Goal: Information Seeking & Learning: Learn about a topic

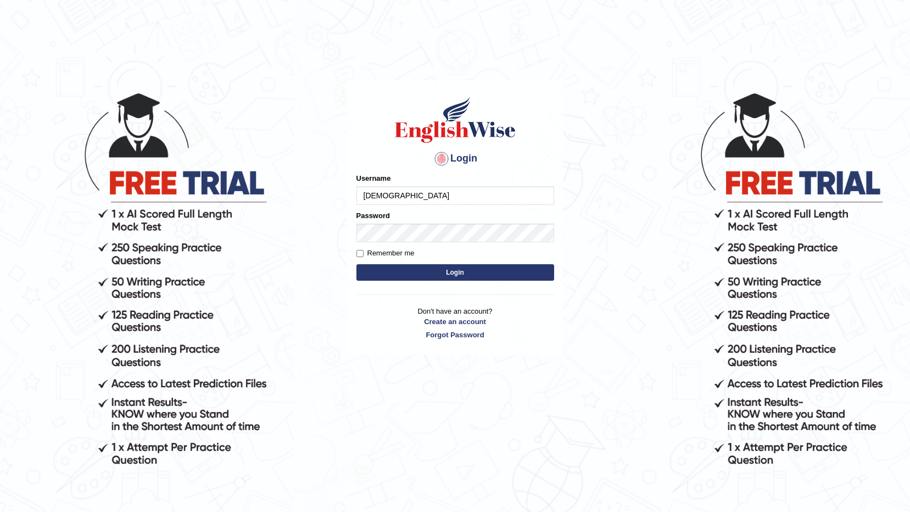
type input "surajshrestha100"
click at [427, 275] on button "Login" at bounding box center [455, 272] width 198 height 16
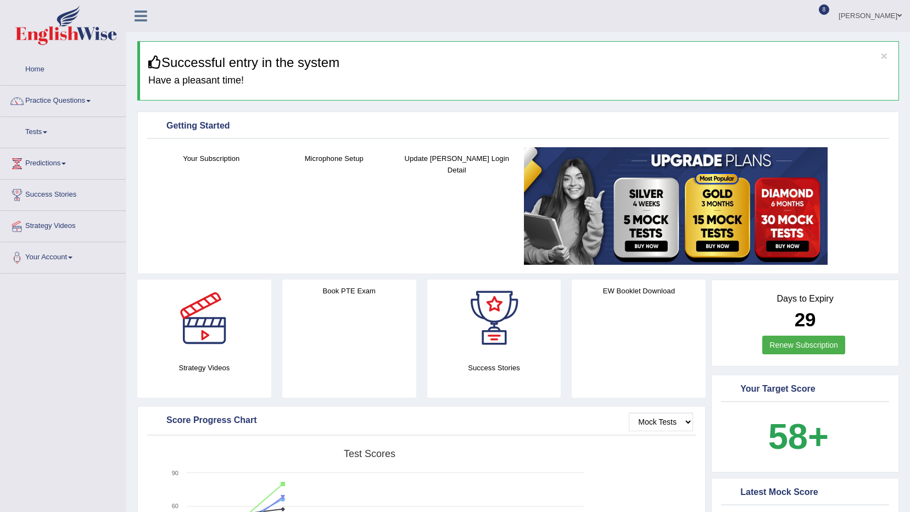
click at [96, 101] on link "Practice Questions" at bounding box center [63, 99] width 125 height 27
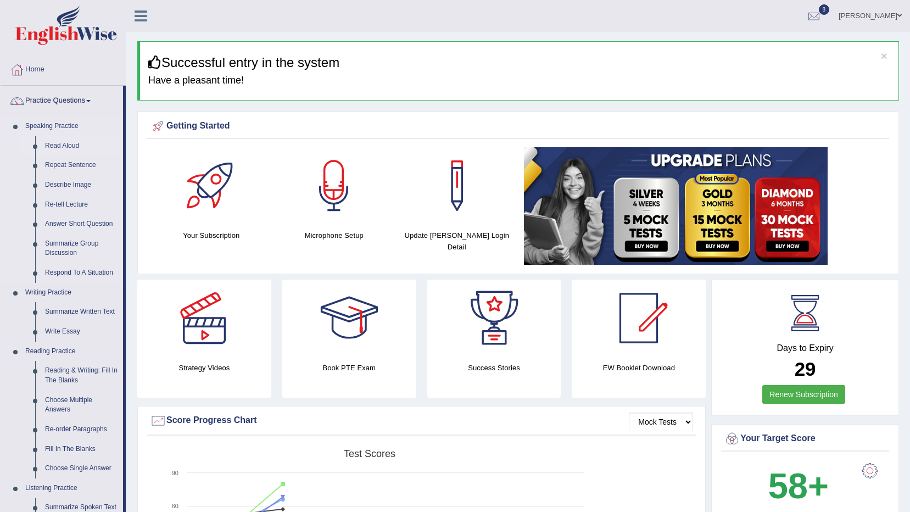
click at [71, 143] on link "Read Aloud" at bounding box center [81, 146] width 83 height 20
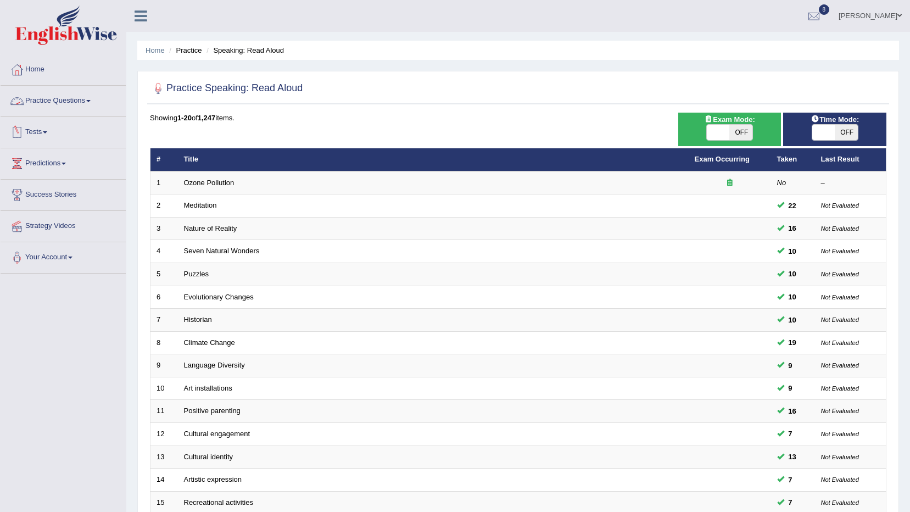
click at [722, 132] on span at bounding box center [718, 132] width 23 height 15
checkbox input "true"
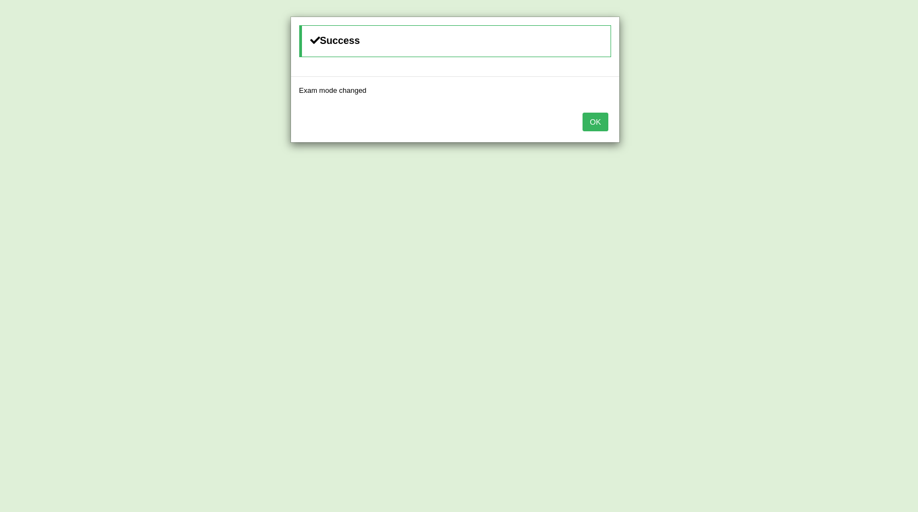
click at [602, 126] on button "OK" at bounding box center [595, 122] width 25 height 19
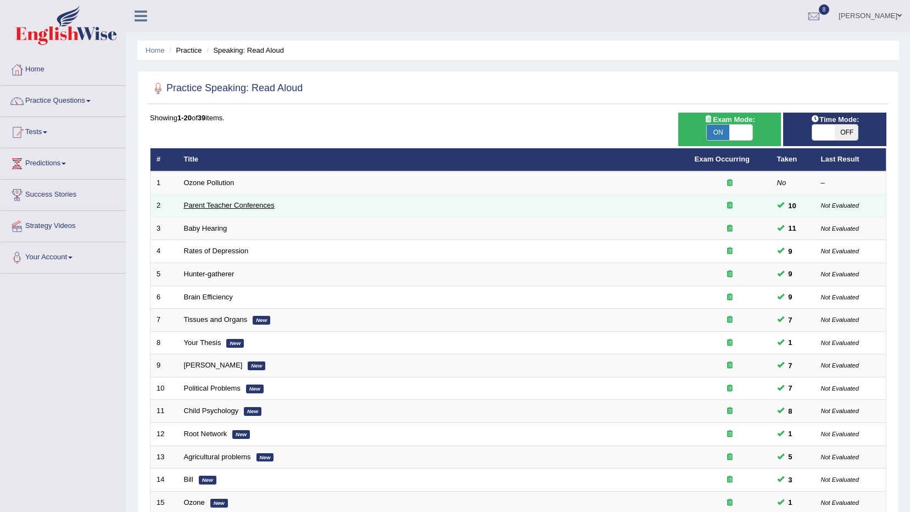
click at [254, 205] on link "Parent Teacher Conferences" at bounding box center [229, 205] width 91 height 8
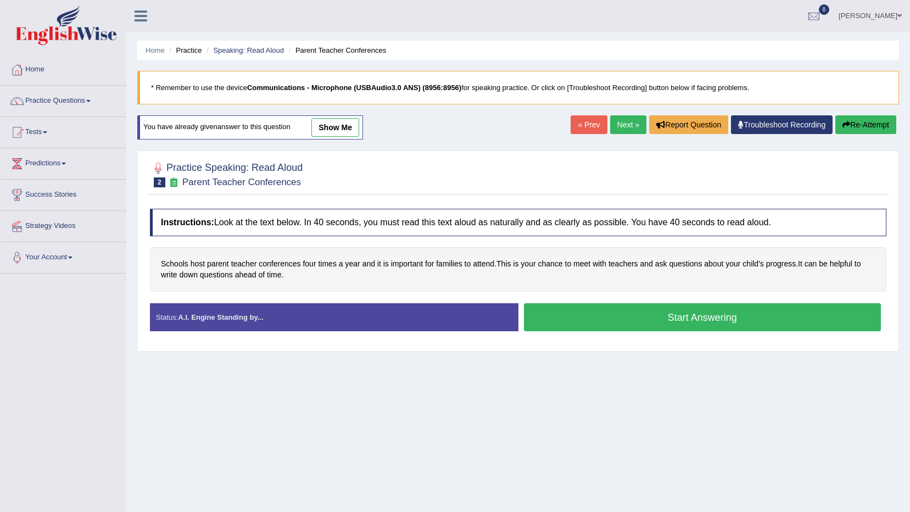
click at [567, 316] on button "Start Answering" at bounding box center [703, 317] width 358 height 28
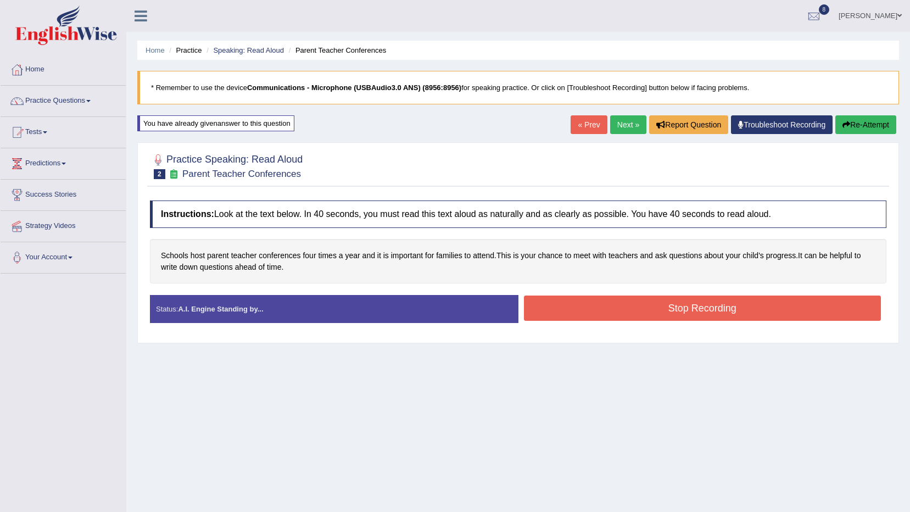
click at [567, 316] on button "Stop Recording" at bounding box center [703, 307] width 358 height 25
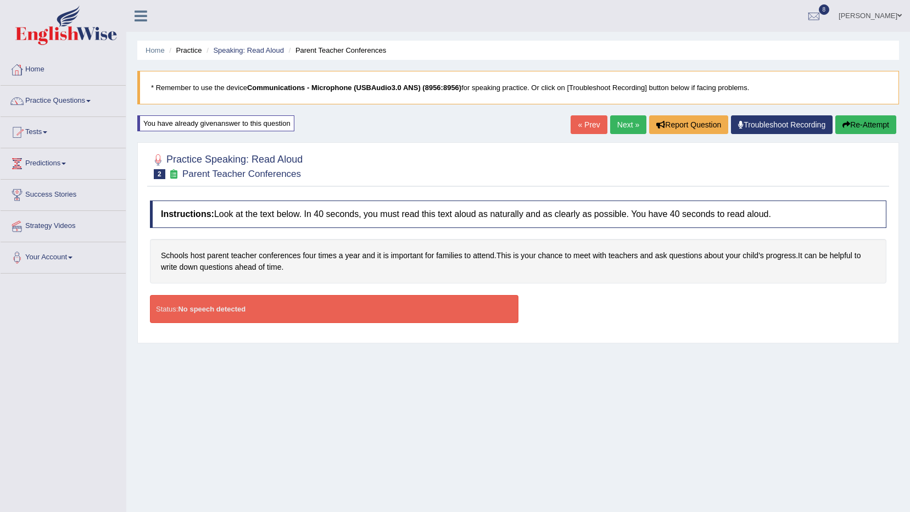
click at [57, 66] on link "Home" at bounding box center [63, 67] width 125 height 27
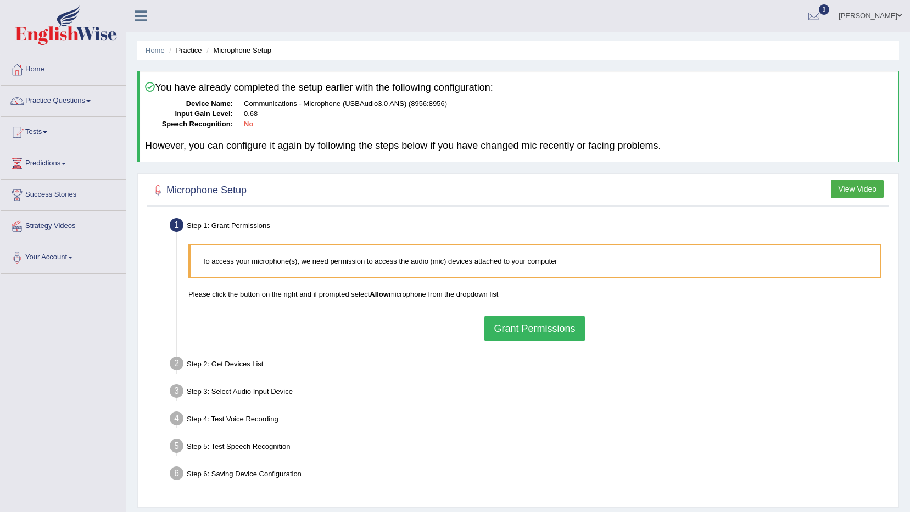
click at [512, 326] on button "Grant Permissions" at bounding box center [534, 328] width 100 height 25
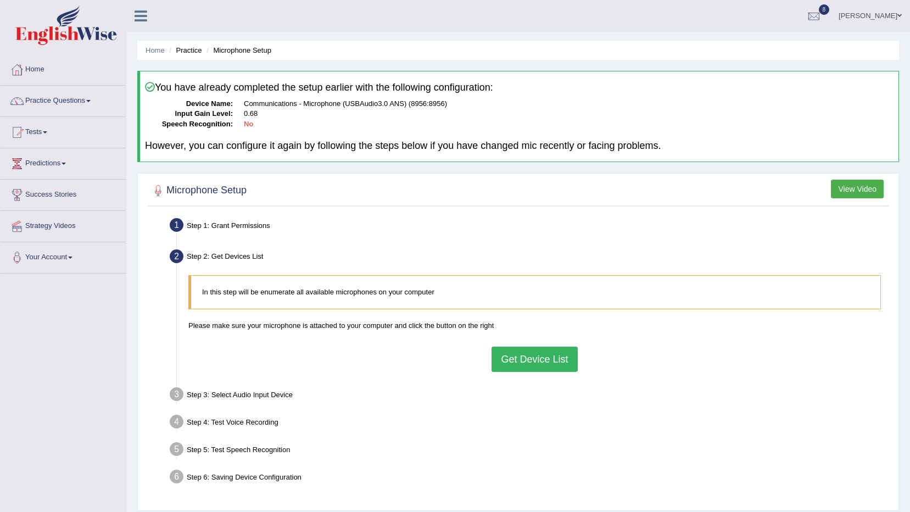
click at [525, 354] on button "Get Device List" at bounding box center [535, 359] width 86 height 25
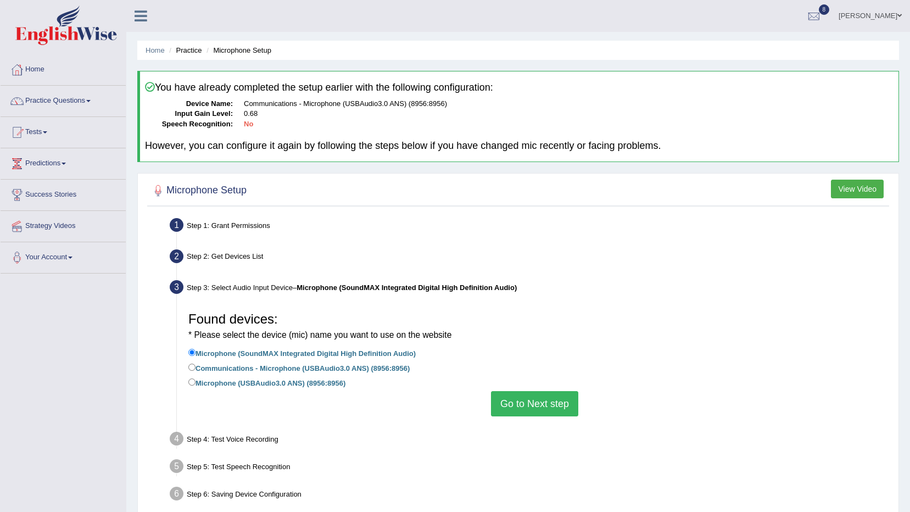
click at [237, 372] on label "Communications - Microphone (USBAudio3.0 ANS) (8956:8956)" at bounding box center [298, 367] width 221 height 12
click at [196, 371] on input "Communications - Microphone (USBAudio3.0 ANS) (8956:8956)" at bounding box center [191, 367] width 7 height 7
radio input "true"
click at [538, 402] on button "Go to Next step" at bounding box center [534, 403] width 87 height 25
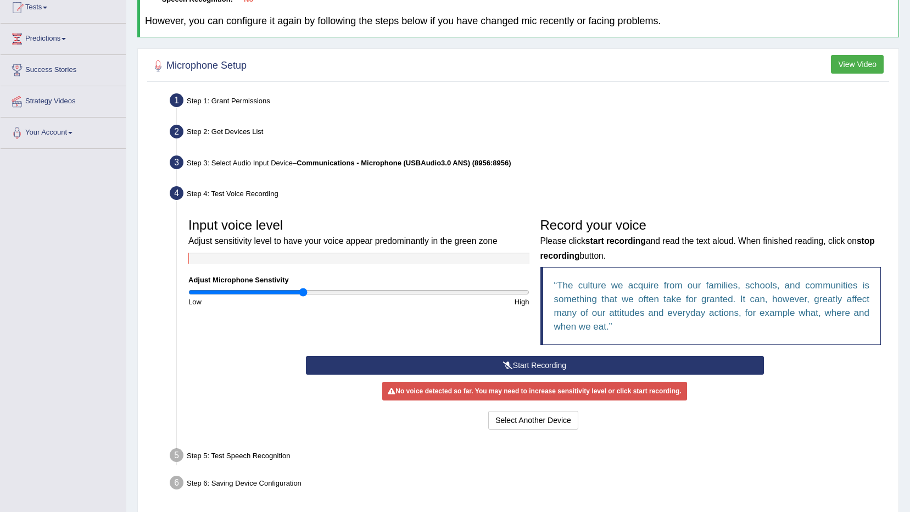
scroll to position [165, 0]
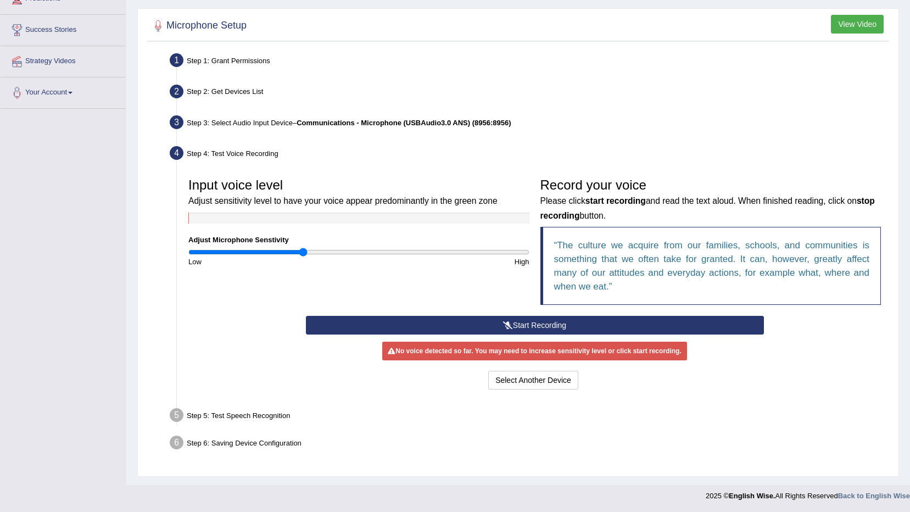
click at [466, 320] on button "Start Recording" at bounding box center [535, 325] width 458 height 19
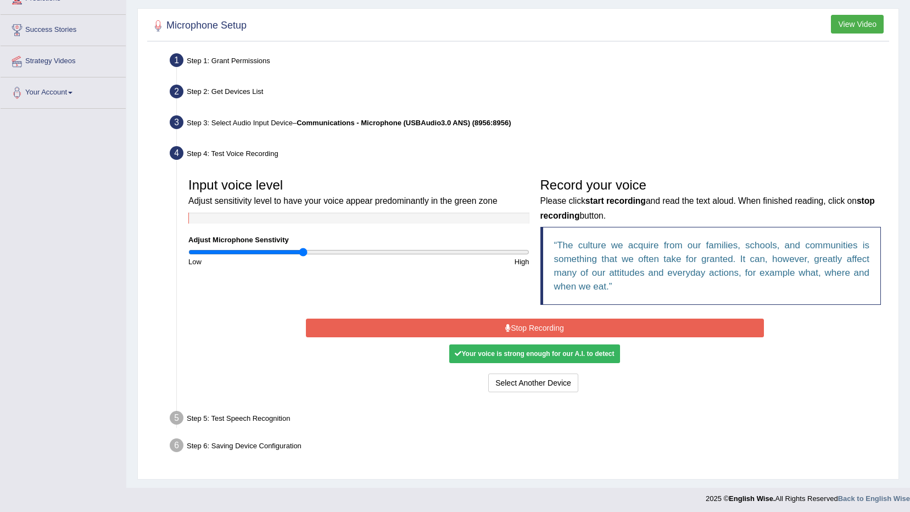
click at [472, 320] on button "Stop Recording" at bounding box center [535, 328] width 458 height 19
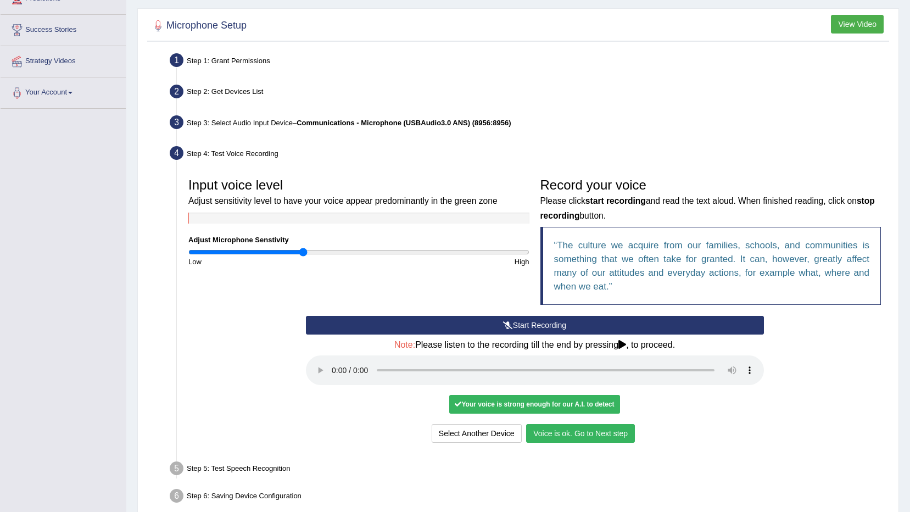
click at [579, 428] on button "Voice is ok. Go to Next step" at bounding box center [580, 433] width 109 height 19
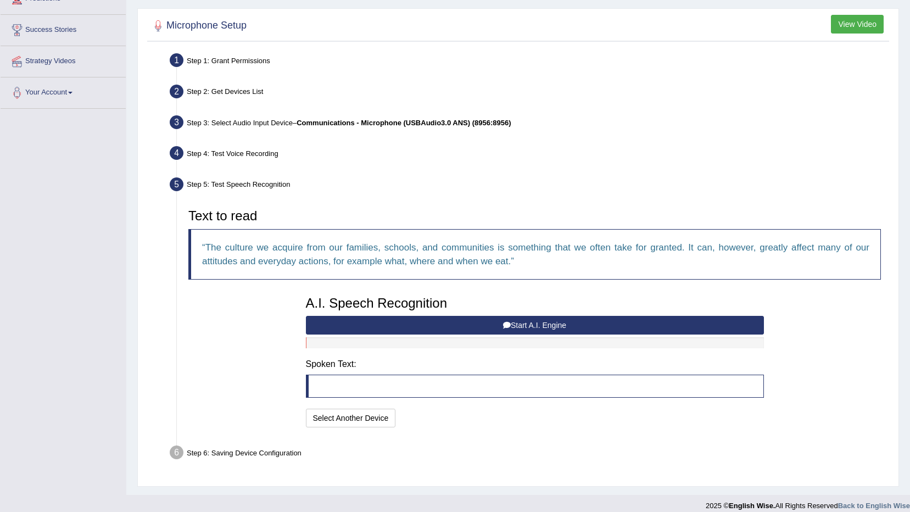
click at [457, 322] on button "Start A.I. Engine" at bounding box center [535, 325] width 458 height 19
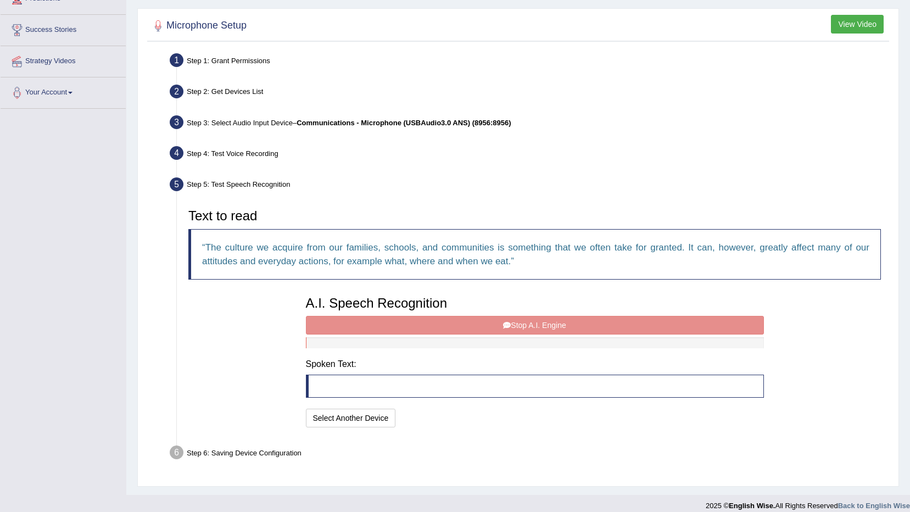
click at [457, 322] on div "A.I. Speech Recognition Start A.I. Engine Stop A.I. Engine Note: Please listen …" at bounding box center [534, 361] width 469 height 140
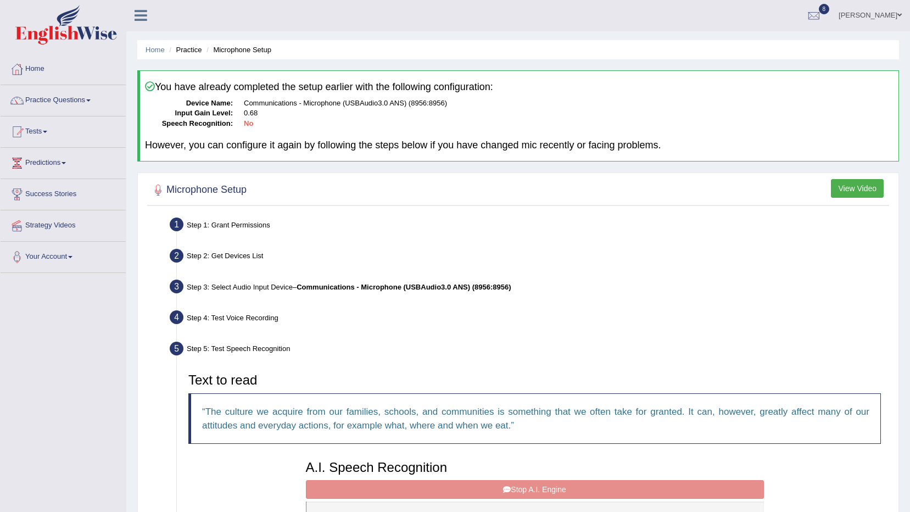
scroll to position [0, 0]
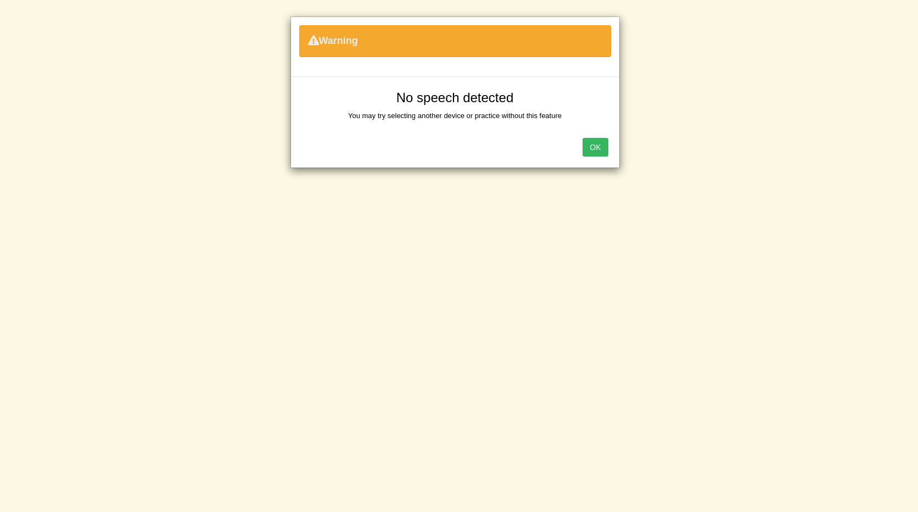
click at [587, 146] on button "OK" at bounding box center [595, 147] width 25 height 19
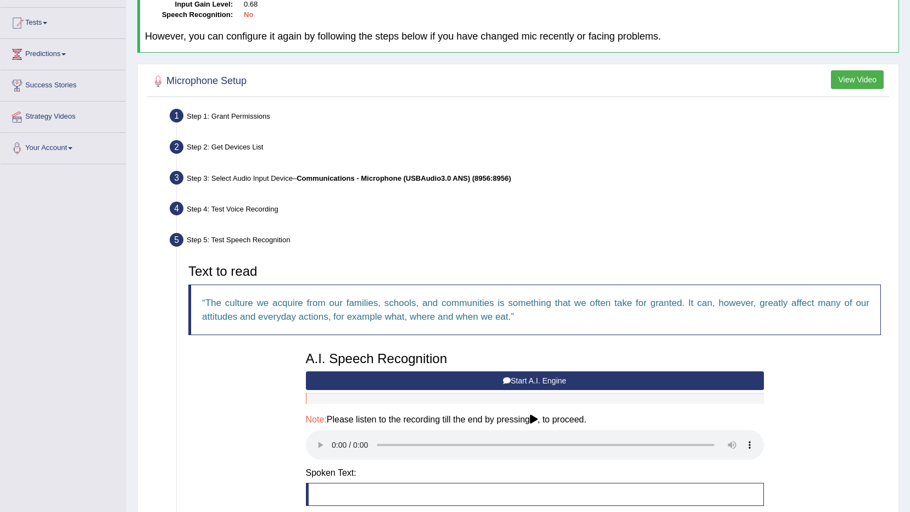
scroll to position [165, 0]
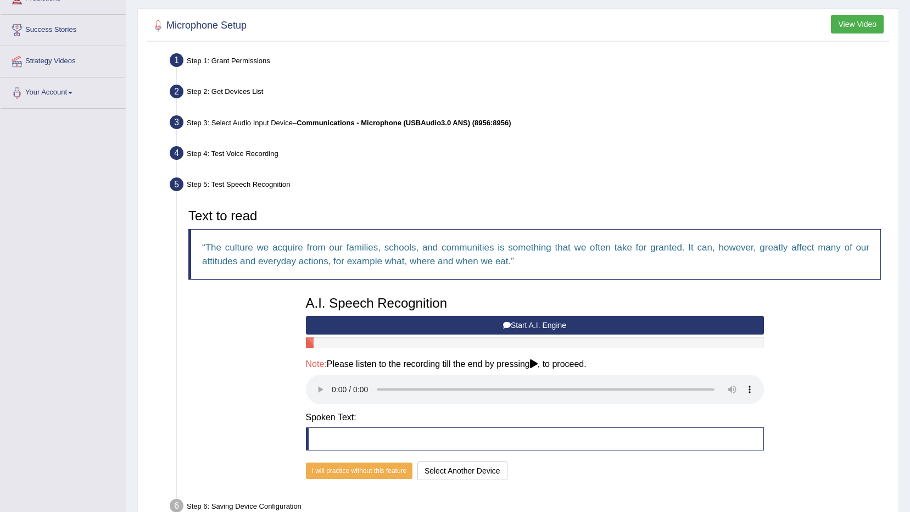
click at [476, 174] on div "Step 5: Test Speech Recognition" at bounding box center [529, 186] width 729 height 24
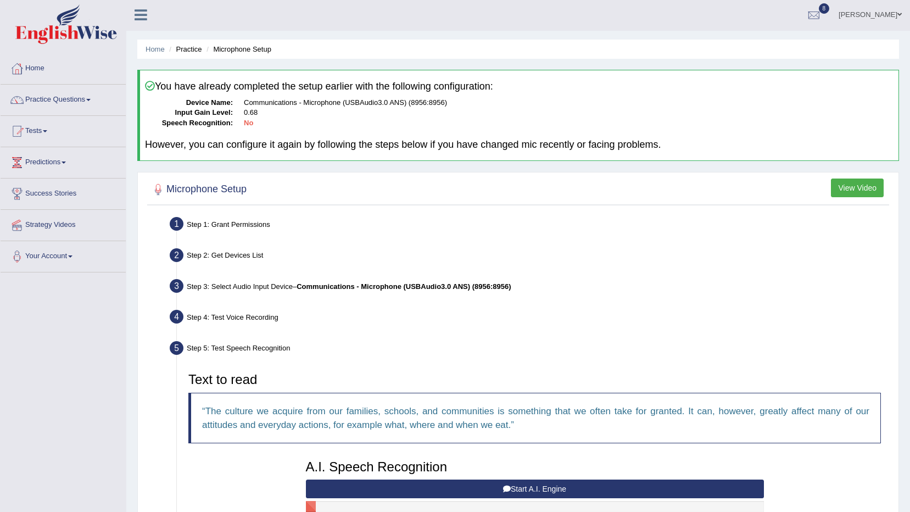
scroll to position [0, 0]
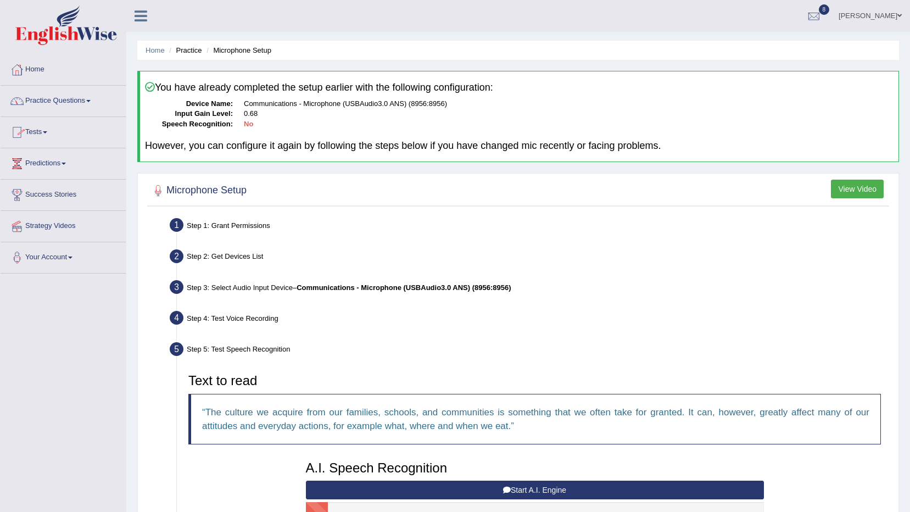
click at [82, 97] on link "Practice Questions" at bounding box center [63, 99] width 125 height 27
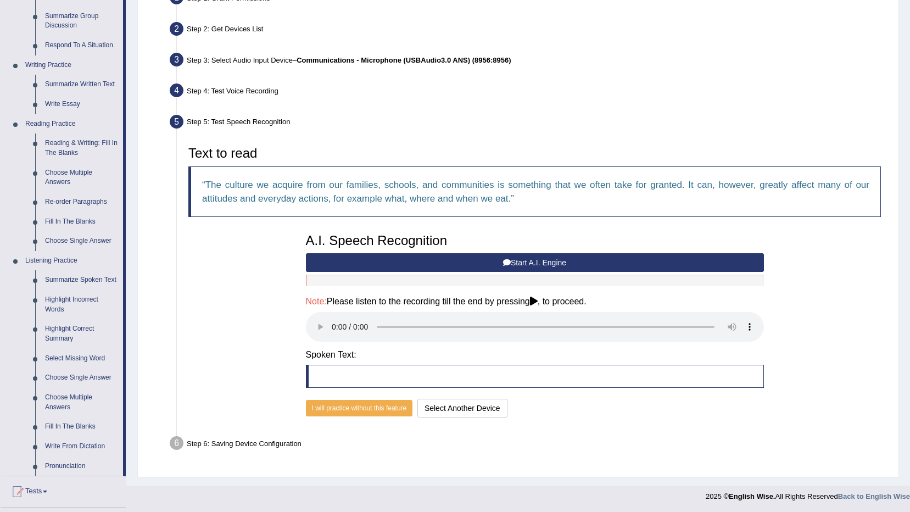
scroll to position [220, 0]
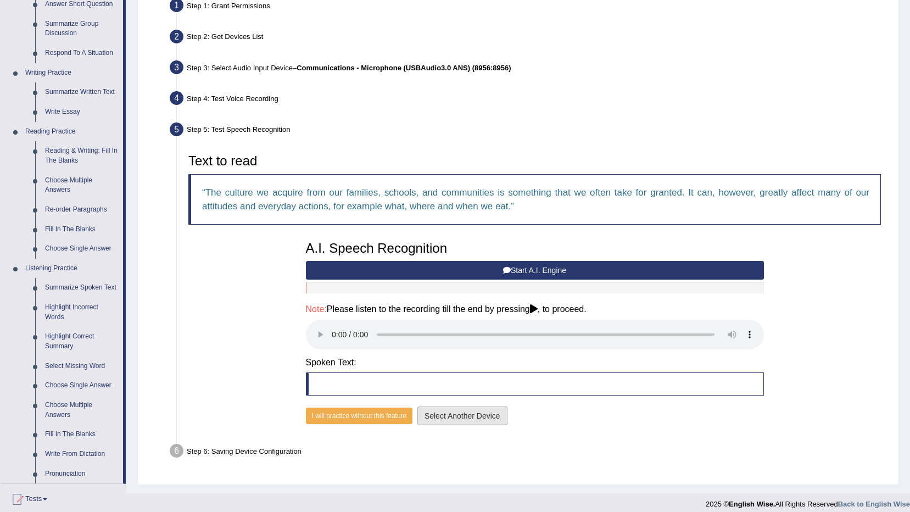
click at [443, 412] on button "Select Another Device" at bounding box center [462, 415] width 90 height 19
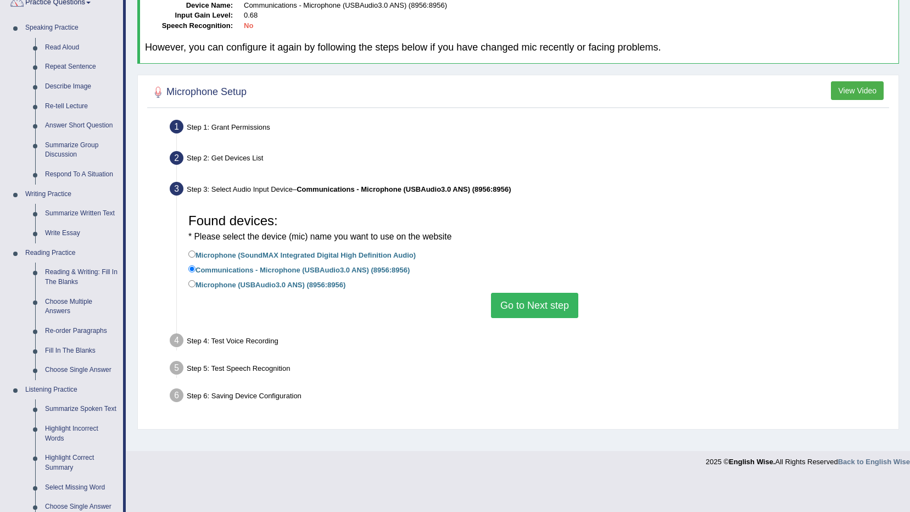
scroll to position [55, 0]
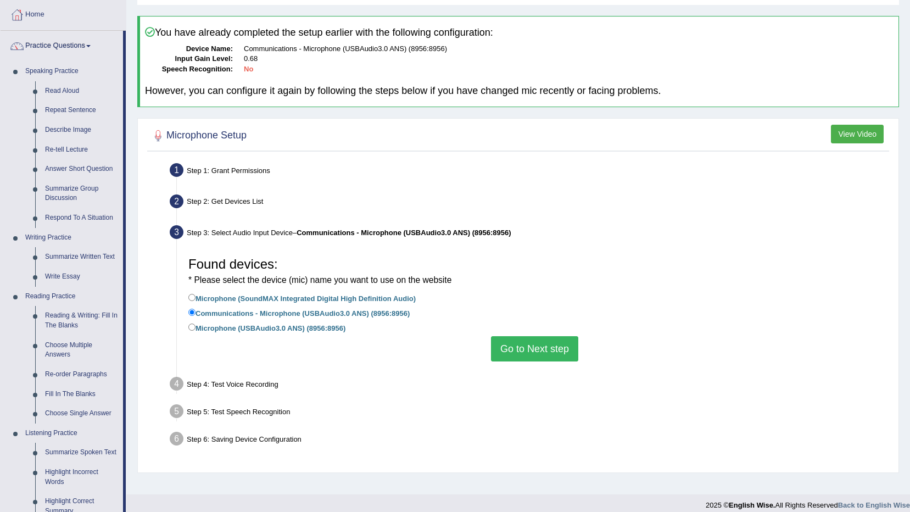
click at [529, 349] on button "Go to Next step" at bounding box center [534, 348] width 87 height 25
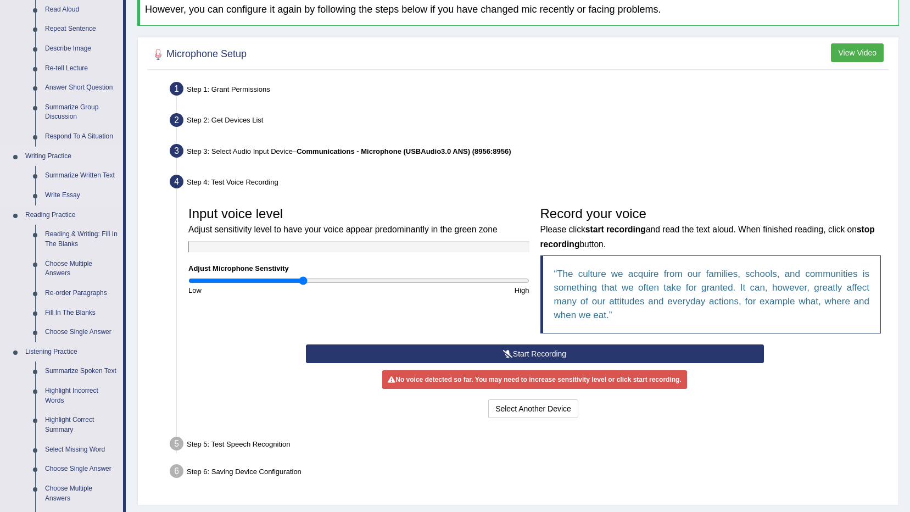
scroll to position [275, 0]
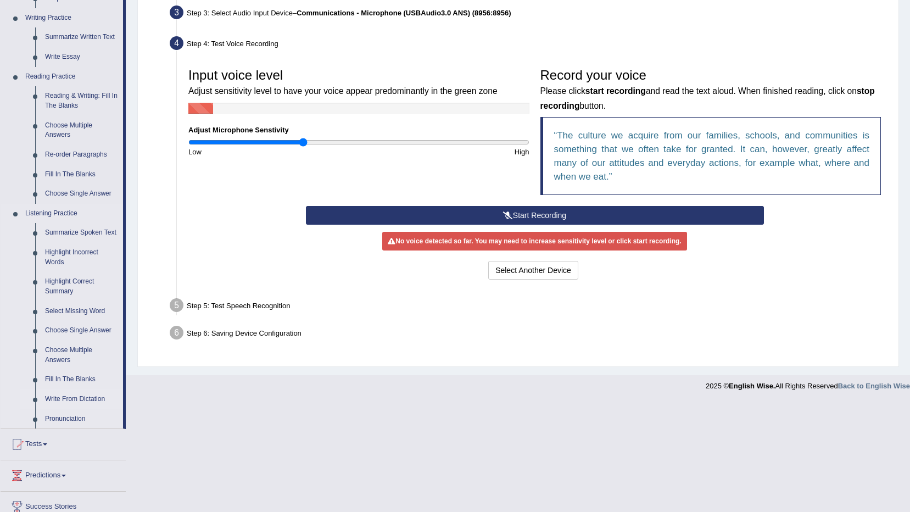
click at [80, 398] on link "Write From Dictation" at bounding box center [81, 399] width 83 height 20
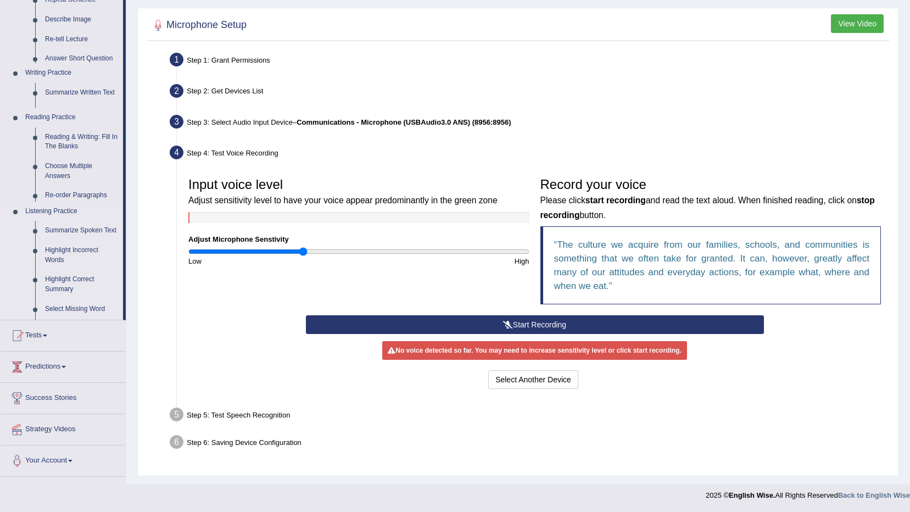
scroll to position [165, 0]
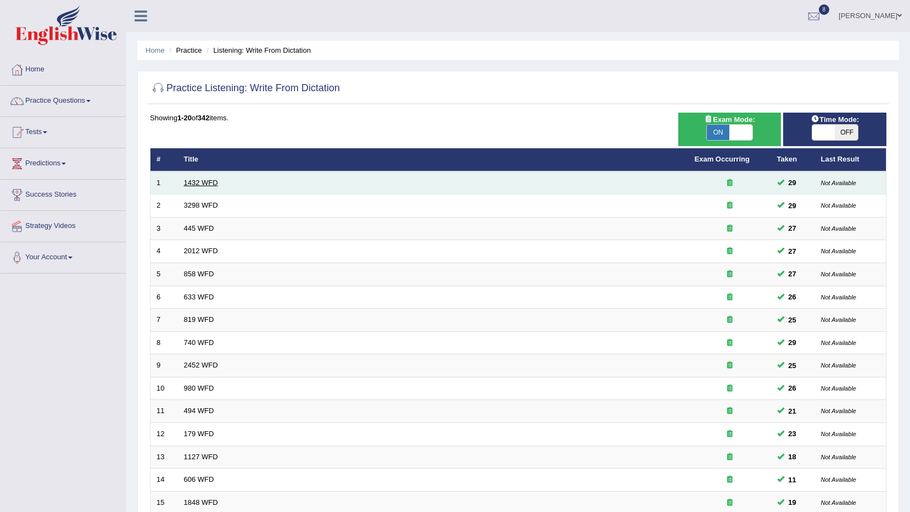
click at [201, 180] on link "1432 WFD" at bounding box center [201, 183] width 34 height 8
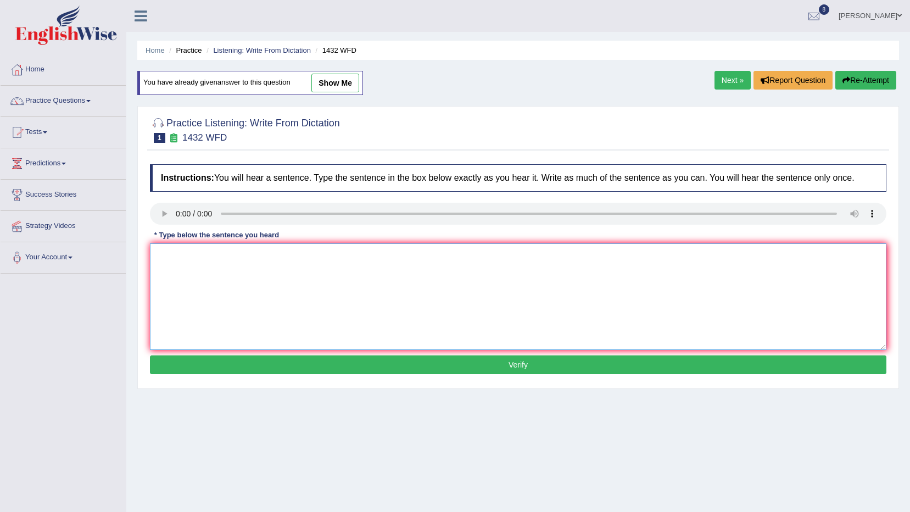
click at [187, 247] on textarea at bounding box center [518, 296] width 737 height 107
type textarea "More physical activity is beneficial to your health."
click at [315, 365] on button "Verify" at bounding box center [518, 364] width 737 height 19
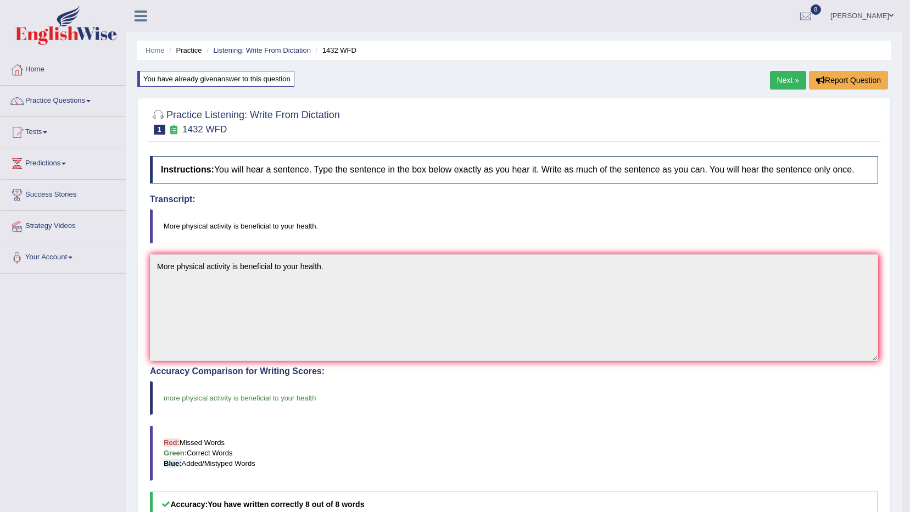
click at [782, 88] on link "Next »" at bounding box center [788, 80] width 36 height 19
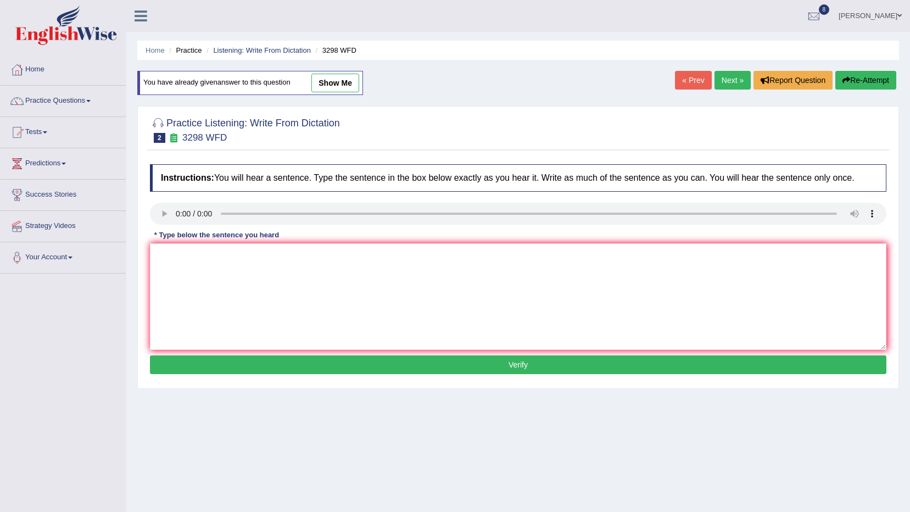
click at [259, 272] on textarea at bounding box center [518, 296] width 737 height 107
click at [191, 238] on div "* Type below the sentence you heard" at bounding box center [216, 235] width 133 height 10
click at [207, 264] on textarea at bounding box center [518, 296] width 737 height 107
type textarea "Animal behavior appears to contain both similar and distincts aspects to that o…"
click at [297, 360] on button "Verify" at bounding box center [518, 364] width 737 height 19
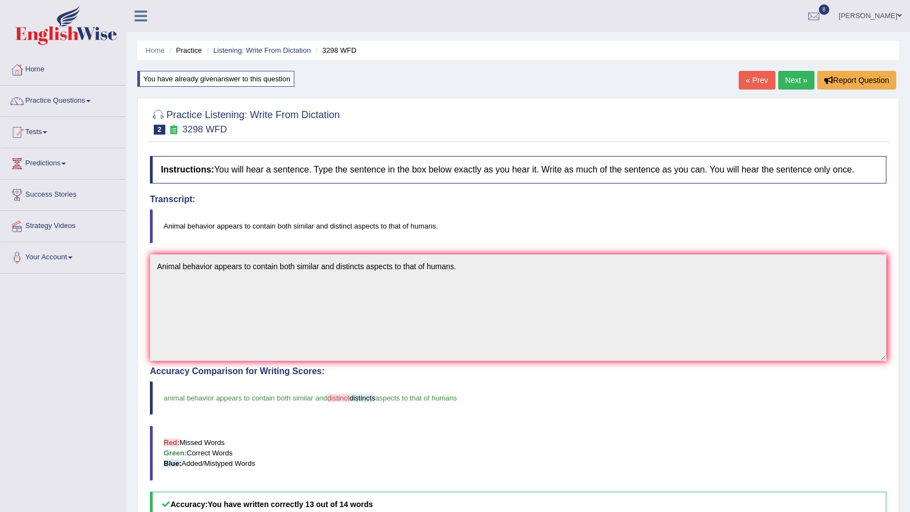
click at [781, 80] on link "Next »" at bounding box center [796, 80] width 36 height 19
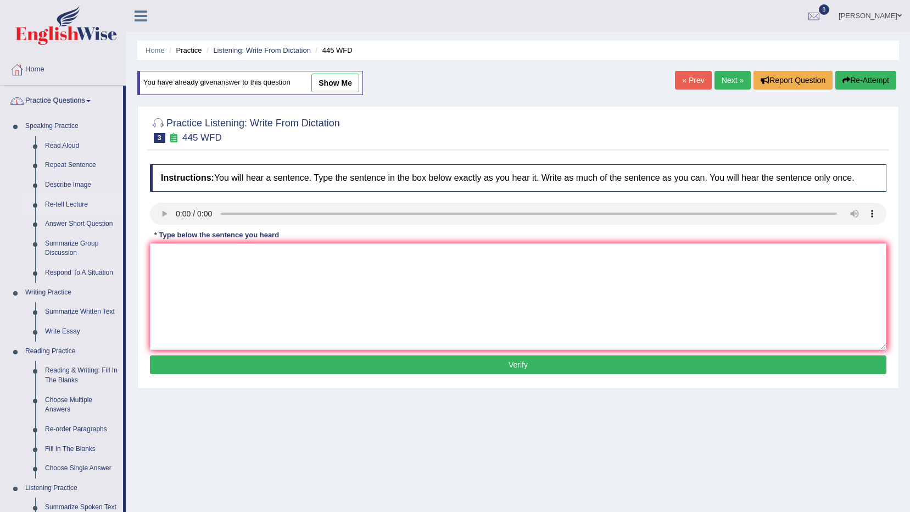
click at [71, 203] on link "Re-tell Lecture" at bounding box center [81, 205] width 83 height 20
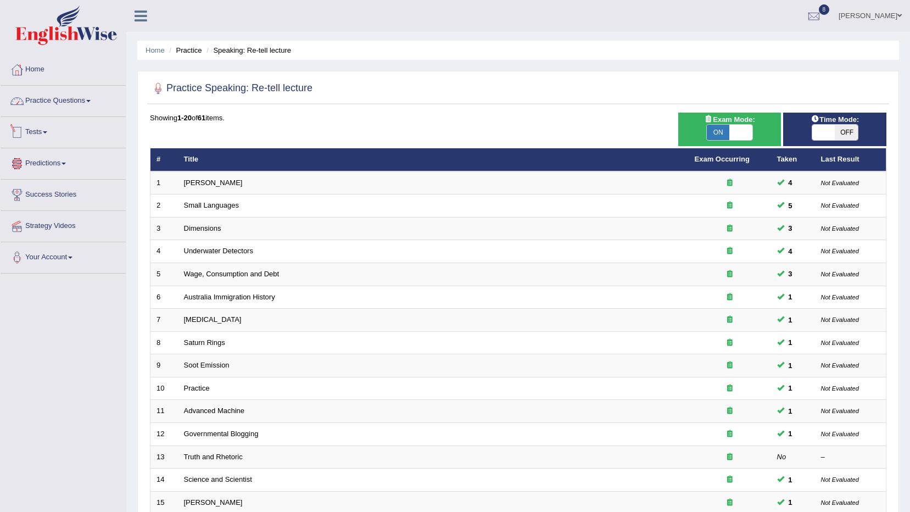
click at [85, 34] on img at bounding box center [66, 25] width 102 height 40
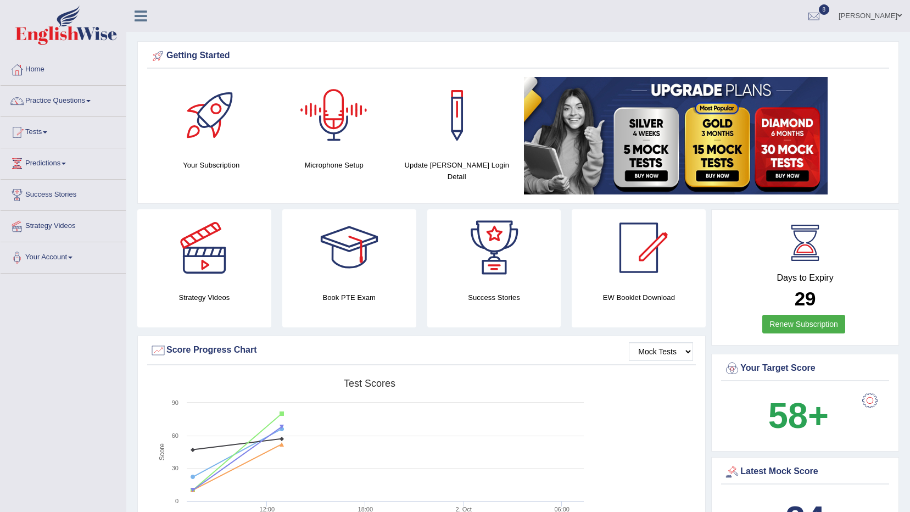
click at [331, 131] on div at bounding box center [333, 115] width 77 height 77
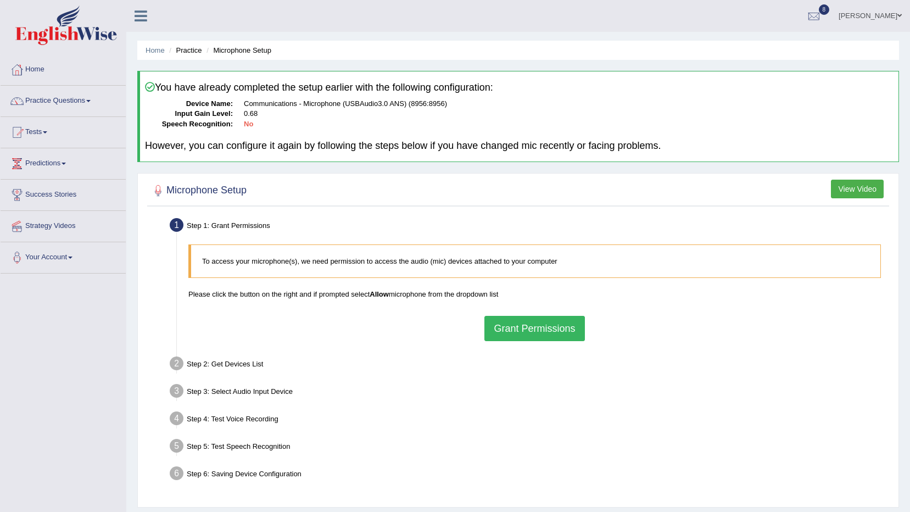
click at [510, 318] on button "Grant Permissions" at bounding box center [534, 328] width 100 height 25
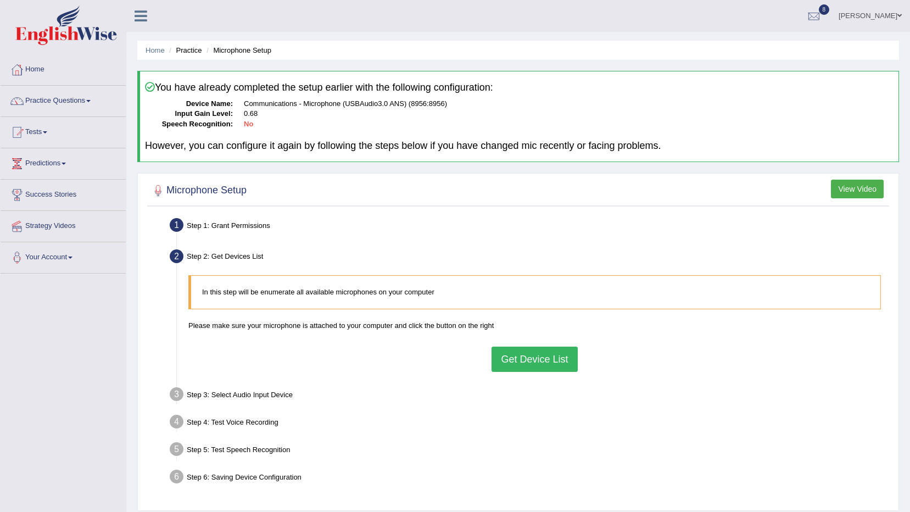
click at [517, 357] on button "Get Device List" at bounding box center [535, 359] width 86 height 25
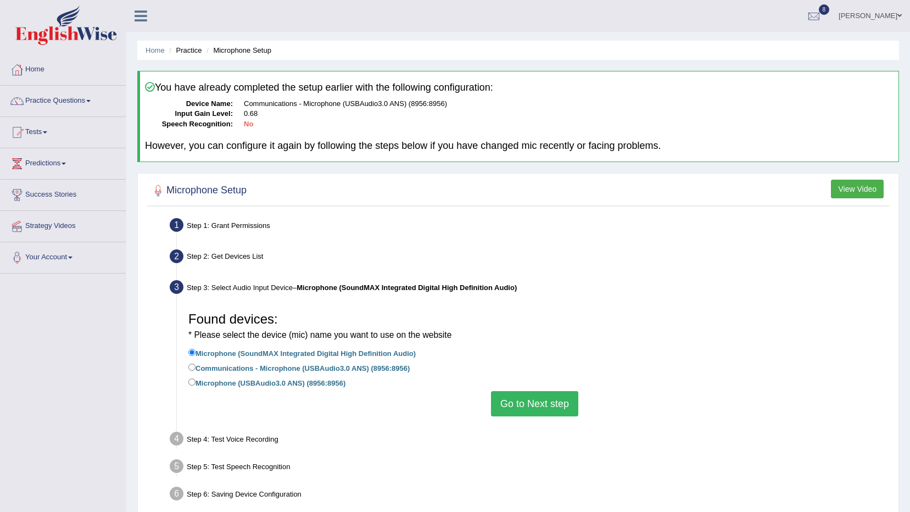
click at [204, 369] on label "Communications - Microphone (USBAudio3.0 ANS) (8956:8956)" at bounding box center [298, 367] width 221 height 12
click at [196, 369] on input "Communications - Microphone (USBAudio3.0 ANS) (8956:8956)" at bounding box center [191, 367] width 7 height 7
radio input "true"
click at [538, 404] on button "Go to Next step" at bounding box center [534, 403] width 87 height 25
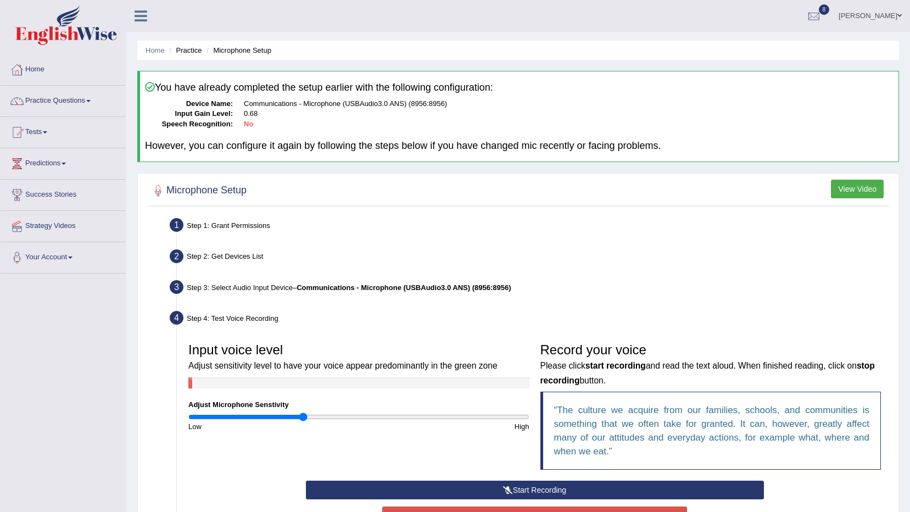
scroll to position [110, 0]
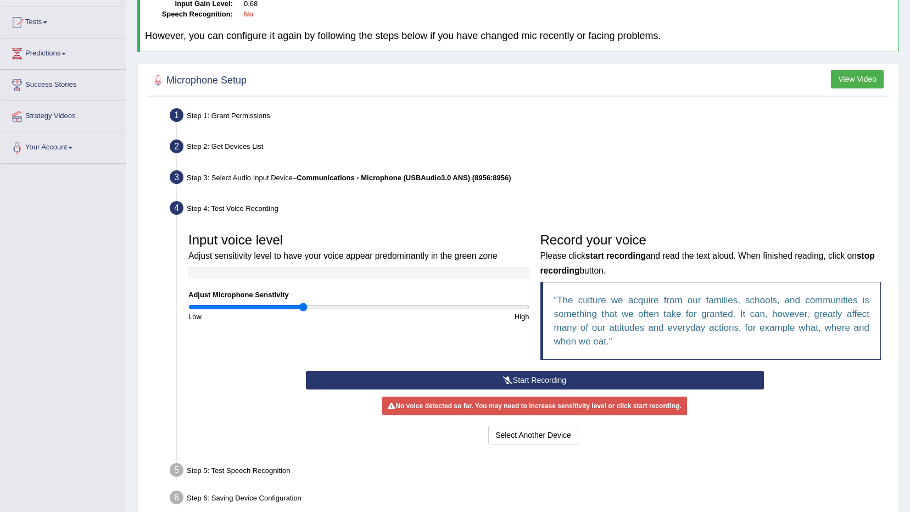
click at [528, 378] on button "Start Recording" at bounding box center [535, 380] width 458 height 19
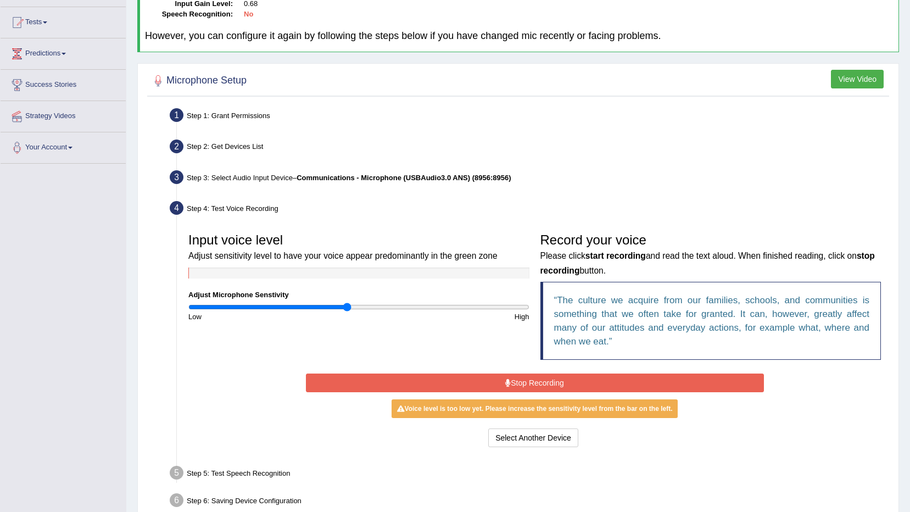
click at [346, 309] on input "range" at bounding box center [358, 307] width 341 height 9
click at [477, 377] on button "Stop Recording" at bounding box center [535, 382] width 458 height 19
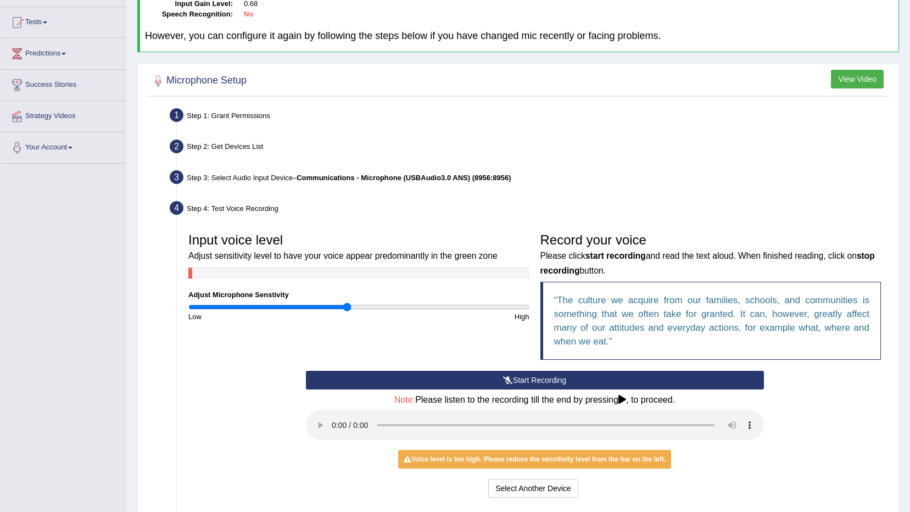
click at [510, 380] on icon at bounding box center [508, 380] width 10 height 8
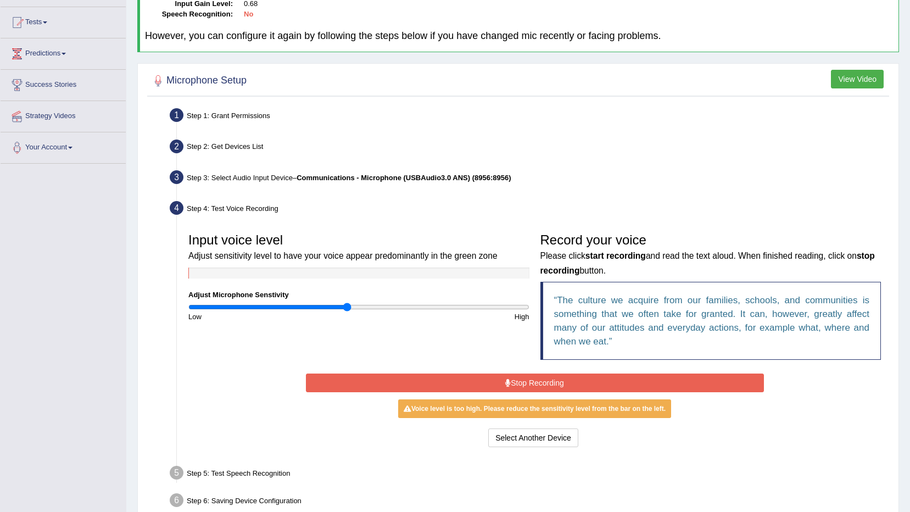
click at [764, 381] on div "Start Recording Stop Recording Note: Please listen to the recording till the en…" at bounding box center [534, 410] width 469 height 79
click at [411, 384] on button "Stop Recording" at bounding box center [535, 382] width 458 height 19
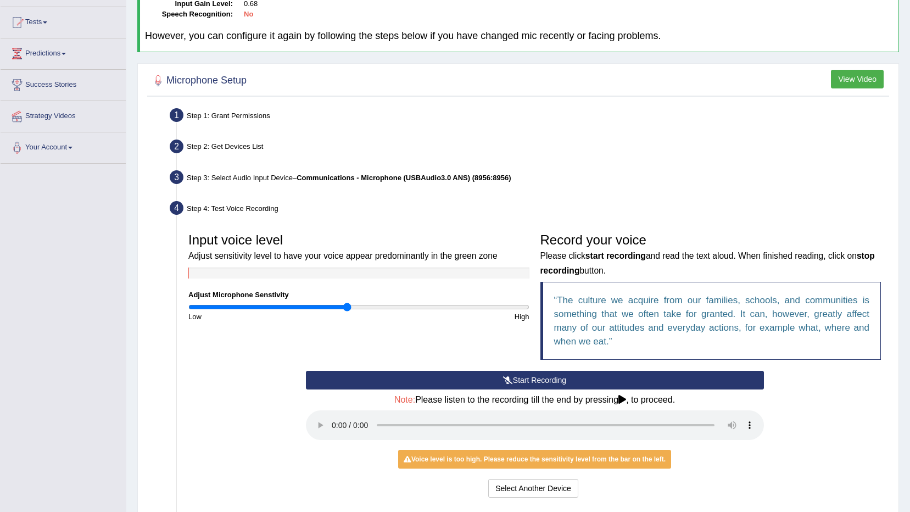
click at [504, 381] on icon at bounding box center [508, 380] width 10 height 8
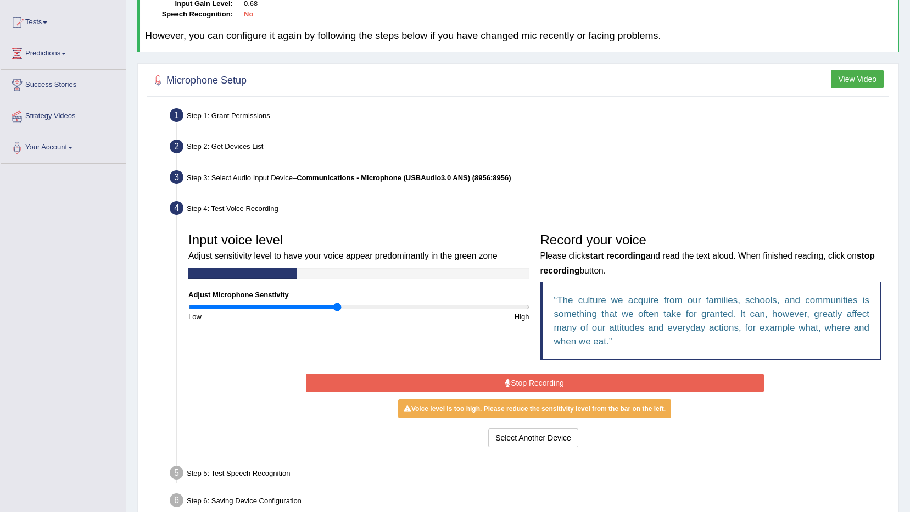
click at [336, 310] on input "range" at bounding box center [358, 307] width 341 height 9
click at [371, 390] on button "Stop Recording" at bounding box center [535, 382] width 458 height 19
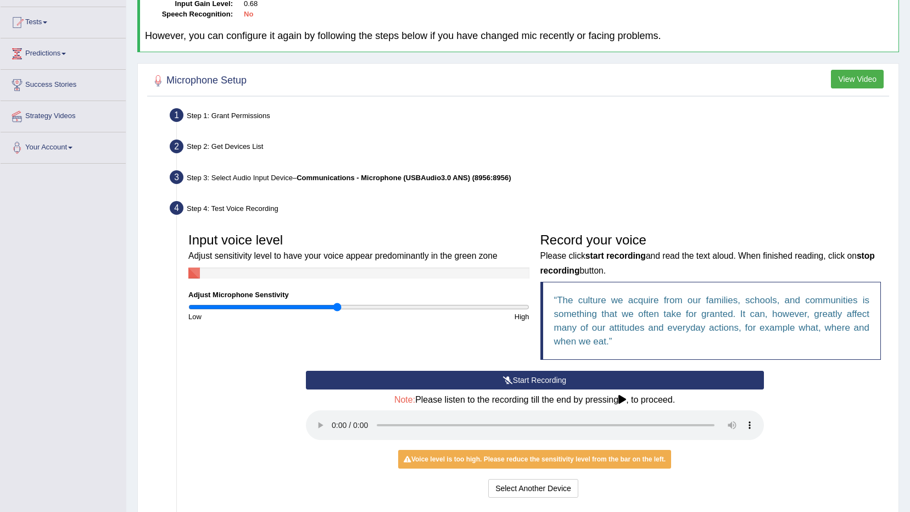
click at [393, 384] on button "Start Recording" at bounding box center [535, 380] width 458 height 19
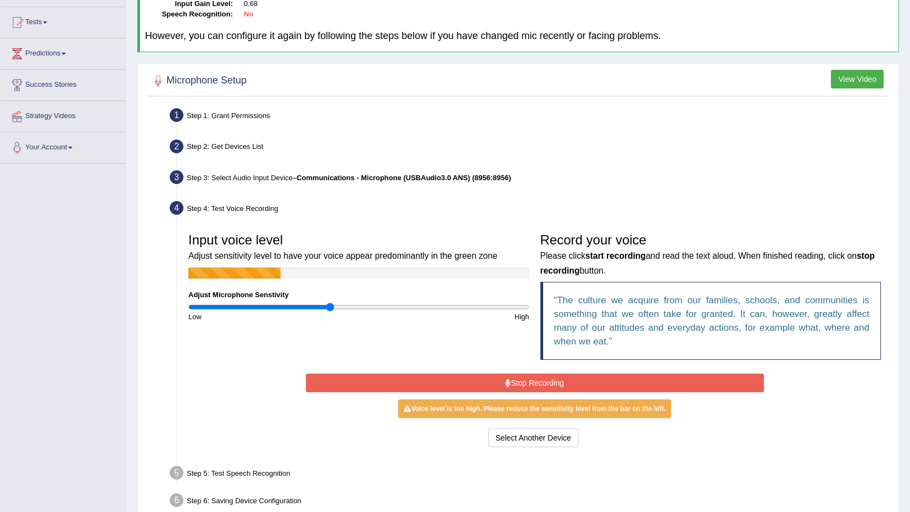
click at [331, 304] on input "range" at bounding box center [358, 307] width 341 height 9
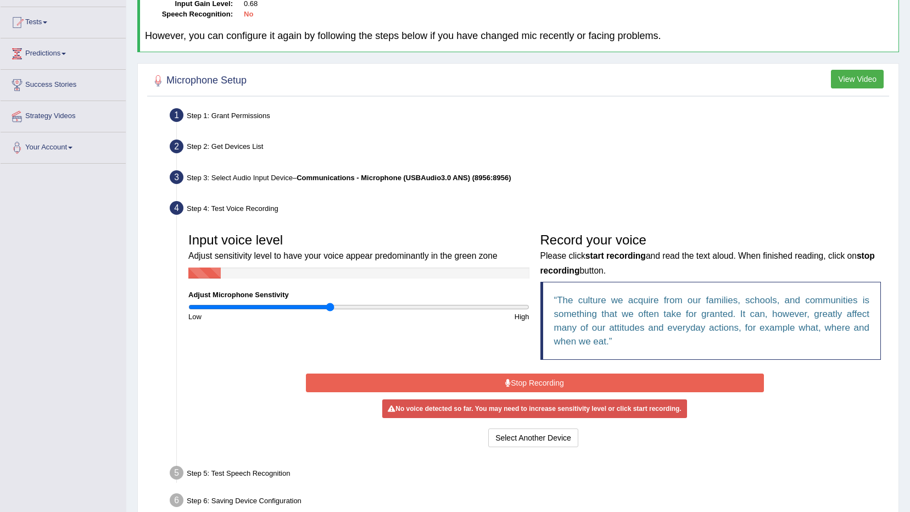
click at [331, 304] on input "range" at bounding box center [358, 307] width 341 height 9
type input "0.8"
click at [323, 305] on input "range" at bounding box center [358, 307] width 341 height 9
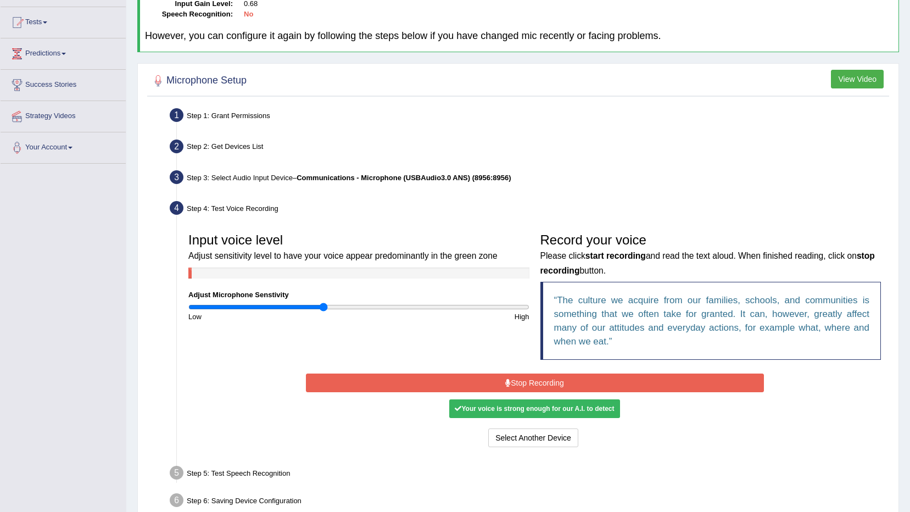
click at [423, 392] on button "Stop Recording" at bounding box center [535, 382] width 458 height 19
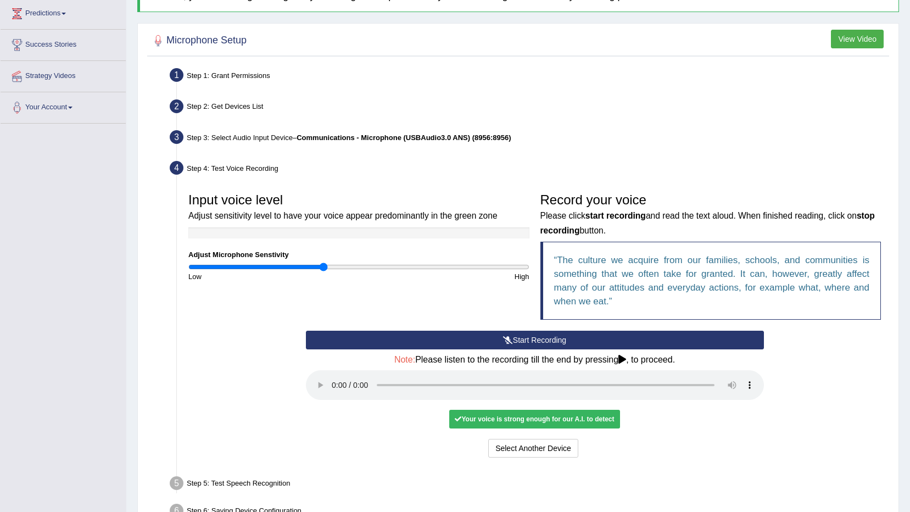
scroll to position [219, 0]
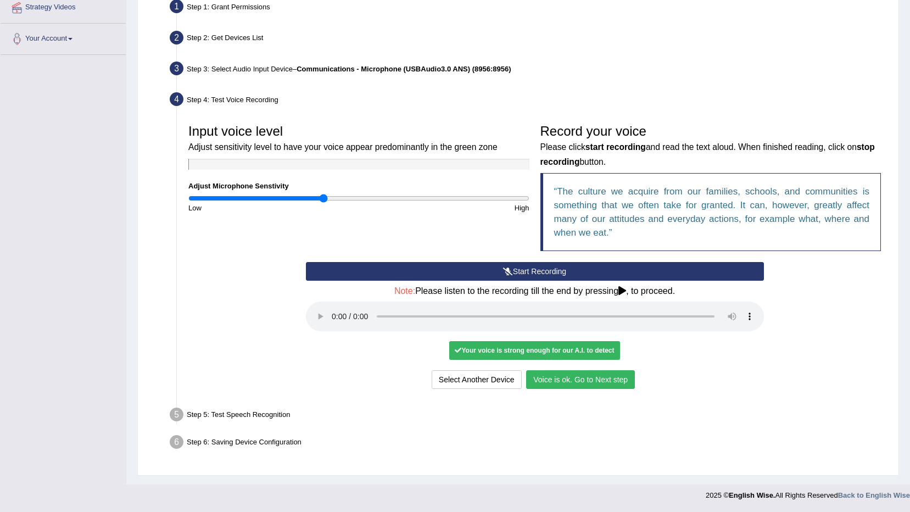
click at [605, 384] on button "Voice is ok. Go to Next step" at bounding box center [580, 379] width 109 height 19
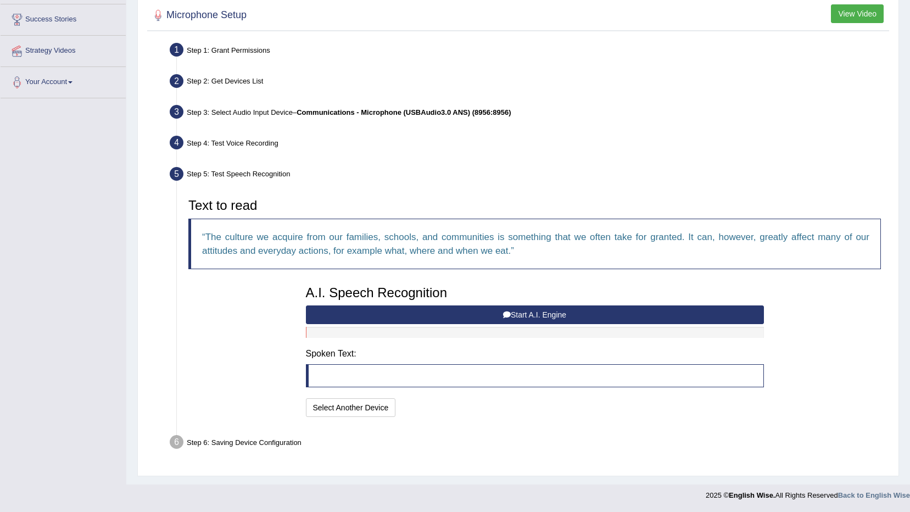
scroll to position [175, 0]
click at [620, 317] on button "Start A.I. Engine" at bounding box center [535, 314] width 458 height 19
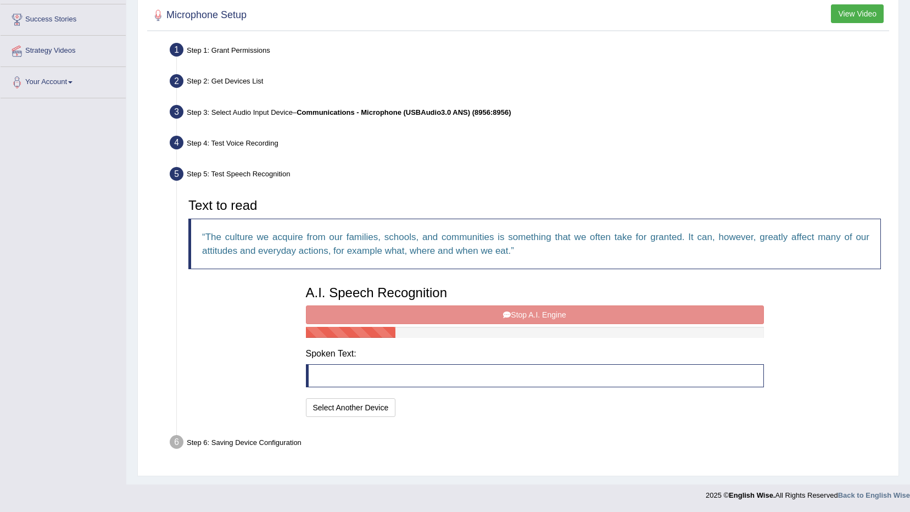
click at [620, 317] on div "A.I. Speech Recognition Start A.I. Engine Stop A.I. Engine Note: Please listen …" at bounding box center [534, 350] width 469 height 140
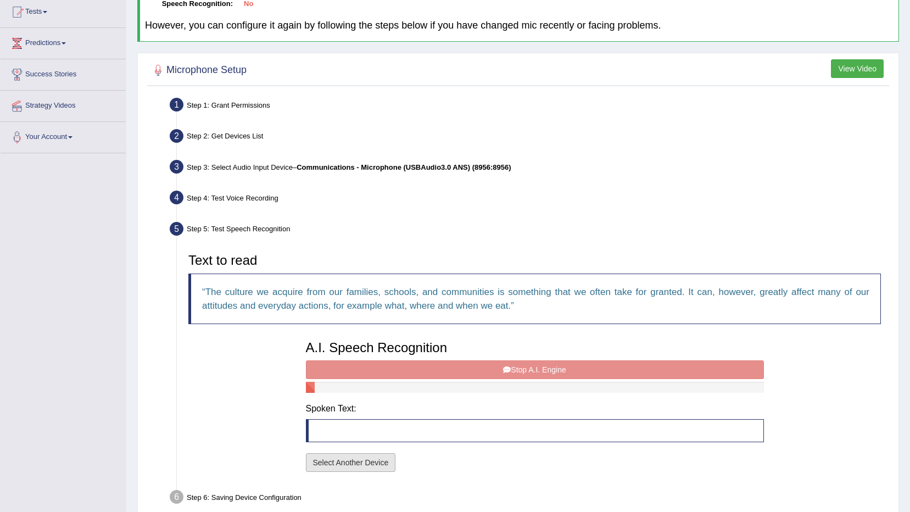
click at [341, 460] on button "Select Another Device" at bounding box center [351, 462] width 90 height 19
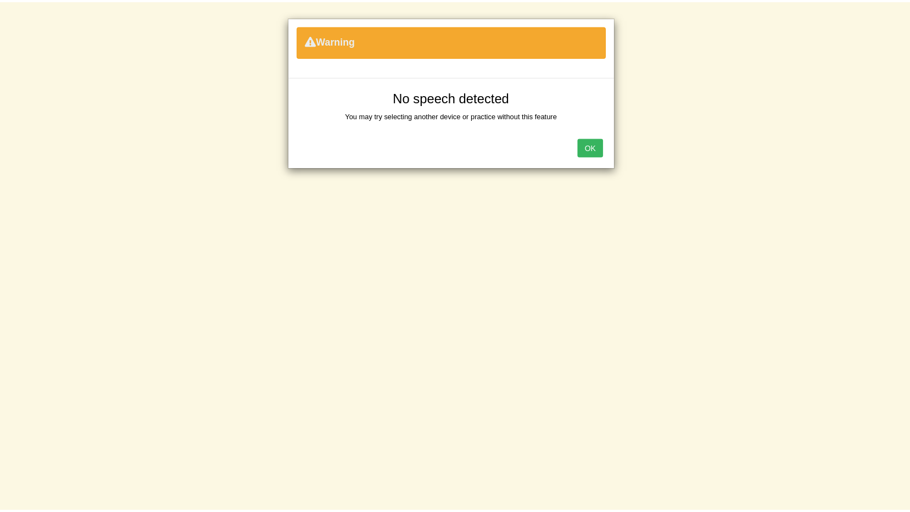
scroll to position [65, 0]
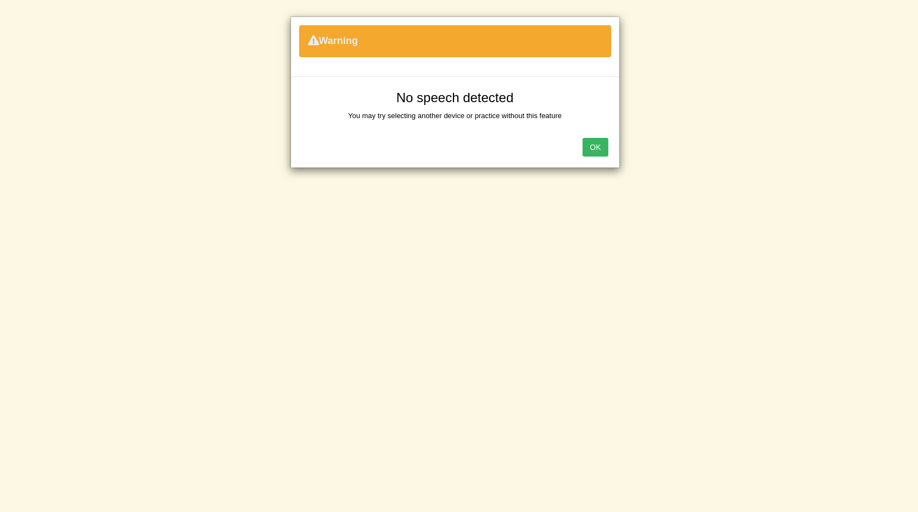
click at [590, 150] on button "OK" at bounding box center [595, 147] width 25 height 19
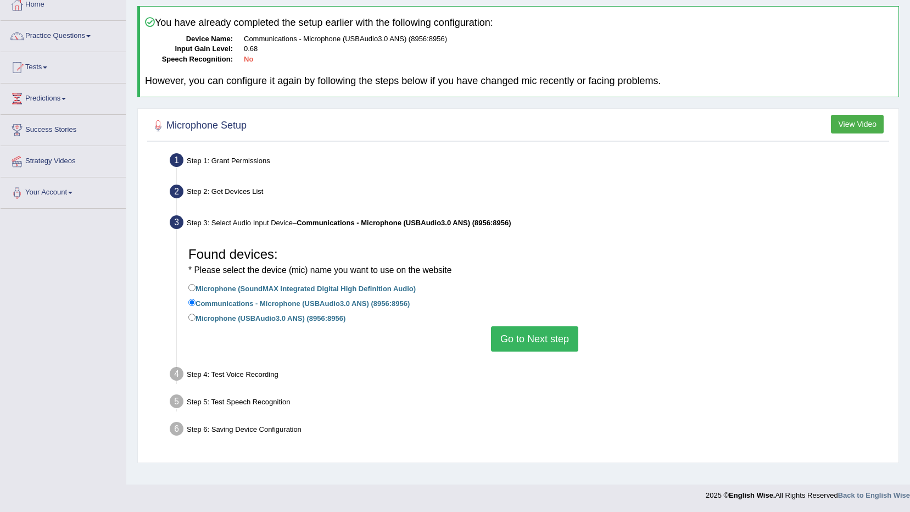
click at [232, 316] on label "Microphone (USBAudio3.0 ANS) (8956:8956)" at bounding box center [266, 317] width 157 height 12
click at [196, 316] on input "Microphone (USBAudio3.0 ANS) (8956:8956)" at bounding box center [191, 317] width 7 height 7
radio input "true"
click at [488, 339] on div "Found devices: * Please select the device (mic) name you want to use on the web…" at bounding box center [535, 296] width 704 height 121
click at [515, 350] on button "Go to Next step" at bounding box center [534, 338] width 87 height 25
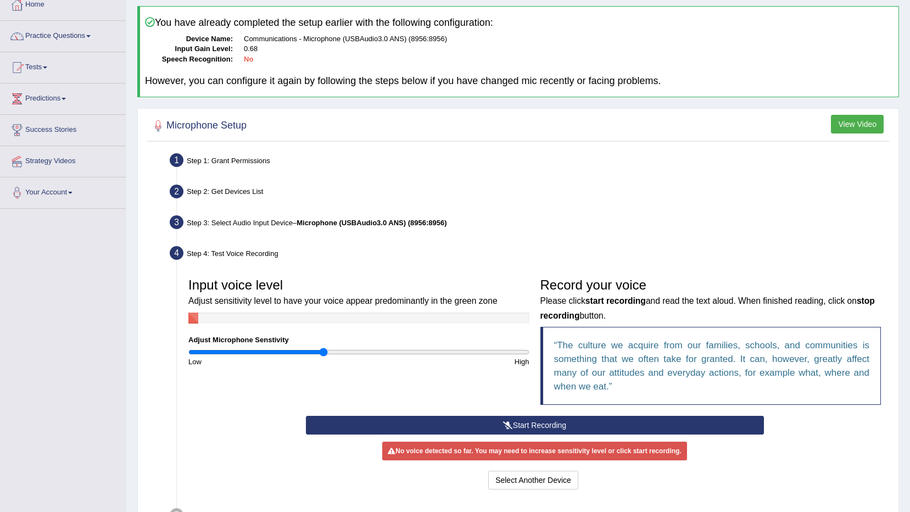
scroll to position [165, 0]
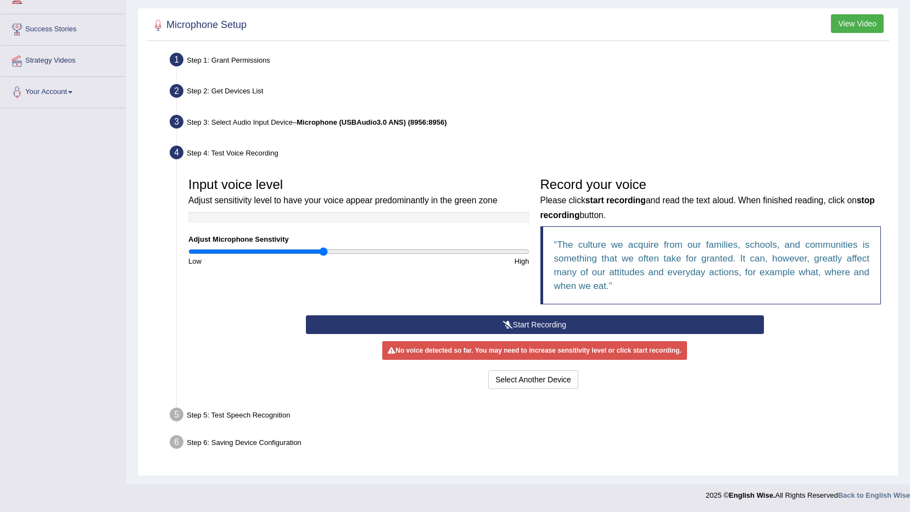
click at [440, 321] on button "Start Recording" at bounding box center [535, 324] width 458 height 19
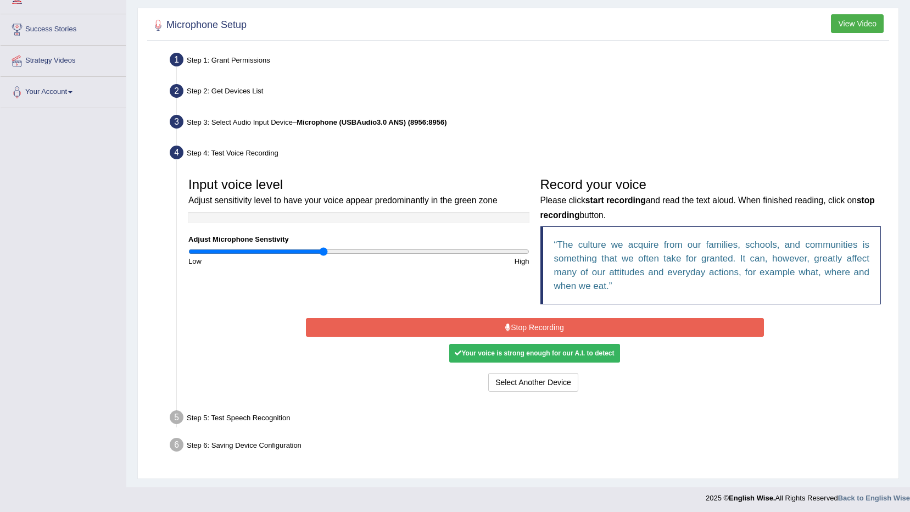
click at [337, 323] on button "Stop Recording" at bounding box center [535, 327] width 458 height 19
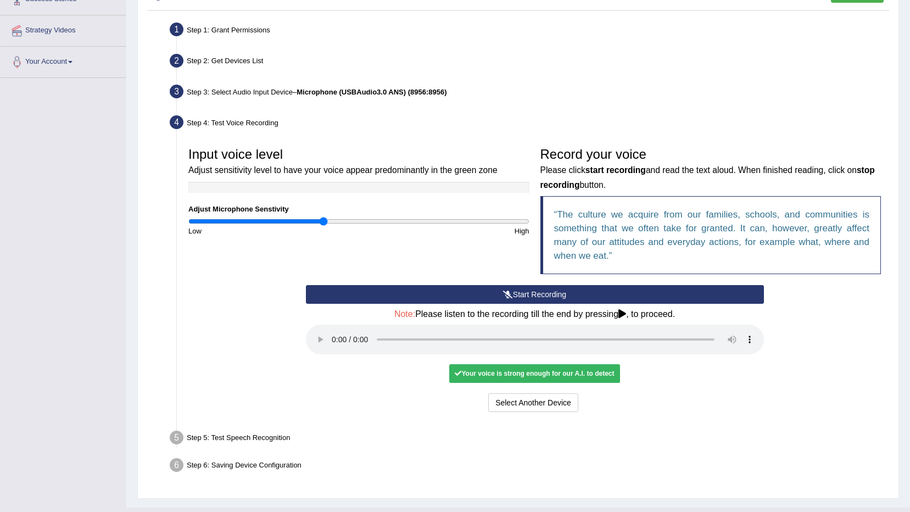
scroll to position [219, 0]
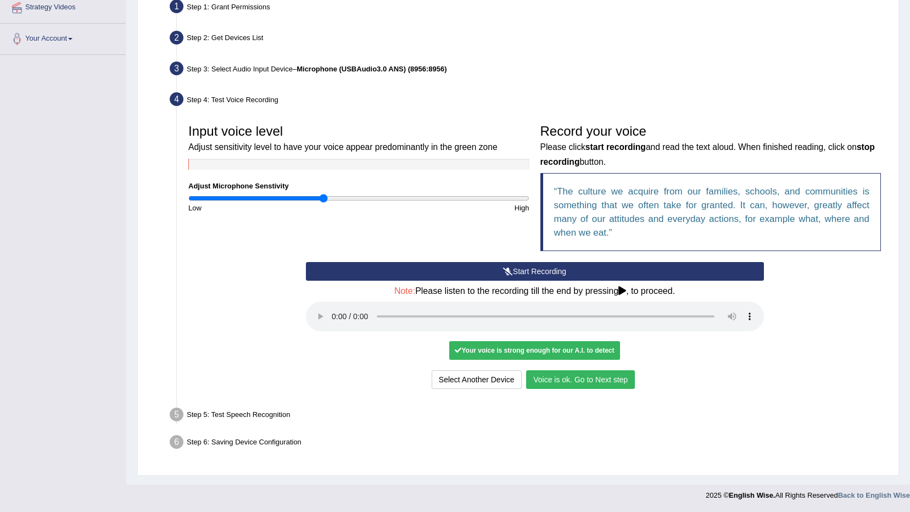
click at [593, 389] on div "Select Another Device Voice is ok. Go to Next step" at bounding box center [535, 380] width 458 height 21
click at [593, 381] on button "Voice is ok. Go to Next step" at bounding box center [580, 379] width 109 height 19
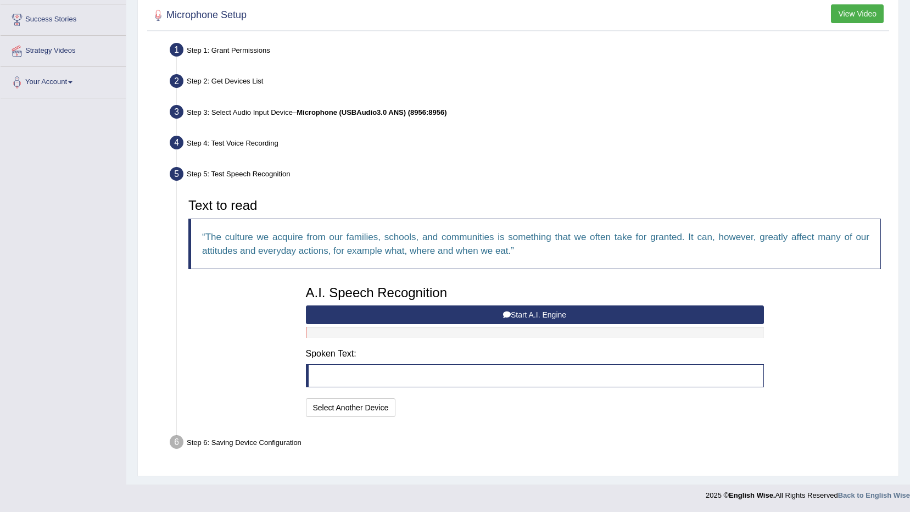
scroll to position [175, 0]
click at [587, 316] on button "Start A.I. Engine" at bounding box center [535, 314] width 458 height 19
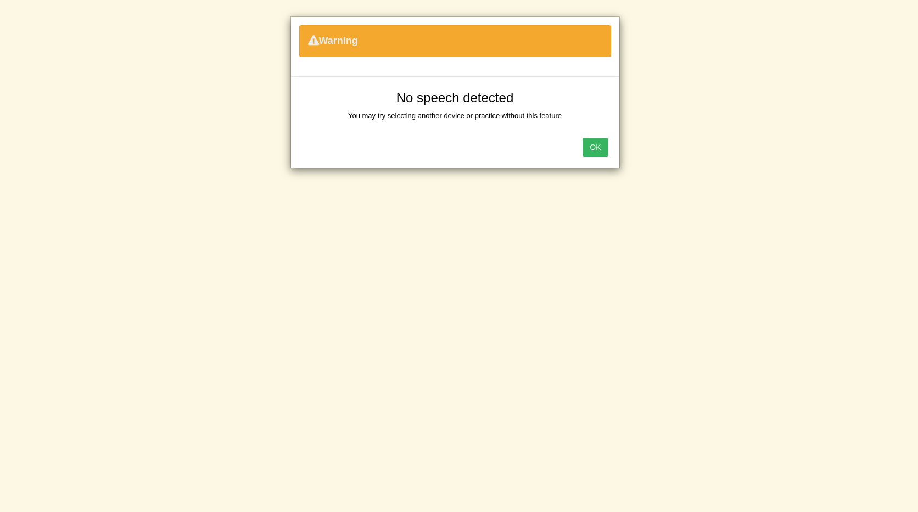
click at [603, 147] on button "OK" at bounding box center [595, 147] width 25 height 19
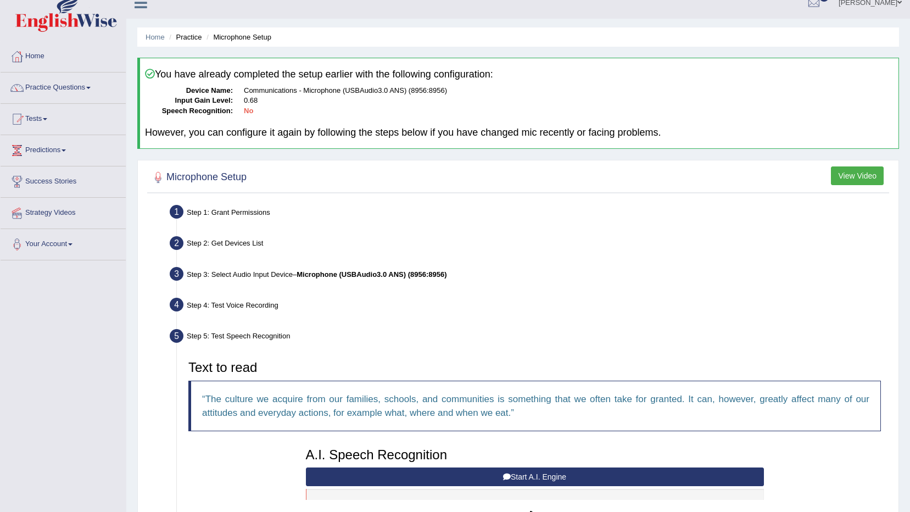
scroll to position [0, 0]
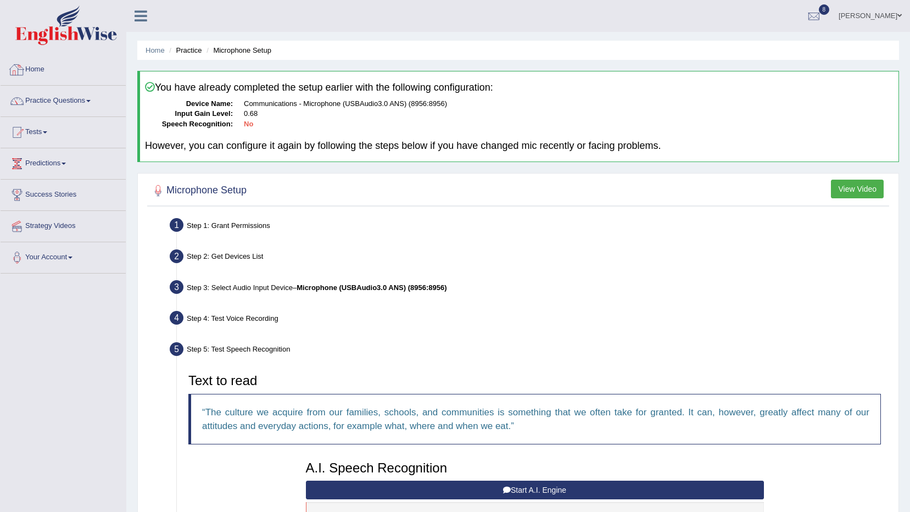
click at [50, 72] on link "Home" at bounding box center [63, 67] width 125 height 27
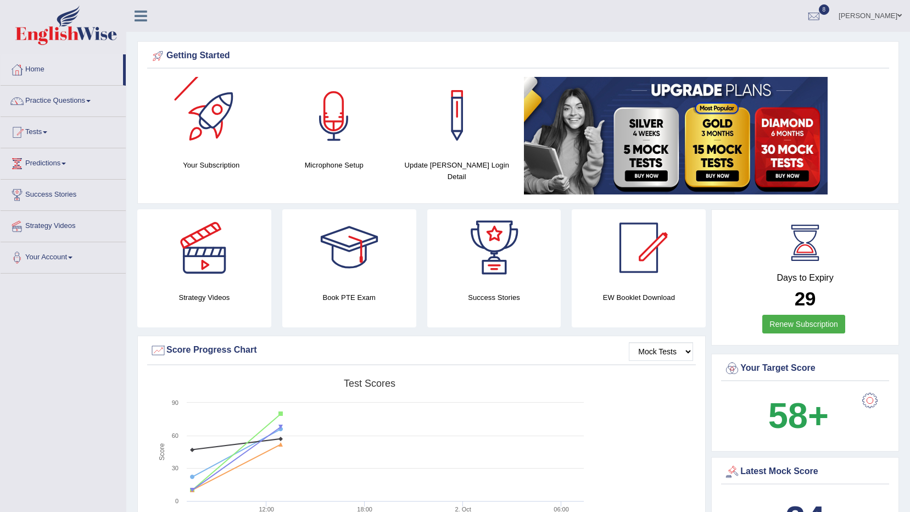
click at [314, 66] on div "Getting Started" at bounding box center [518, 57] width 742 height 21
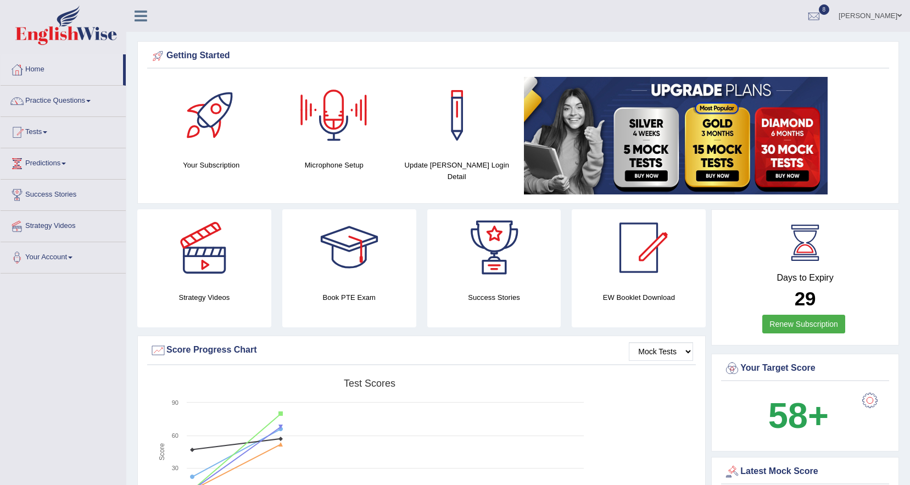
click at [331, 133] on div at bounding box center [333, 115] width 77 height 77
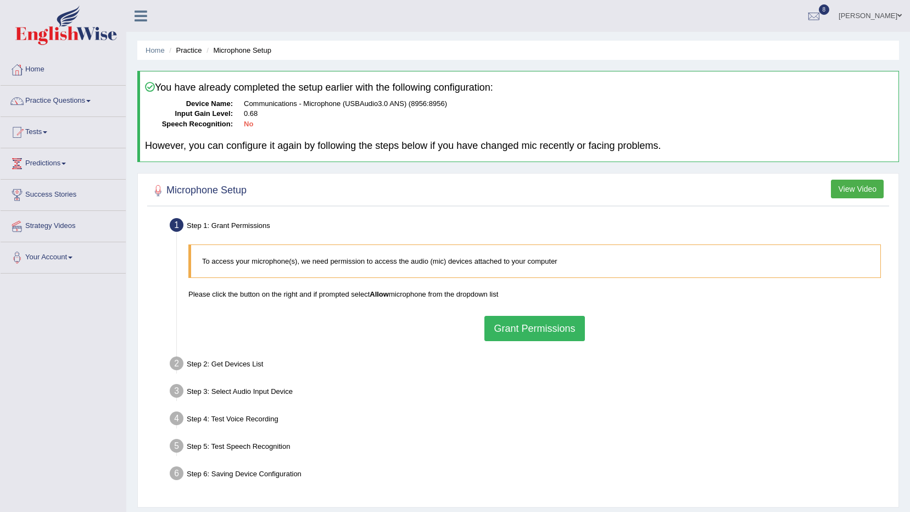
click at [570, 319] on button "Grant Permissions" at bounding box center [534, 328] width 100 height 25
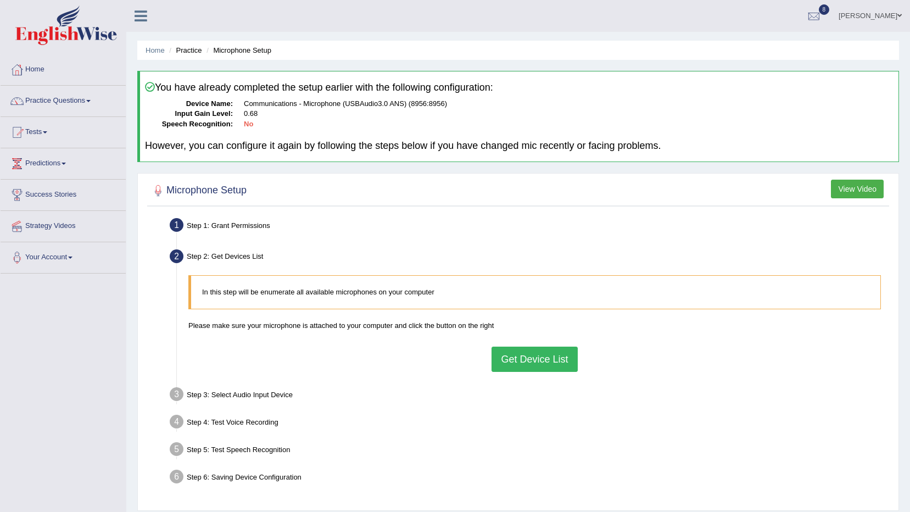
click at [545, 348] on button "Get Device List" at bounding box center [535, 359] width 86 height 25
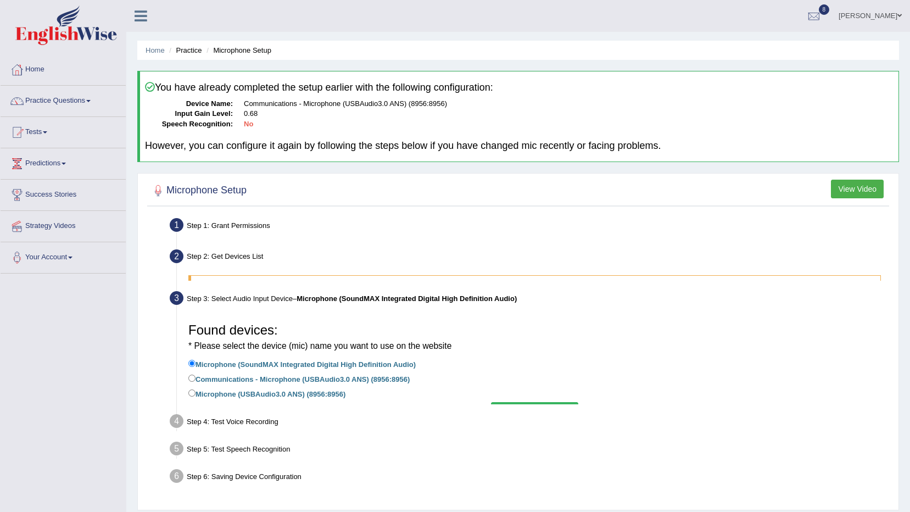
scroll to position [65, 0]
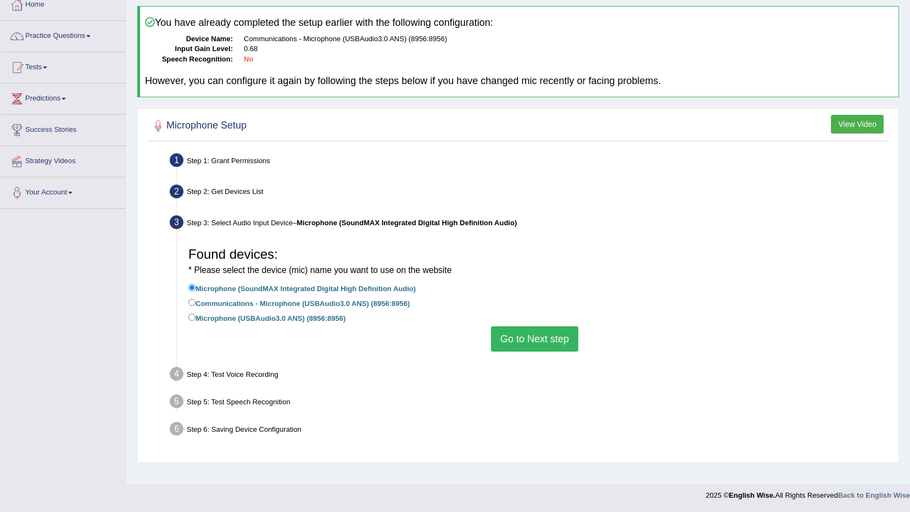
click at [320, 306] on label "Communications - Microphone (USBAudio3.0 ANS) (8956:8956)" at bounding box center [298, 303] width 221 height 12
click at [196, 306] on input "Communications - Microphone (USBAudio3.0 ANS) (8956:8956)" at bounding box center [191, 302] width 7 height 7
radio input "true"
click at [555, 334] on button "Go to Next step" at bounding box center [534, 338] width 87 height 25
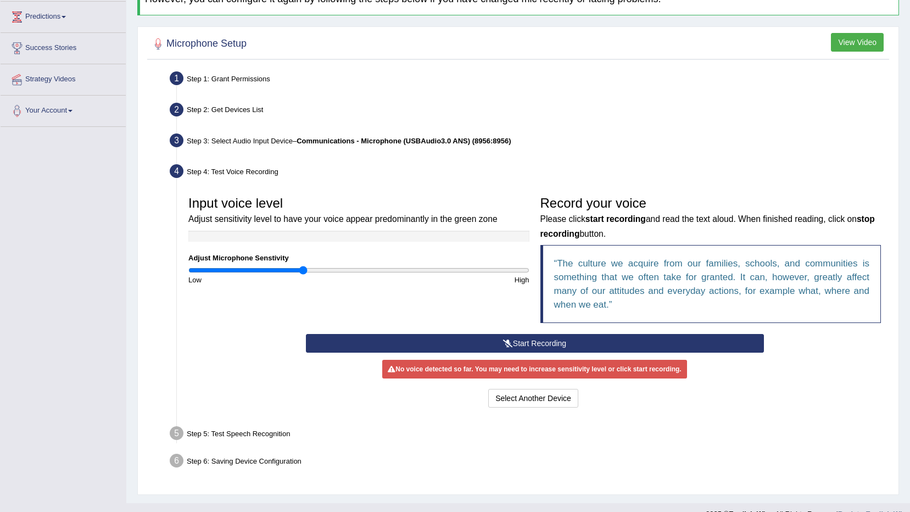
scroll to position [165, 0]
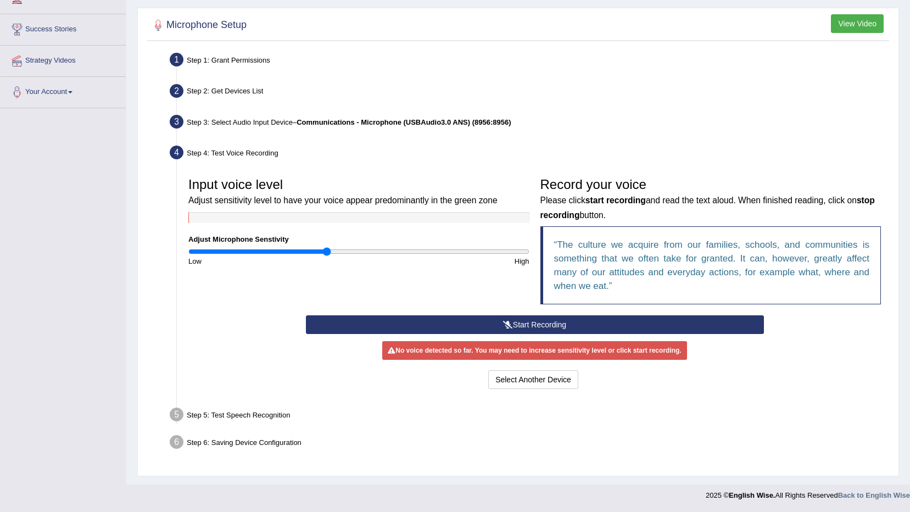
type input "0.82"
click at [328, 250] on input "range" at bounding box center [358, 251] width 341 height 9
click at [360, 323] on button "Start Recording" at bounding box center [535, 324] width 458 height 19
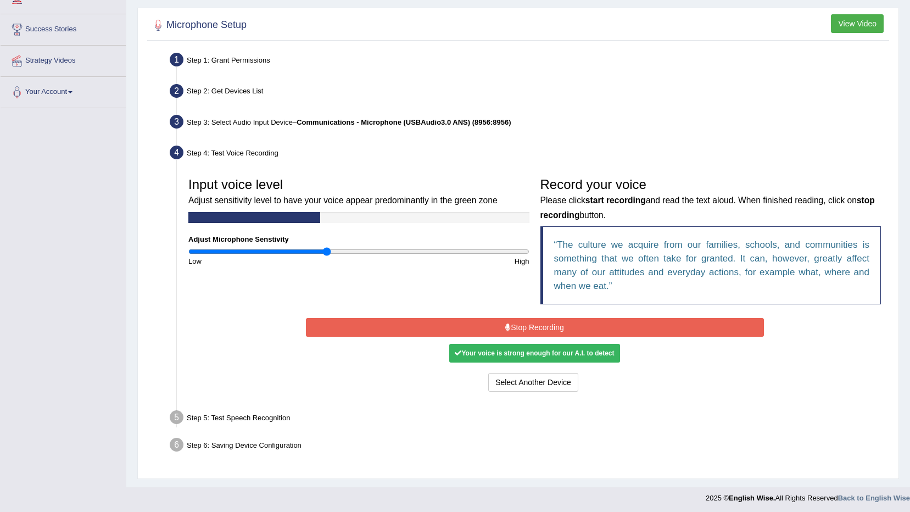
click at [360, 323] on button "Stop Recording" at bounding box center [535, 327] width 458 height 19
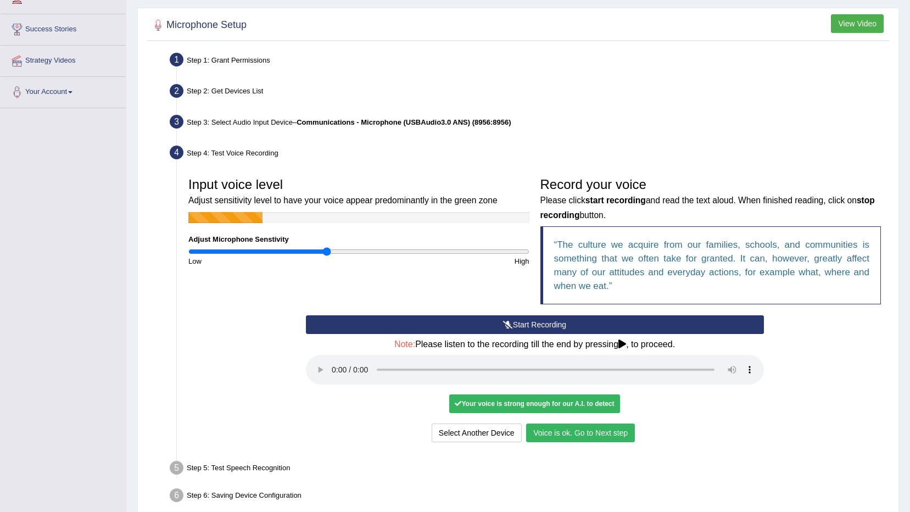
click at [549, 438] on button "Voice is ok. Go to Next step" at bounding box center [580, 432] width 109 height 19
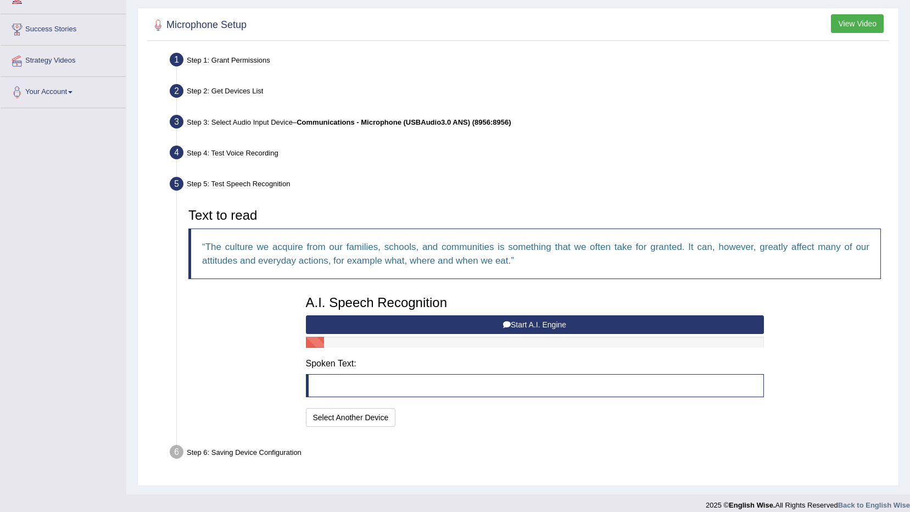
click at [613, 328] on button "Start A.I. Engine" at bounding box center [535, 324] width 458 height 19
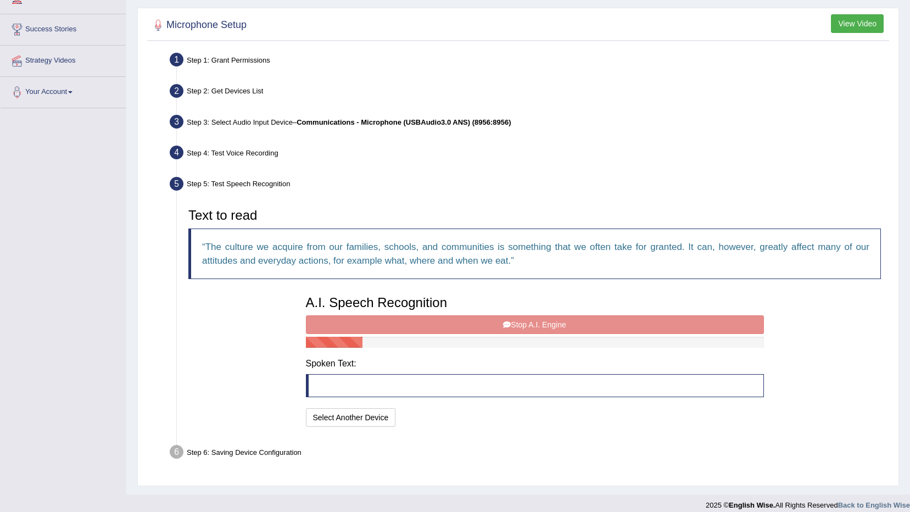
click at [613, 328] on div "A.I. Speech Recognition Start A.I. Engine Stop A.I. Engine Note: Please listen …" at bounding box center [534, 360] width 469 height 140
click at [611, 328] on div "A.I. Speech Recognition Start A.I. Engine Stop A.I. Engine Note: Please listen …" at bounding box center [534, 360] width 469 height 140
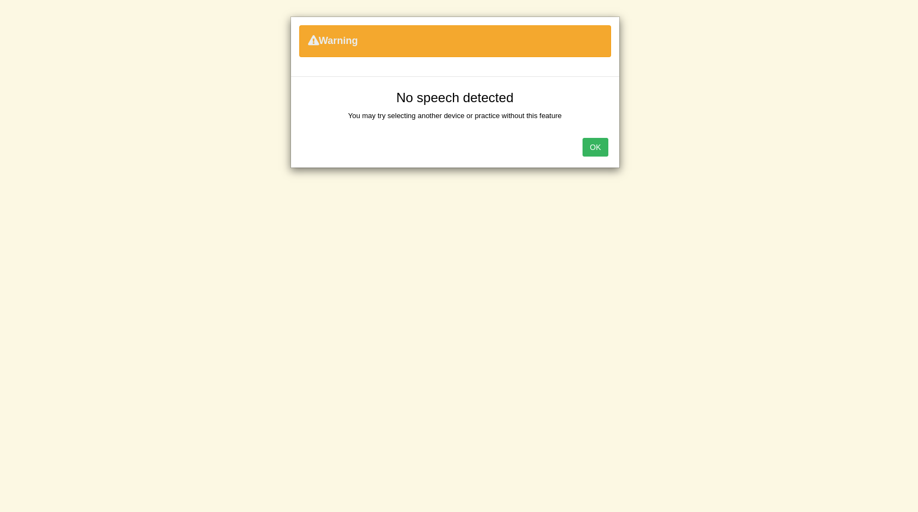
click at [598, 150] on button "OK" at bounding box center [595, 147] width 25 height 19
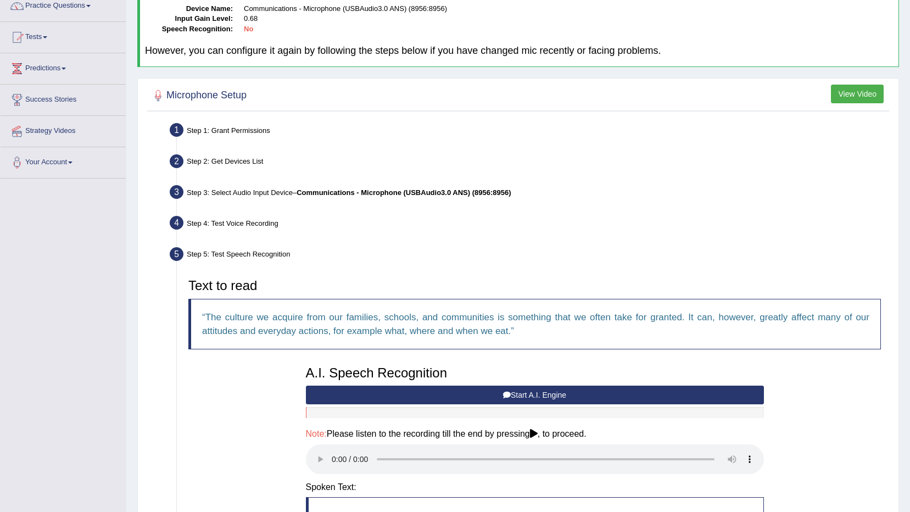
scroll to position [1, 0]
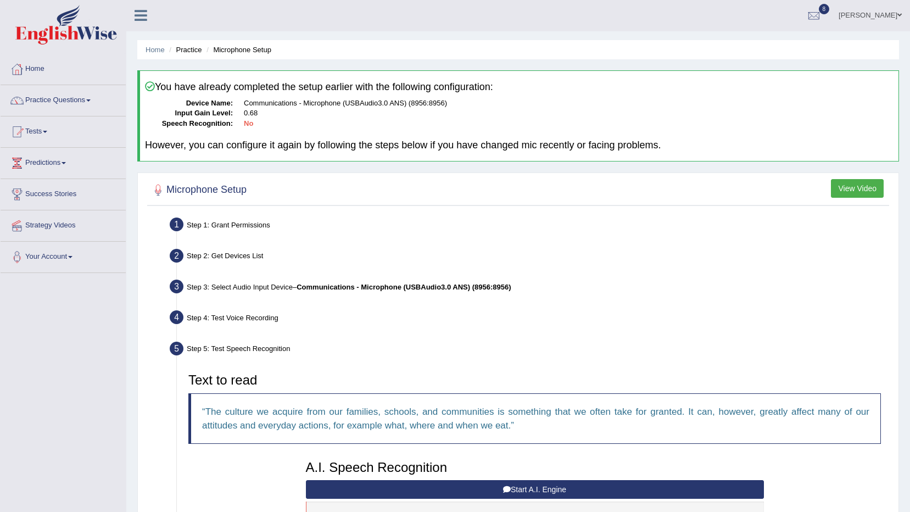
click at [856, 14] on link "[PERSON_NAME]" at bounding box center [870, 13] width 80 height 29
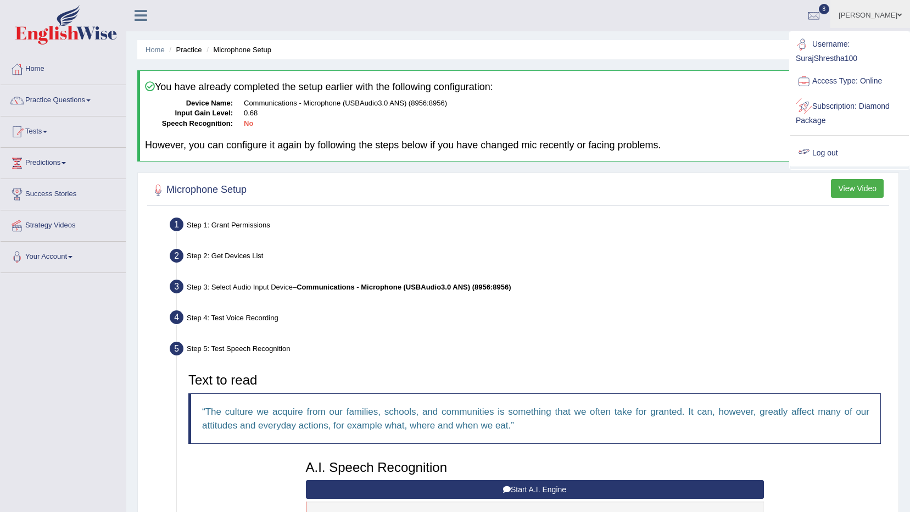
click at [829, 158] on link "Log out" at bounding box center [849, 153] width 119 height 25
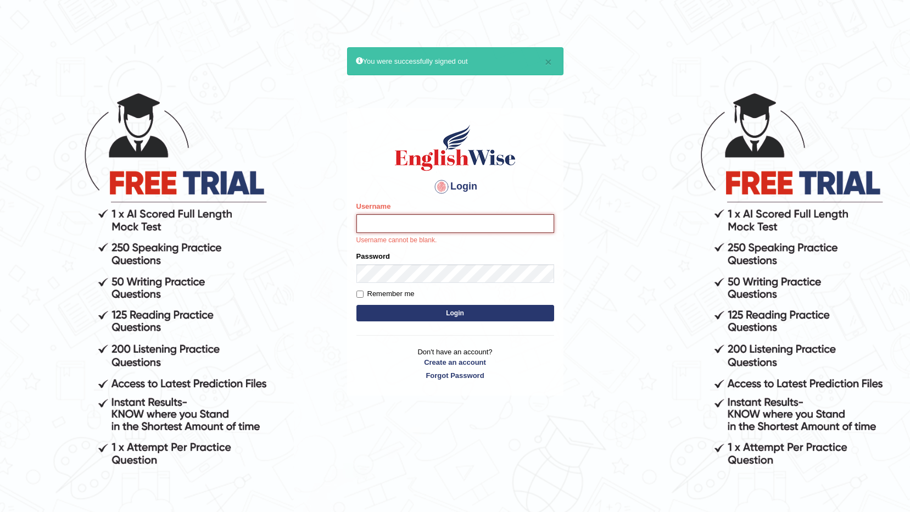
click at [393, 215] on input "Username" at bounding box center [455, 223] width 198 height 19
type input "surajshrestha100"
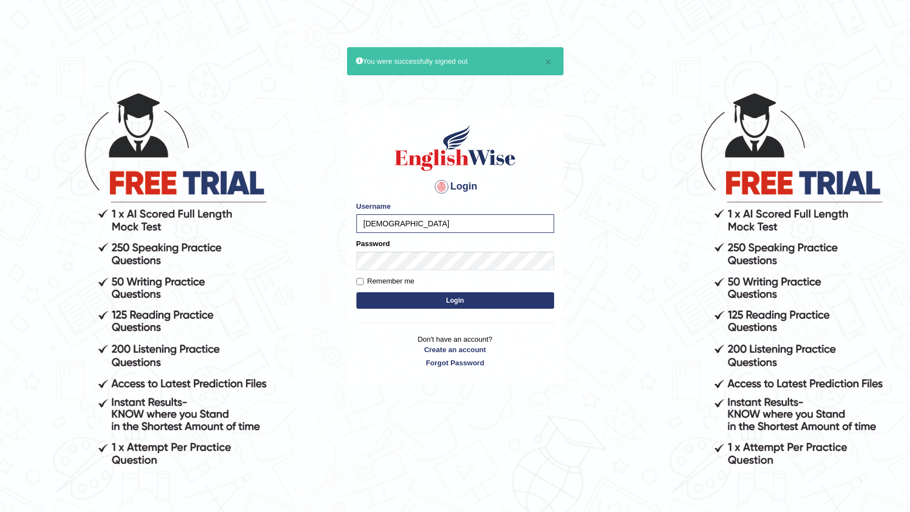
click at [408, 296] on button "Login" at bounding box center [455, 300] width 198 height 16
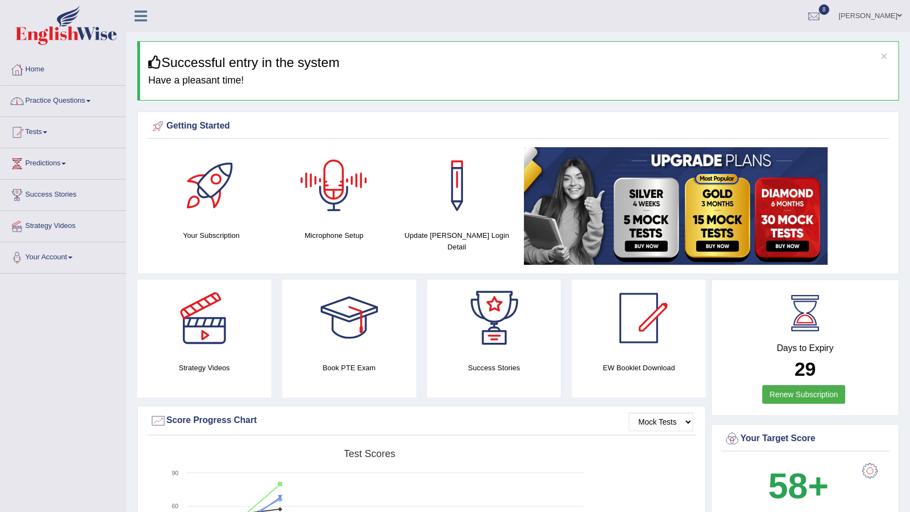
click at [50, 106] on link "Practice Questions" at bounding box center [63, 99] width 125 height 27
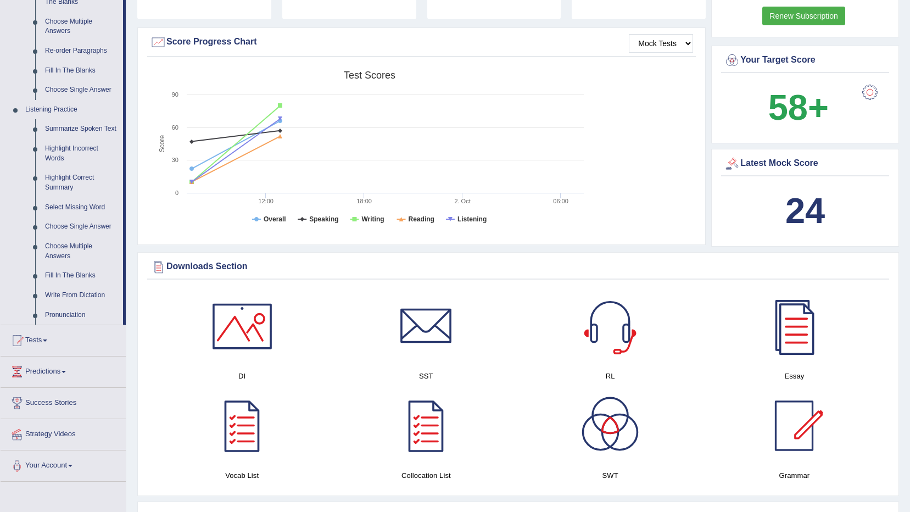
scroll to position [494, 0]
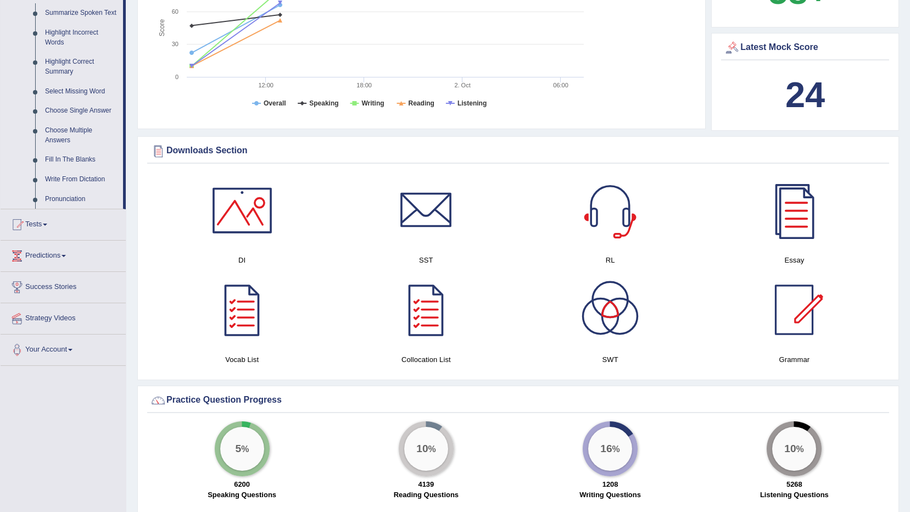
click at [72, 172] on link "Write From Dictation" at bounding box center [81, 180] width 83 height 20
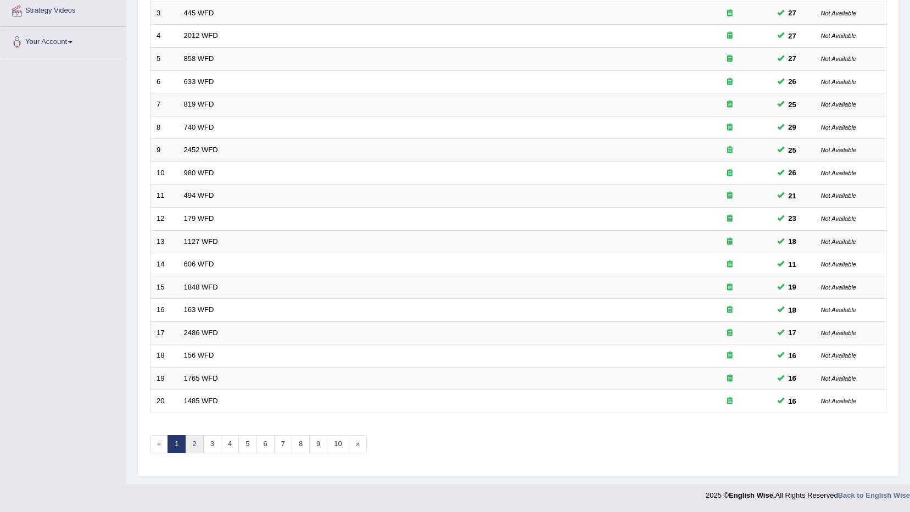
click at [196, 445] on link "2" at bounding box center [194, 444] width 18 height 18
click at [212, 441] on link "3" at bounding box center [212, 444] width 18 height 18
click at [226, 440] on link "4" at bounding box center [230, 444] width 18 height 18
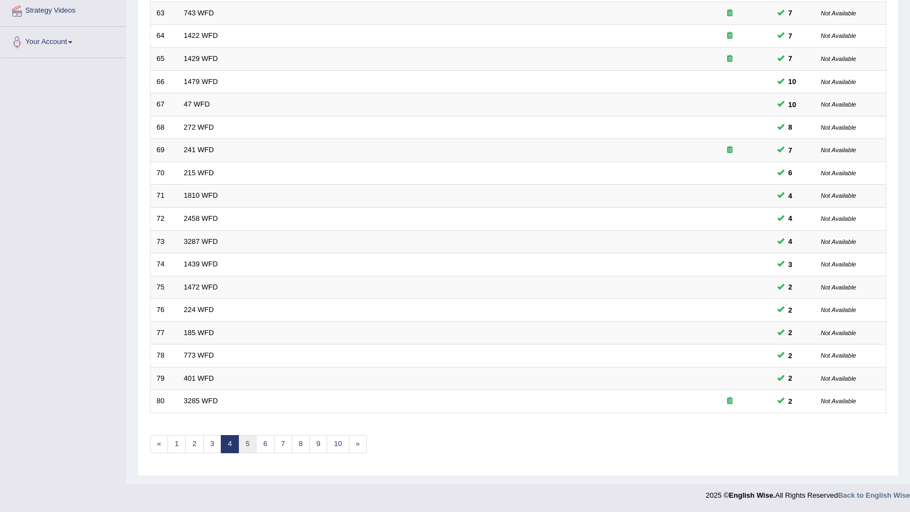
click at [247, 442] on link "5" at bounding box center [247, 444] width 18 height 18
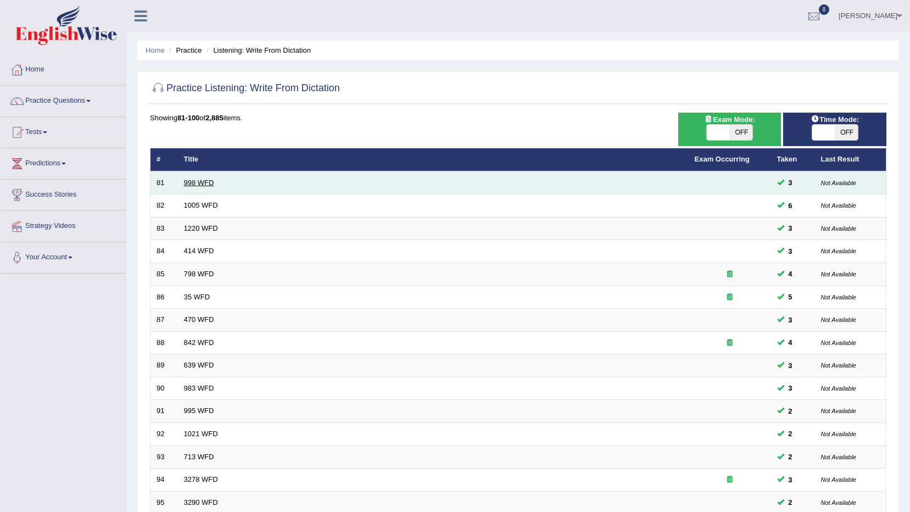
click at [202, 185] on link "998 WFD" at bounding box center [199, 183] width 30 height 8
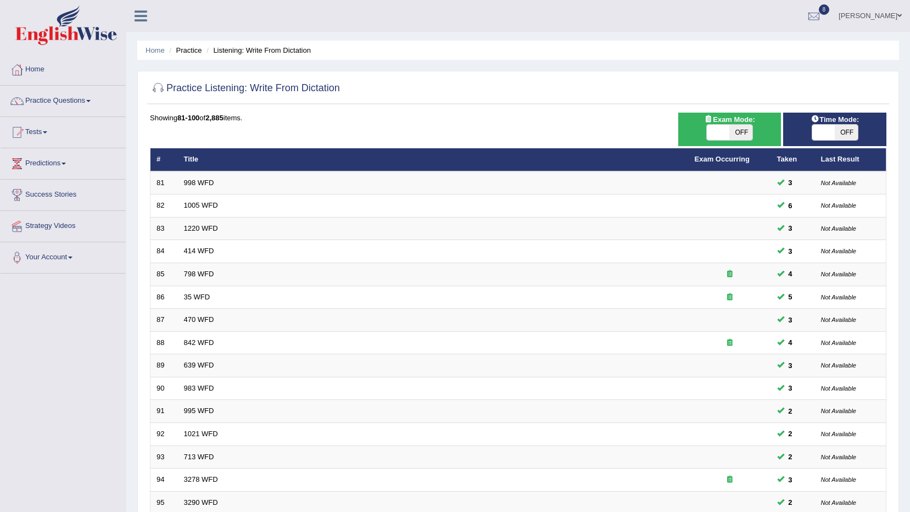
click at [716, 125] on span at bounding box center [718, 132] width 23 height 15
checkbox input "true"
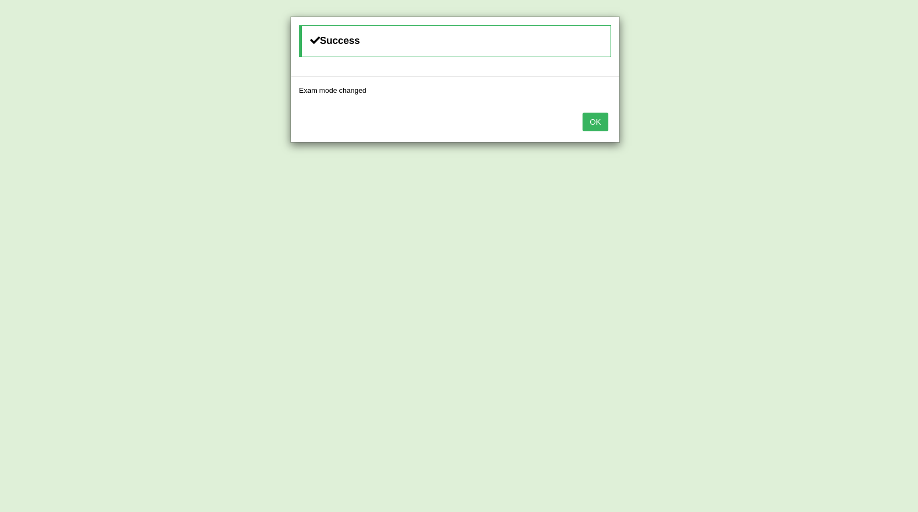
click at [592, 131] on div "OK" at bounding box center [455, 123] width 328 height 38
click at [590, 124] on button "OK" at bounding box center [595, 122] width 25 height 19
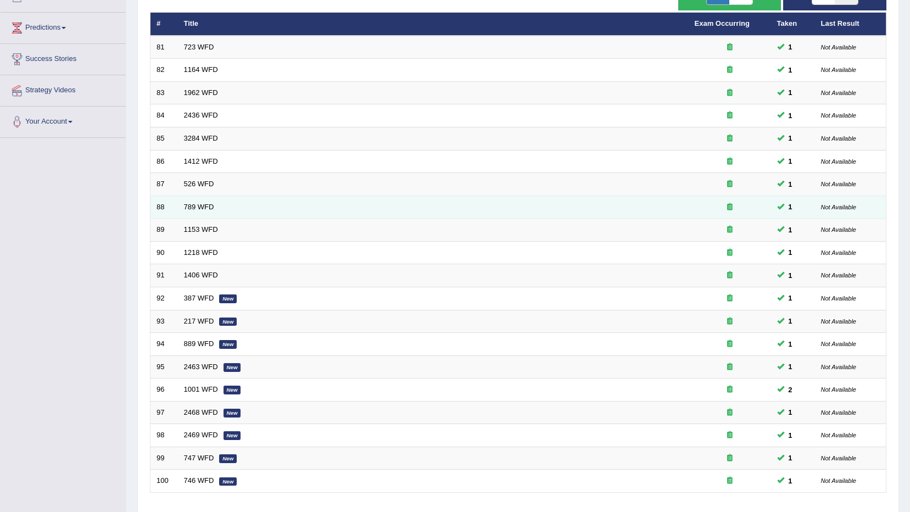
scroll to position [215, 0]
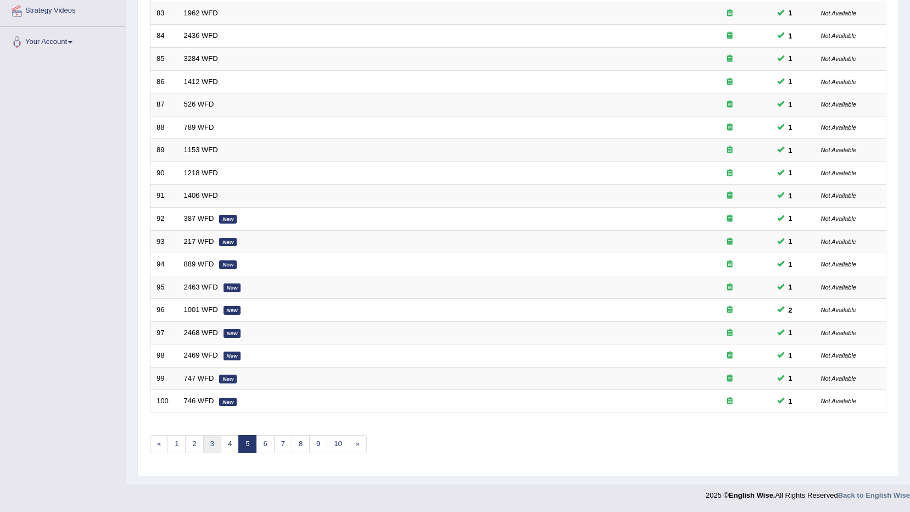
click at [208, 447] on link "3" at bounding box center [212, 444] width 18 height 18
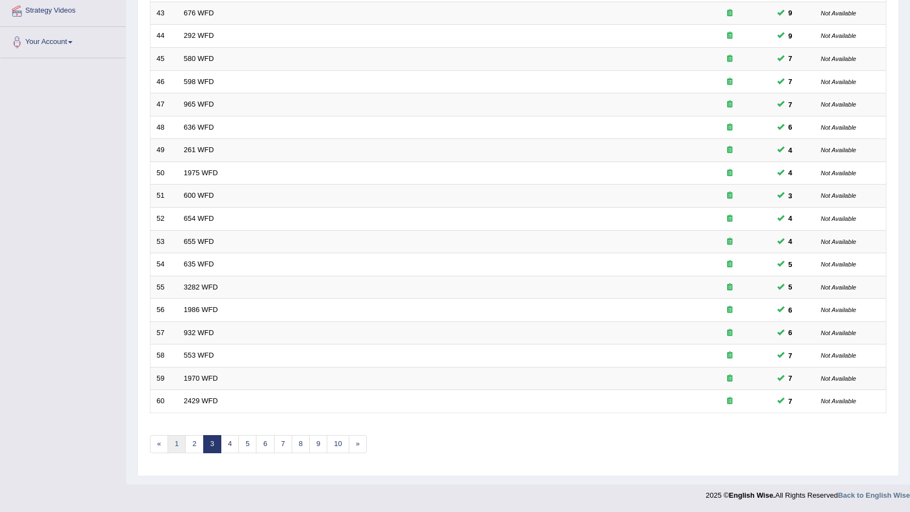
click at [172, 447] on link "1" at bounding box center [177, 444] width 18 height 18
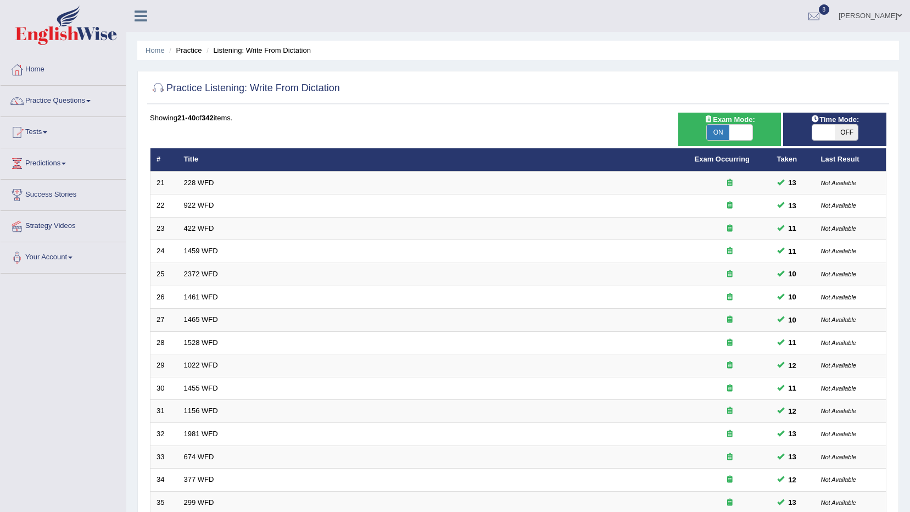
scroll to position [215, 0]
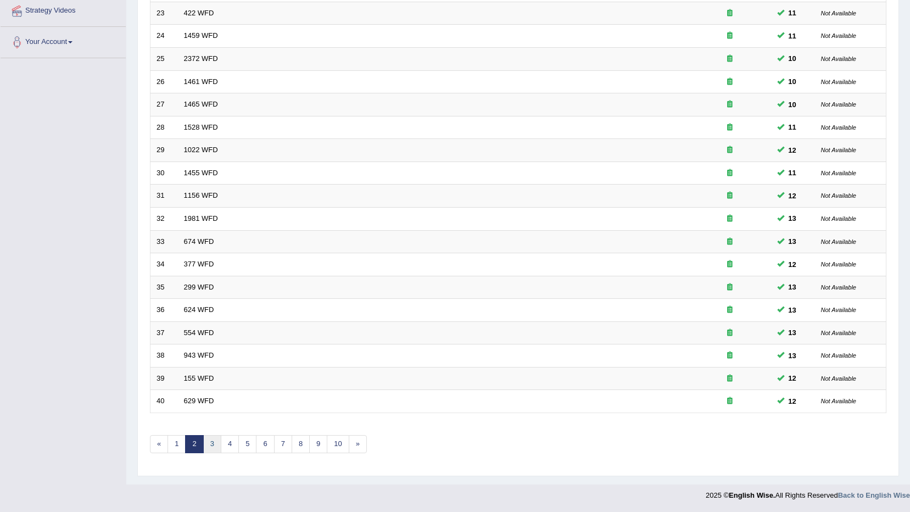
click at [213, 448] on link "3" at bounding box center [212, 444] width 18 height 18
click at [230, 443] on link "4" at bounding box center [230, 444] width 18 height 18
click at [250, 454] on div "Showing 61-80 of 342 items. # Title Exam Occurring Taken Last Result 61 743 WFD…" at bounding box center [518, 182] width 737 height 570
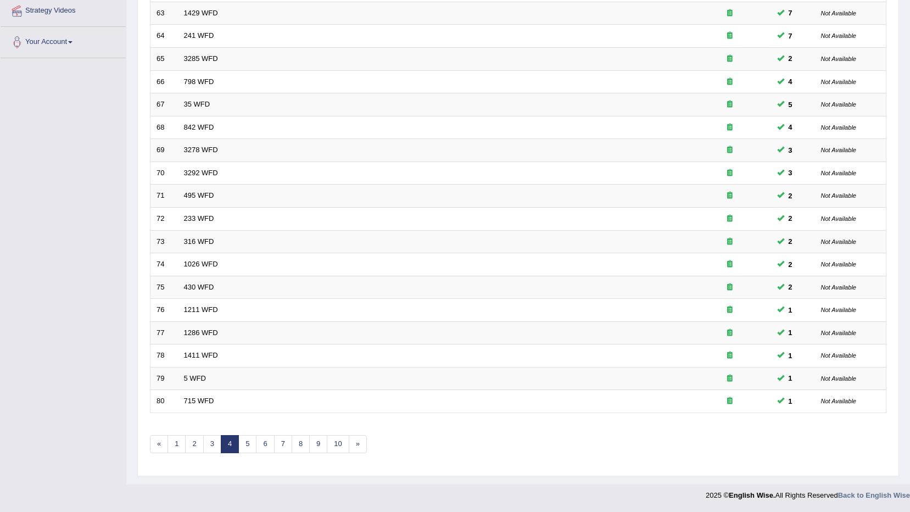
click at [249, 454] on div "Showing 61-80 of 342 items. # Title Exam Occurring Taken Last Result 61 743 WFD…" at bounding box center [518, 182] width 737 height 570
click at [247, 445] on link "5" at bounding box center [247, 444] width 18 height 18
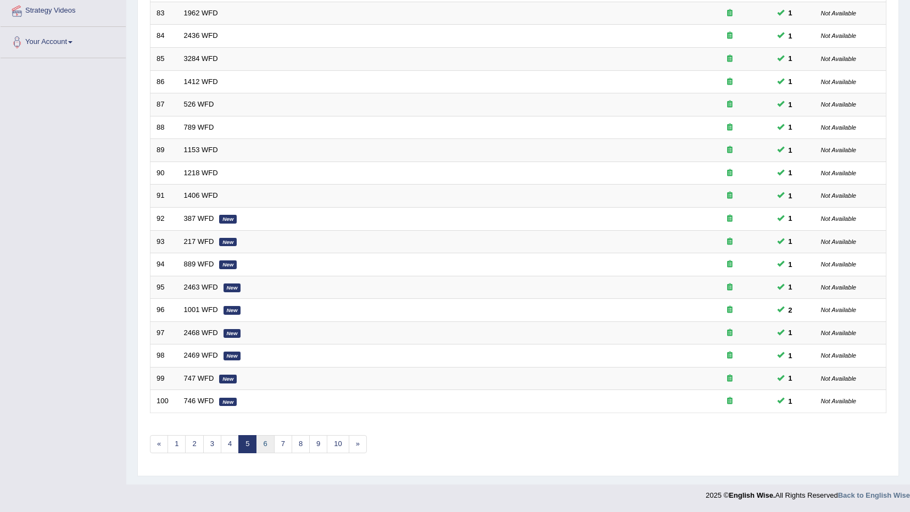
click at [262, 447] on link "6" at bounding box center [265, 444] width 18 height 18
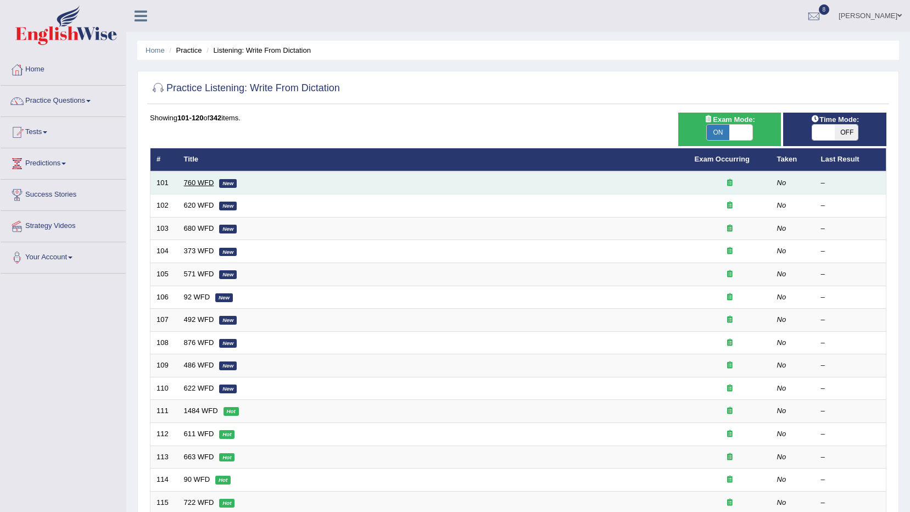
click at [196, 182] on link "760 WFD" at bounding box center [199, 183] width 30 height 8
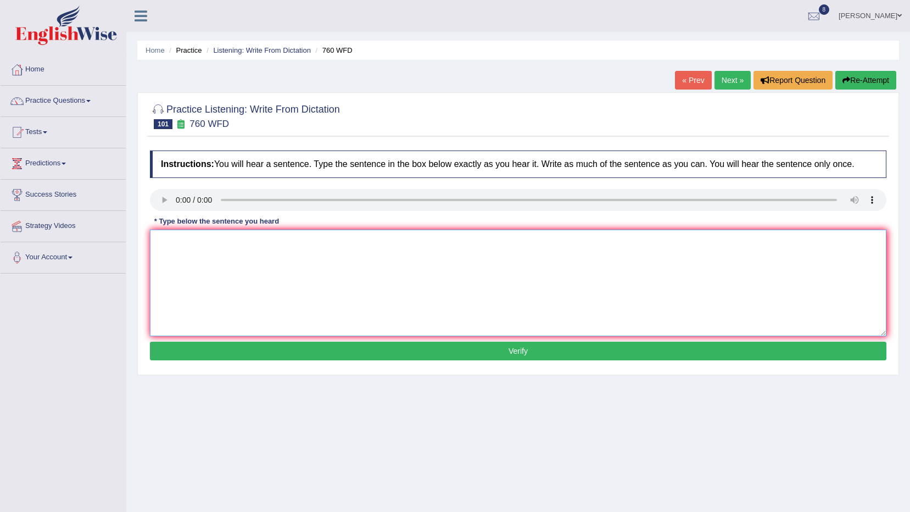
click at [191, 247] on textarea at bounding box center [518, 283] width 737 height 107
click at [276, 250] on textarea "You need to put these on" at bounding box center [518, 283] width 737 height 107
type textarea "You need to put these book on the table over there."
click at [317, 350] on button "Verify" at bounding box center [518, 351] width 737 height 19
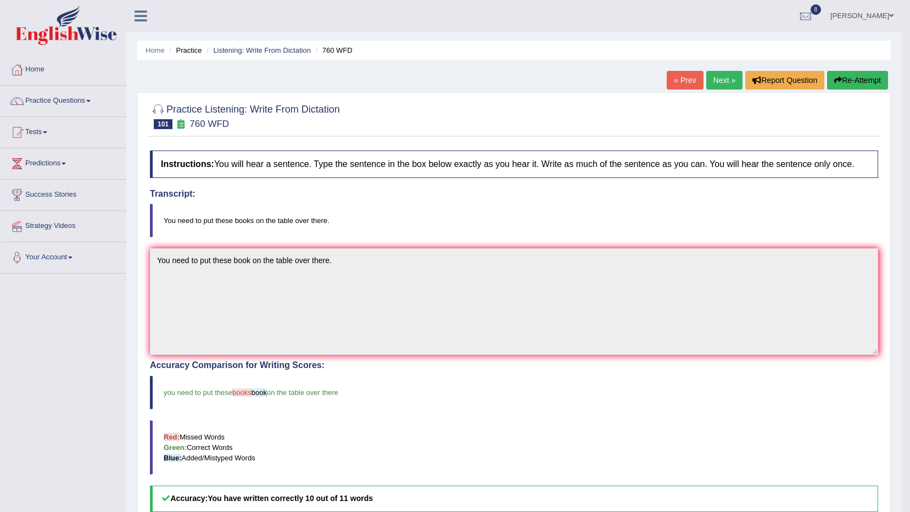
click at [713, 77] on link "Next »" at bounding box center [724, 80] width 36 height 19
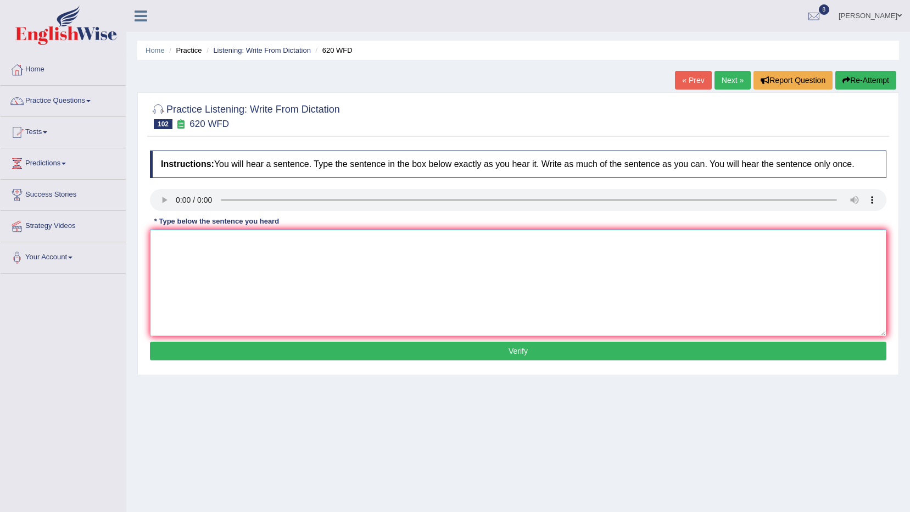
click at [205, 237] on textarea at bounding box center [518, 283] width 737 height 107
click at [251, 248] on textarea "Mature students" at bounding box center [518, 283] width 737 height 107
click at [241, 236] on textarea "Mature students usually university life extremely well." at bounding box center [518, 283] width 737 height 107
click at [251, 245] on textarea "Mature students usually adapt university life extremely well." at bounding box center [518, 283] width 737 height 107
click at [250, 246] on textarea "Mature students usually adapt university life extremely well." at bounding box center [518, 283] width 737 height 107
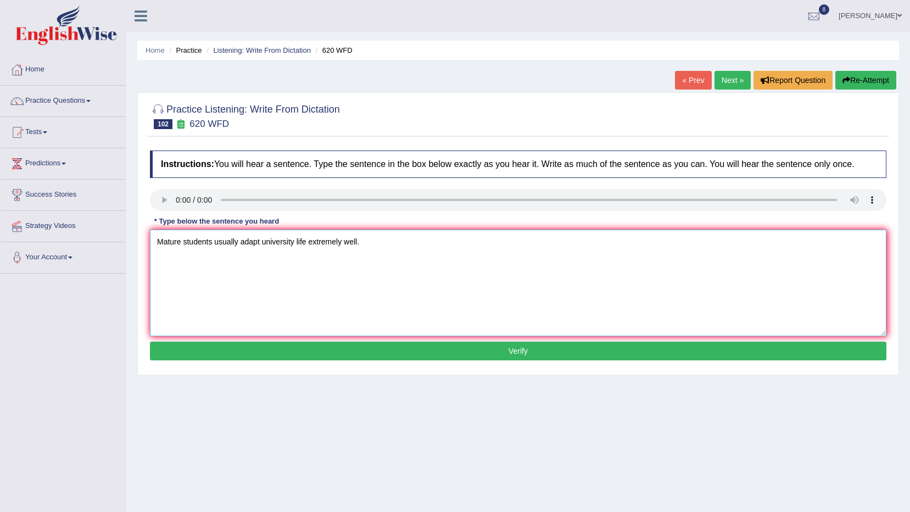
click at [265, 238] on textarea "Mature students usually adapt university life extremely well." at bounding box center [518, 283] width 737 height 107
type textarea "Mature students usually adapt the university life extremely well."
click at [332, 342] on button "Verify" at bounding box center [518, 351] width 737 height 19
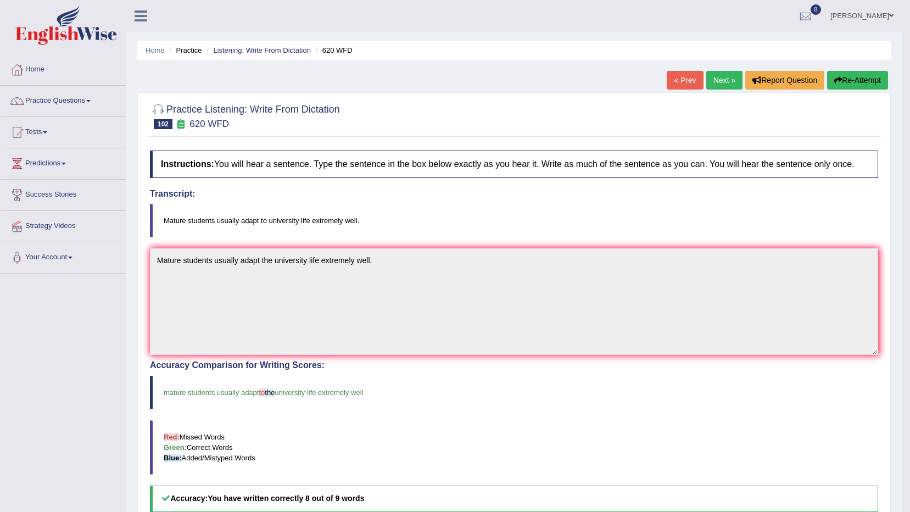
click at [720, 80] on link "Next »" at bounding box center [724, 80] width 36 height 19
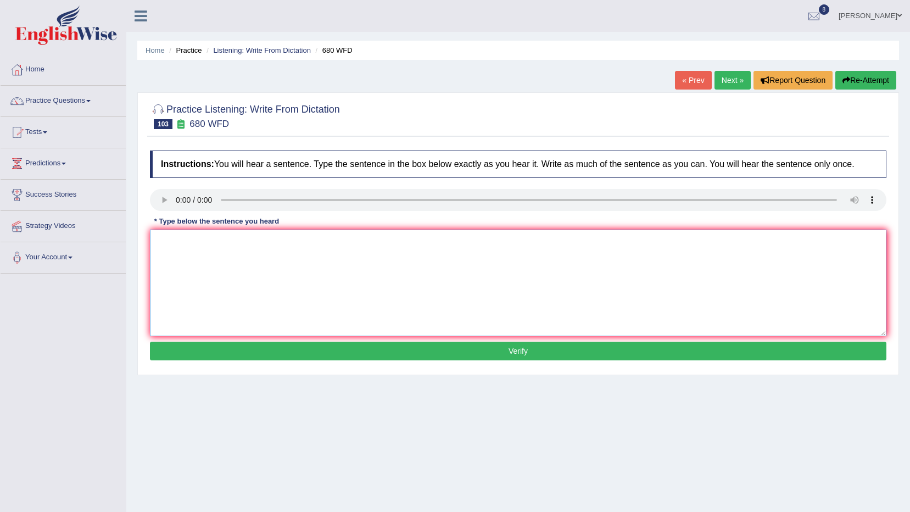
click at [225, 269] on textarea at bounding box center [518, 283] width 737 height 107
type textarea "Without doubt this theory has a number of limitations."
click at [283, 359] on button "Verify" at bounding box center [518, 351] width 737 height 19
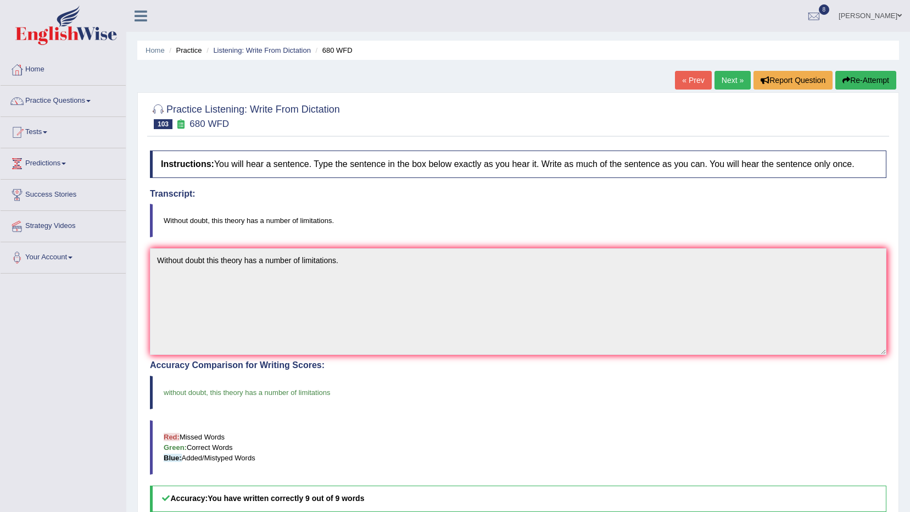
click at [727, 72] on link "Next »" at bounding box center [733, 80] width 36 height 19
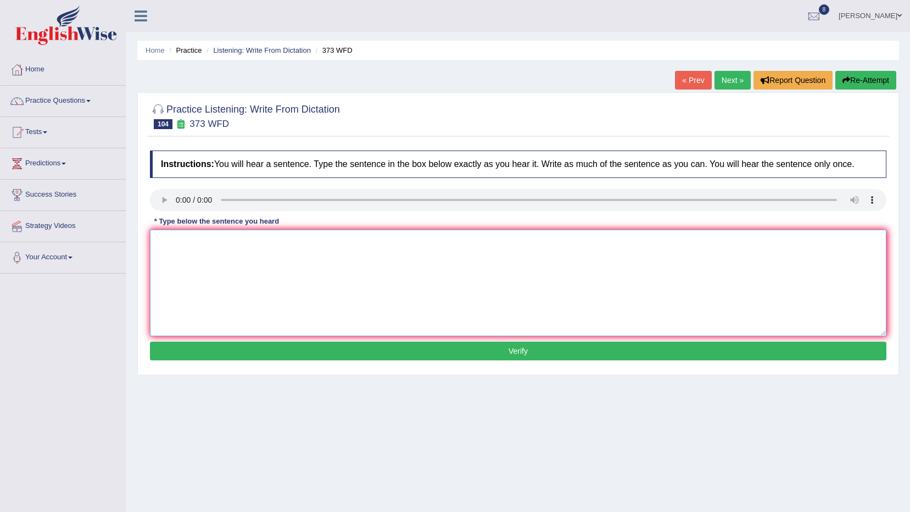
click at [219, 254] on textarea at bounding box center [518, 283] width 737 height 107
click at [314, 242] on textarea "The earth's atmosphere is primarily comp" at bounding box center [518, 283] width 737 height 107
type textarea "The earth's atmosphere is primarily composed of oxygen and nitrogen gases."
click at [343, 358] on button "Verify" at bounding box center [518, 351] width 737 height 19
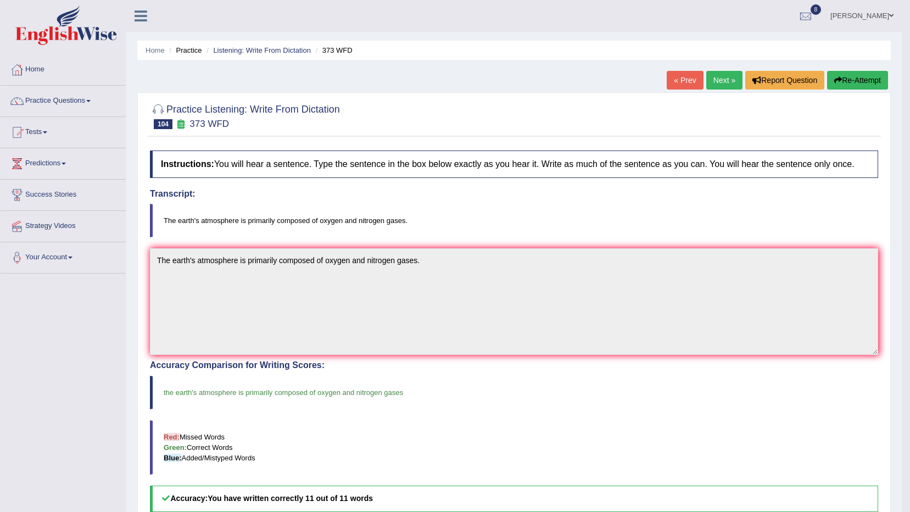
click at [728, 80] on link "Next »" at bounding box center [724, 80] width 36 height 19
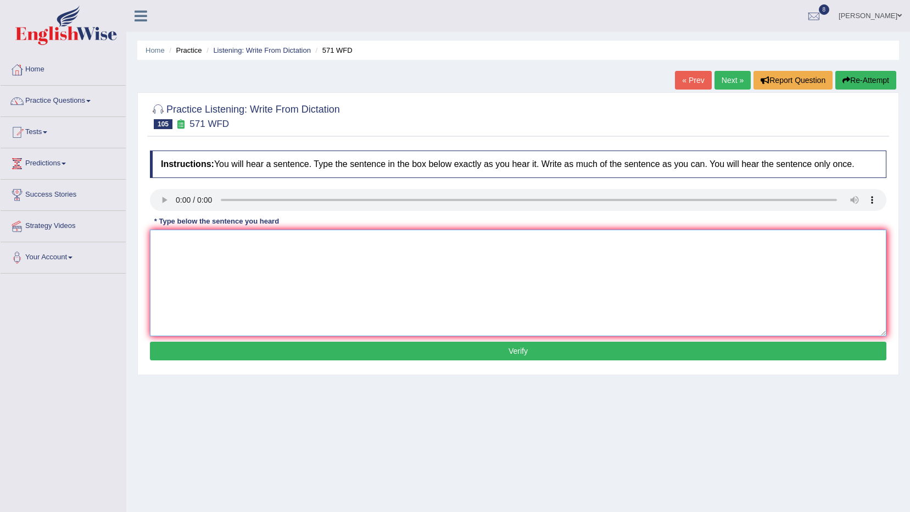
click at [199, 244] on textarea at bounding box center [518, 283] width 737 height 107
click at [194, 230] on div "Instructions: You will hear a sentence. Type the sentence in the box below exac…" at bounding box center [518, 257] width 742 height 224
click at [194, 233] on textarea "The" at bounding box center [518, 283] width 737 height 107
click at [301, 236] on textarea "The essay is easy to complete one" at bounding box center [518, 283] width 737 height 107
type textarea "The essay is easy to complete once the research is finished"
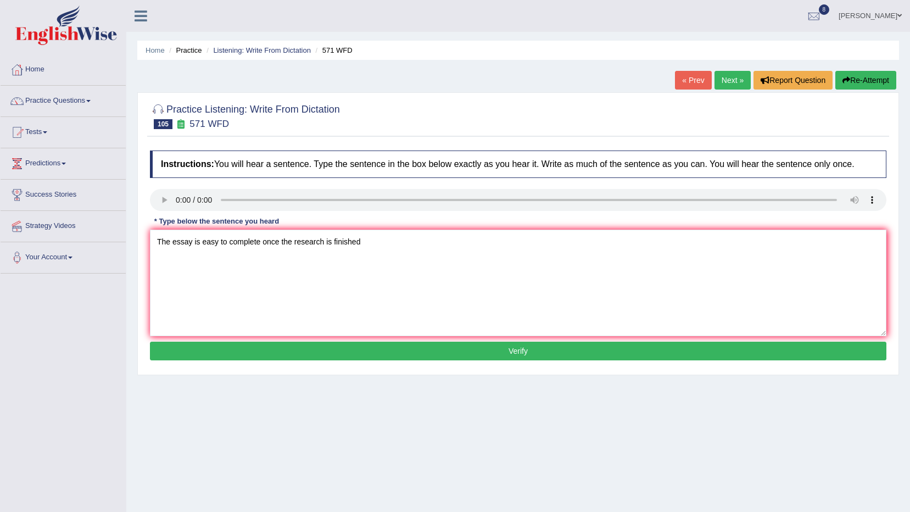
click at [332, 354] on button "Verify" at bounding box center [518, 351] width 737 height 19
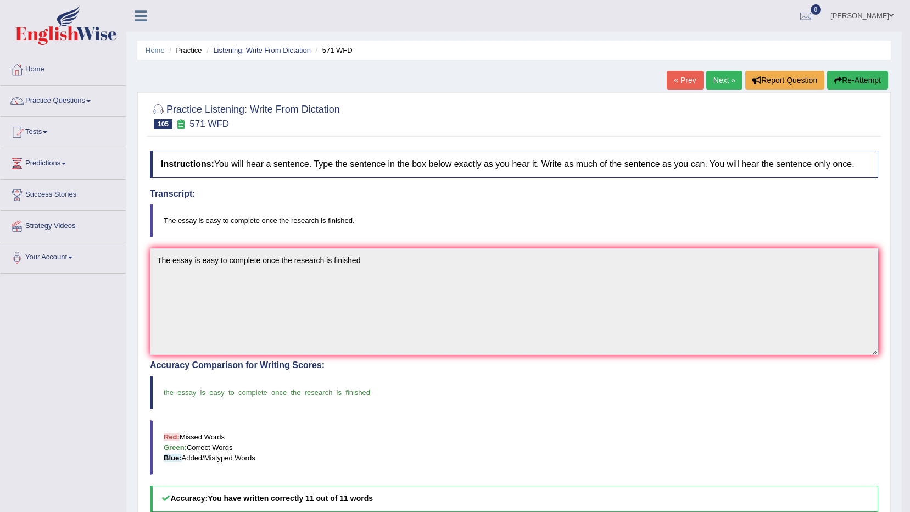
click at [718, 85] on link "Next »" at bounding box center [724, 80] width 36 height 19
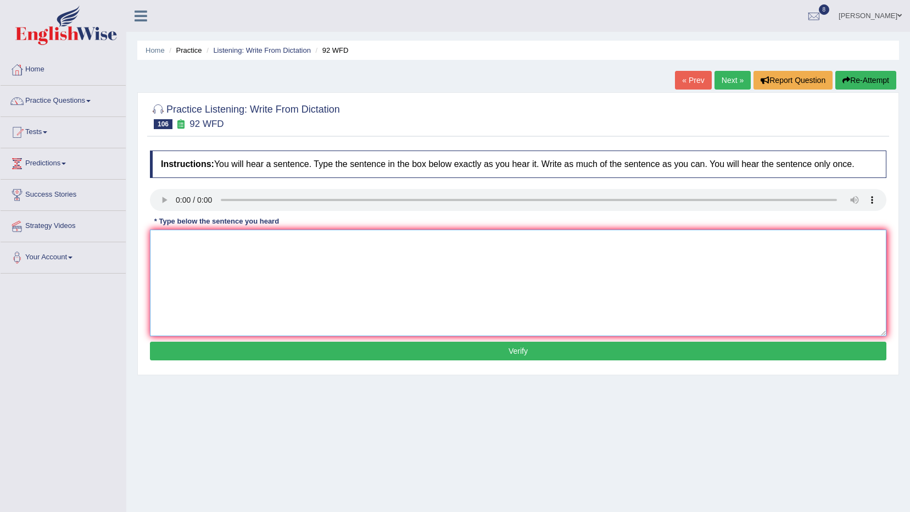
click at [202, 254] on textarea at bounding box center [518, 283] width 737 height 107
click at [240, 242] on textarea "Consumer confiden" at bounding box center [518, 283] width 737 height 107
type textarea "Consumer confidence has a direct influence on sales."
click at [305, 349] on button "Verify" at bounding box center [518, 351] width 737 height 19
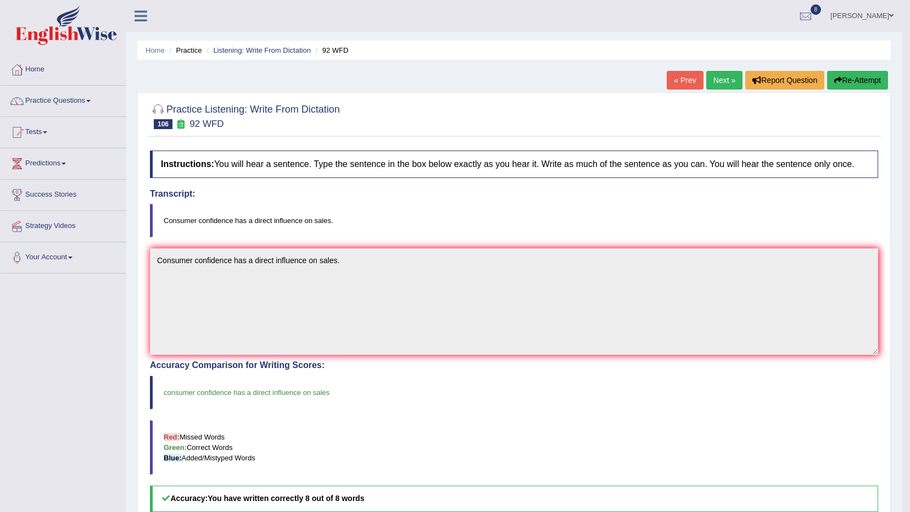
click at [729, 83] on link "Next »" at bounding box center [724, 80] width 36 height 19
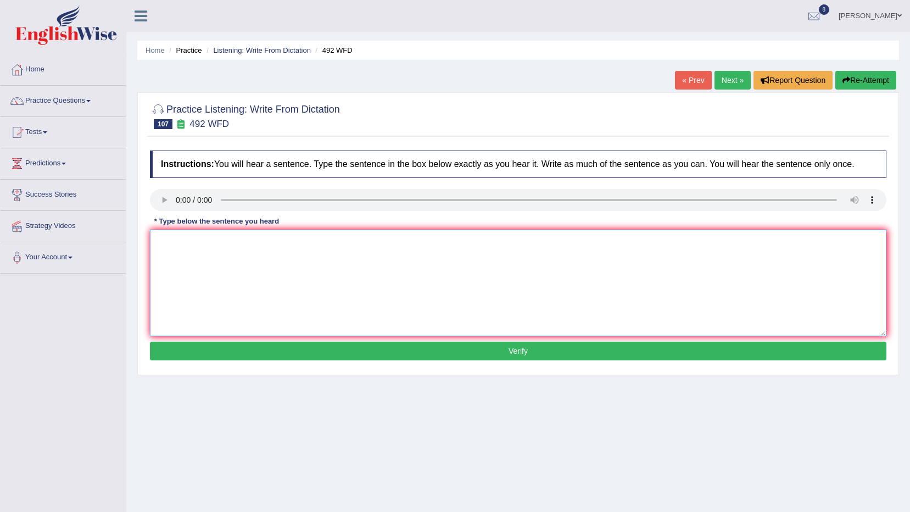
click at [214, 259] on textarea at bounding box center [518, 283] width 737 height 107
click at [299, 234] on textarea "Digital gadgets have now become" at bounding box center [518, 283] width 737 height 107
click at [377, 244] on textarea "Digital gadgets have now become an important part of all" at bounding box center [518, 283] width 737 height 107
type textarea "Digital gadgets have now become an important part of all people's everyday life."
click at [397, 347] on button "Verify" at bounding box center [518, 351] width 737 height 19
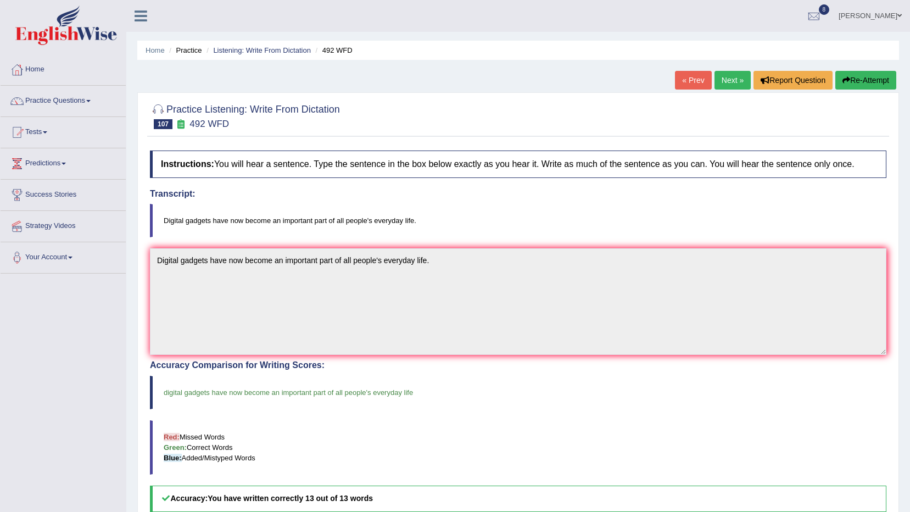
click at [726, 83] on link "Next »" at bounding box center [733, 80] width 36 height 19
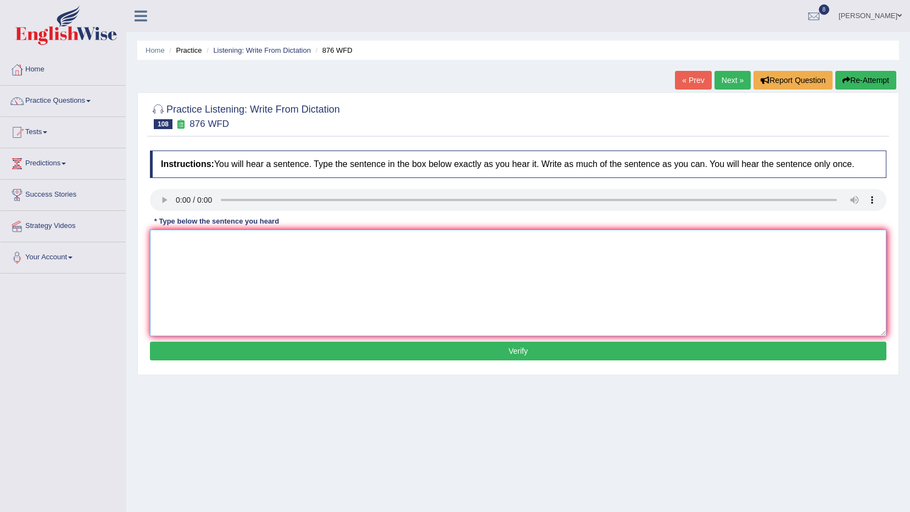
click at [196, 244] on textarea at bounding box center [518, 283] width 737 height 107
click at [235, 236] on textarea "She doesnot about" at bounding box center [518, 283] width 737 height 107
click at [221, 237] on textarea "She doesn't even" at bounding box center [518, 283] width 737 height 107
type textarea "She doesn't even care about many thing but what is honest and true."
click at [323, 352] on button "Verify" at bounding box center [518, 351] width 737 height 19
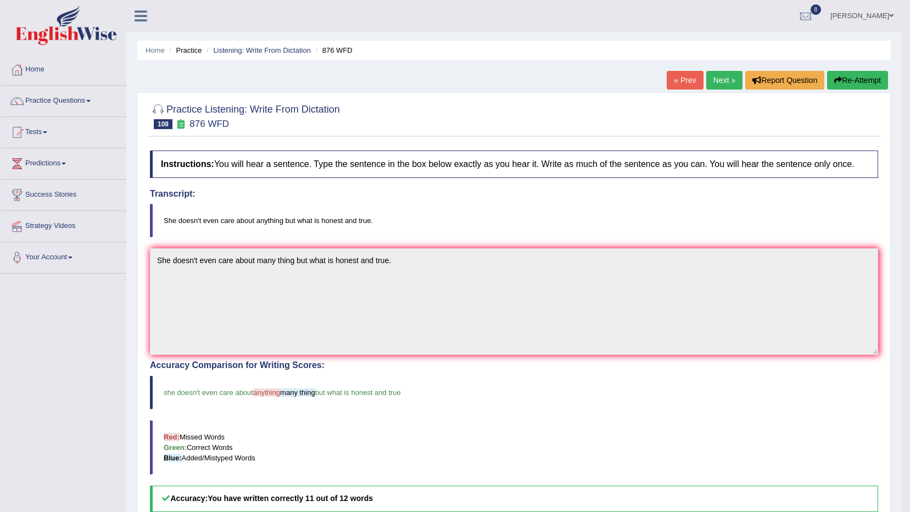
click at [713, 71] on link "Next »" at bounding box center [724, 80] width 36 height 19
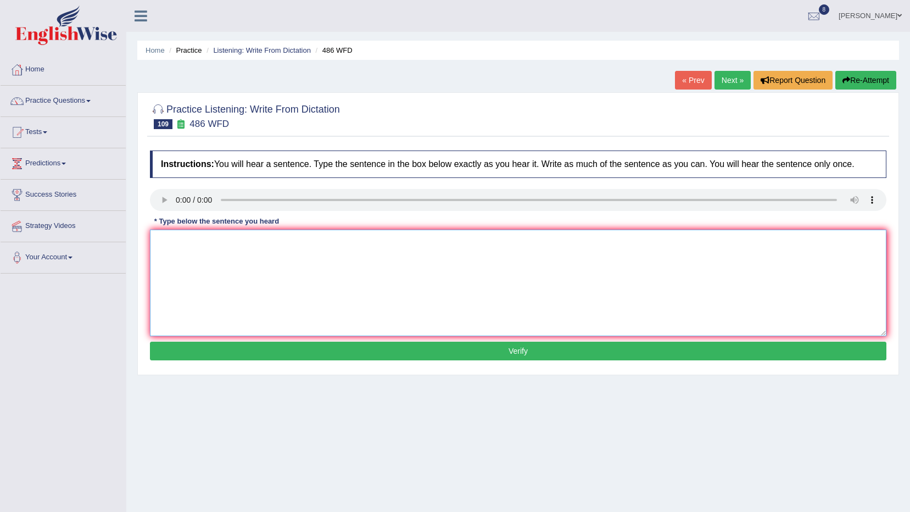
click at [189, 246] on textarea at bounding box center [518, 283] width 737 height 107
type textarea "More research is required in the research of food science."
click at [285, 347] on button "Verify" at bounding box center [518, 351] width 737 height 19
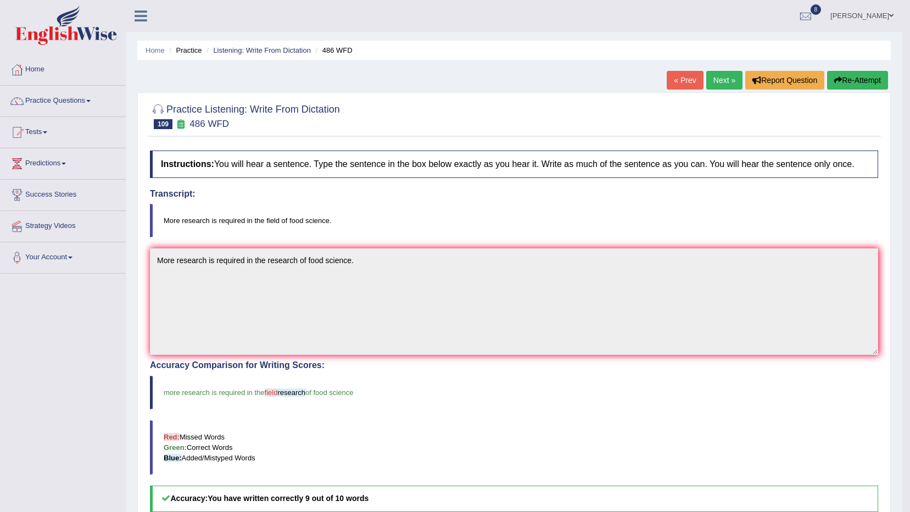
click at [711, 79] on link "Next »" at bounding box center [724, 80] width 36 height 19
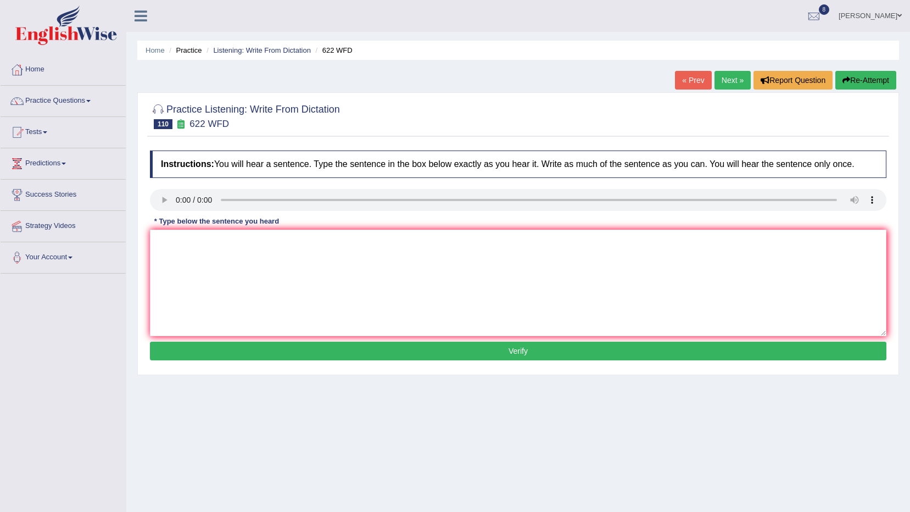
click at [200, 230] on div "Instructions: You will hear a sentence. Type the sentence in the box below exac…" at bounding box center [518, 257] width 742 height 224
click at [208, 245] on textarea at bounding box center [518, 283] width 737 height 107
click at [367, 247] on textarea "Students are encourage to take part in studies as well as" at bounding box center [518, 283] width 737 height 107
click at [289, 238] on textarea "Students are encourage to take part in studies as well as" at bounding box center [518, 283] width 737 height 107
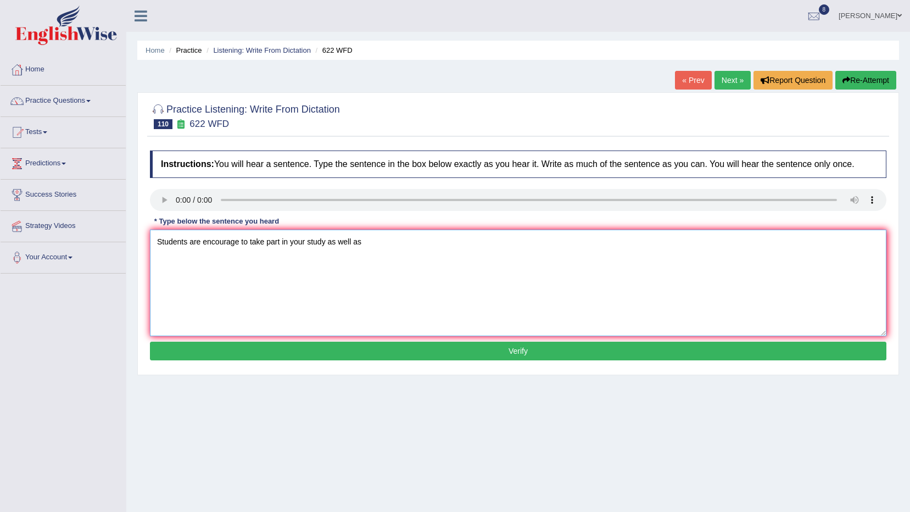
click at [388, 248] on textarea "Students are encourage to take part in your study as well as" at bounding box center [518, 283] width 737 height 107
type textarea "Students are encourage to take part in your study as well as games."
click at [408, 350] on button "Verify" at bounding box center [518, 351] width 737 height 19
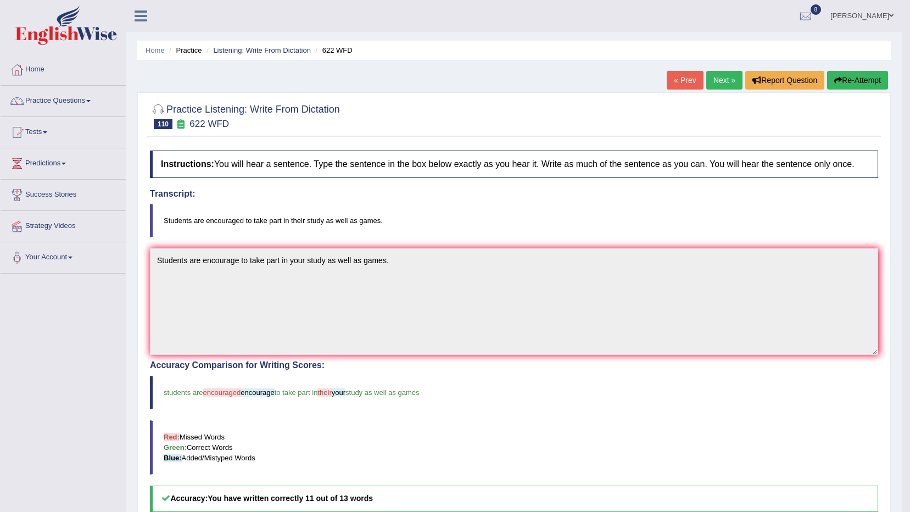
click at [719, 76] on link "Next »" at bounding box center [724, 80] width 36 height 19
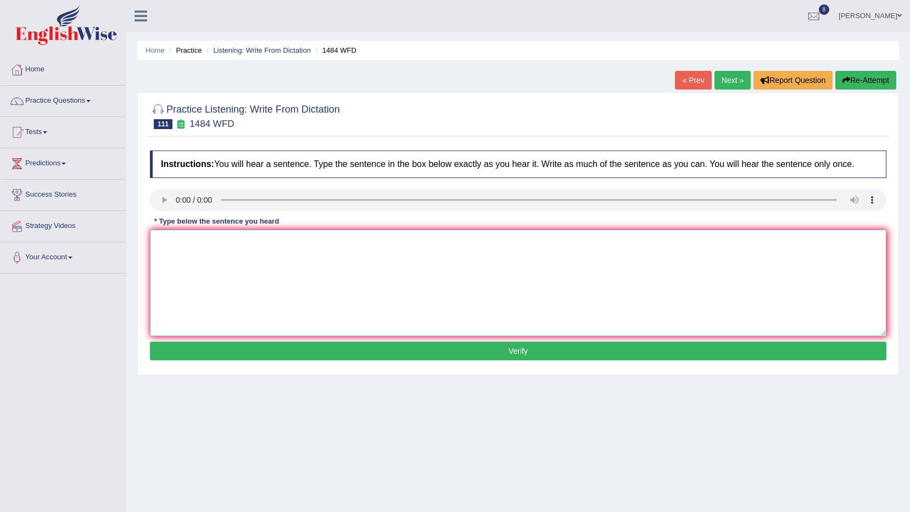
click at [217, 253] on textarea at bounding box center [518, 283] width 737 height 107
click at [256, 240] on textarea "New materials and technique are changing style of architecture." at bounding box center [518, 283] width 737 height 107
click at [310, 242] on textarea "New materials and techniques are changing style of architecture." at bounding box center [518, 283] width 737 height 107
type textarea "New materials and techniques are changing the style of architecture."
click at [365, 352] on button "Verify" at bounding box center [518, 351] width 737 height 19
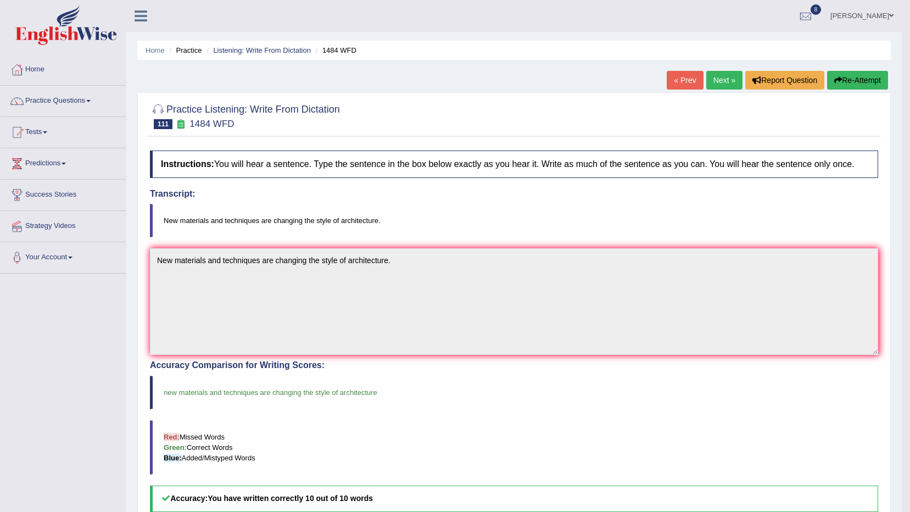
click at [713, 80] on link "Next »" at bounding box center [724, 80] width 36 height 19
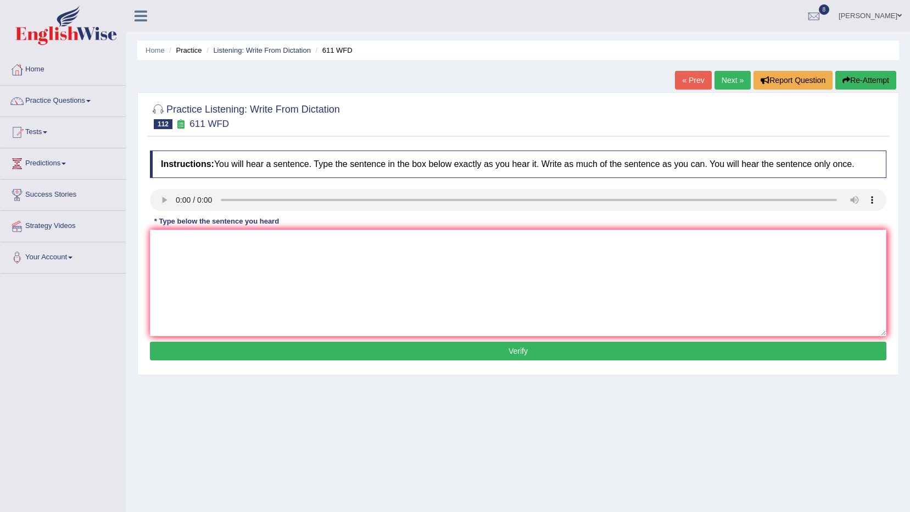
click at [207, 248] on textarea at bounding box center [518, 283] width 737 height 107
click at [185, 241] on textarea "In his life he composed a large number of works." at bounding box center [518, 283] width 737 height 107
click at [187, 242] on textarea "In his life he composed a large number of works." at bounding box center [518, 283] width 737 height 107
type textarea "In his lifetime he composed a large number of works."
click at [337, 347] on button "Verify" at bounding box center [518, 351] width 737 height 19
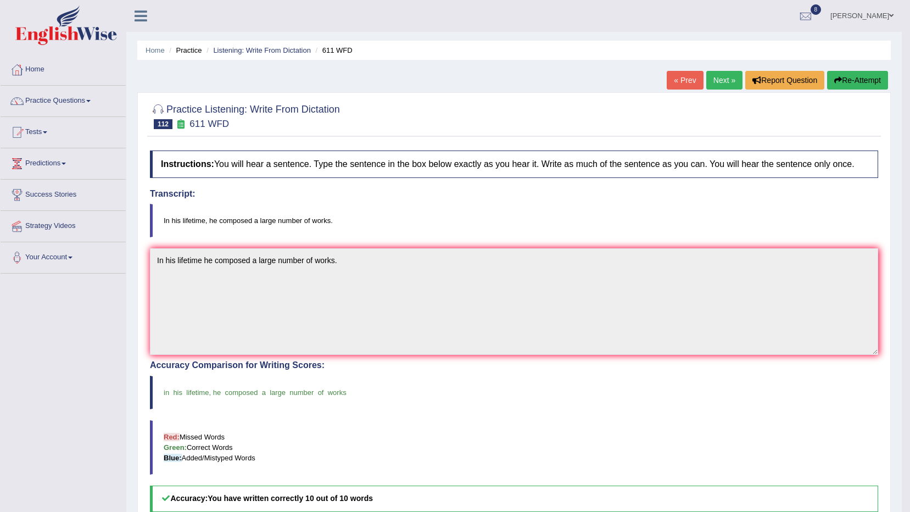
click at [726, 76] on link "Next »" at bounding box center [724, 80] width 36 height 19
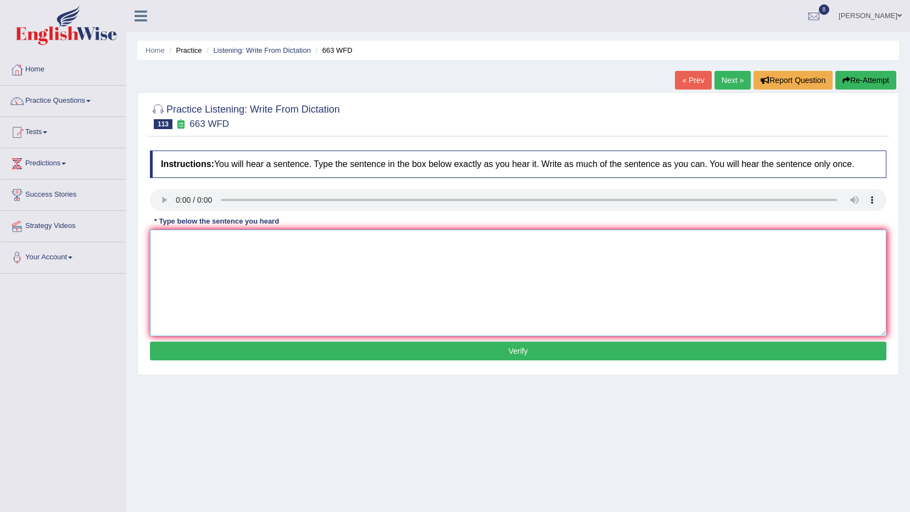
click at [186, 233] on textarea at bounding box center [518, 283] width 737 height 107
click at [310, 258] on textarea "There are more opportunities" at bounding box center [518, 283] width 737 height 107
click at [295, 247] on textarea "There are more opportunities to recieve grants in most artistic fields." at bounding box center [518, 283] width 737 height 107
type textarea "There are more opportunities to recieve the grants in most artistic fields."
click at [397, 352] on button "Verify" at bounding box center [518, 351] width 737 height 19
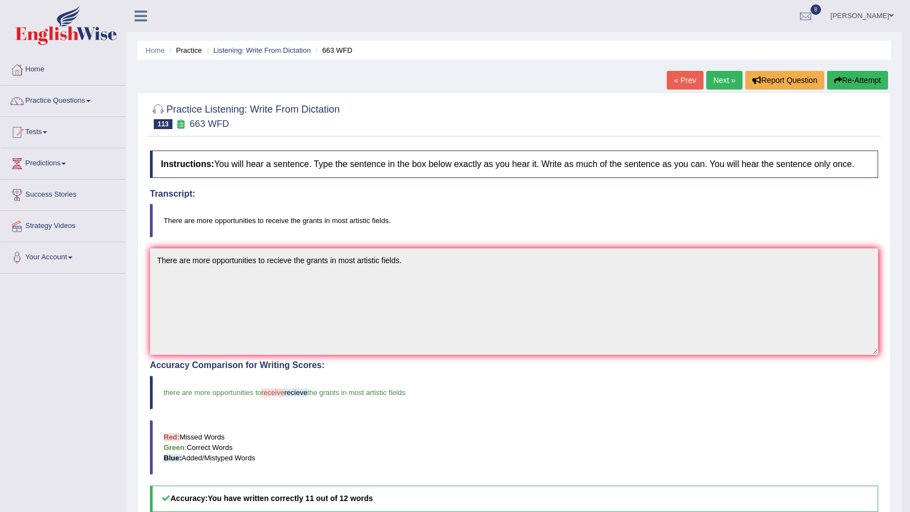
click at [729, 71] on link "Next »" at bounding box center [724, 80] width 36 height 19
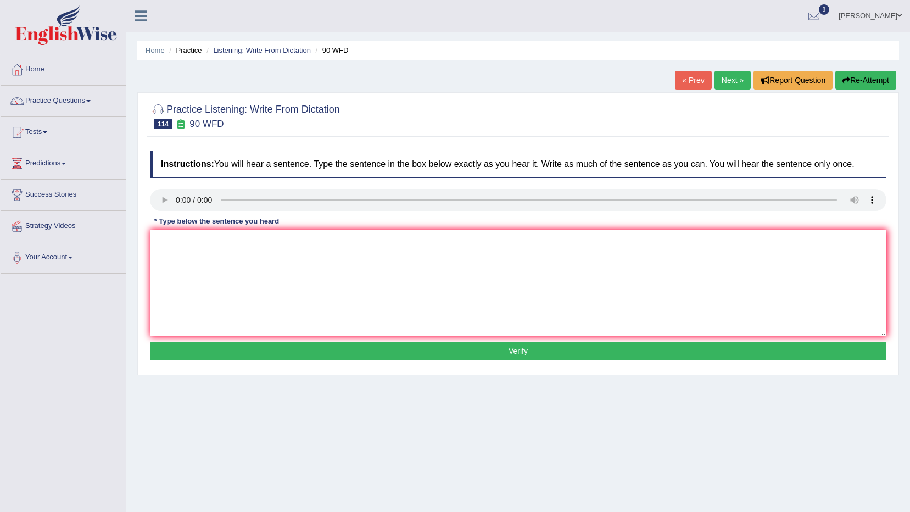
click at [196, 246] on textarea at bounding box center [518, 283] width 737 height 107
click at [365, 252] on textarea "Students are required to have undergraduate" at bounding box center [518, 283] width 737 height 107
click at [259, 239] on textarea "Students are required to have undergraduate degree in biology to enroll in this…" at bounding box center [518, 283] width 737 height 107
click at [388, 241] on textarea "Students are required to have an undergraduate degree in biology to enroll in t…" at bounding box center [518, 283] width 737 height 107
click at [390, 239] on textarea "Students are required to have an undergraduate degree in biology to enroll in t…" at bounding box center [518, 283] width 737 height 107
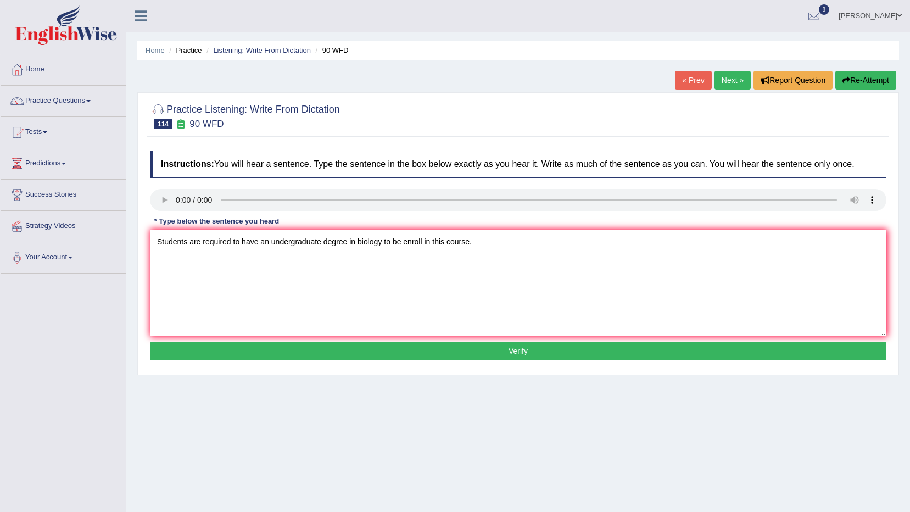
click at [420, 244] on textarea "Students are required to have an undergraduate degree in biology to be enroll i…" at bounding box center [518, 283] width 737 height 107
type textarea "Students are required to have an undergraduate degree in biology to be enrolled…"
click at [427, 356] on button "Verify" at bounding box center [518, 351] width 737 height 19
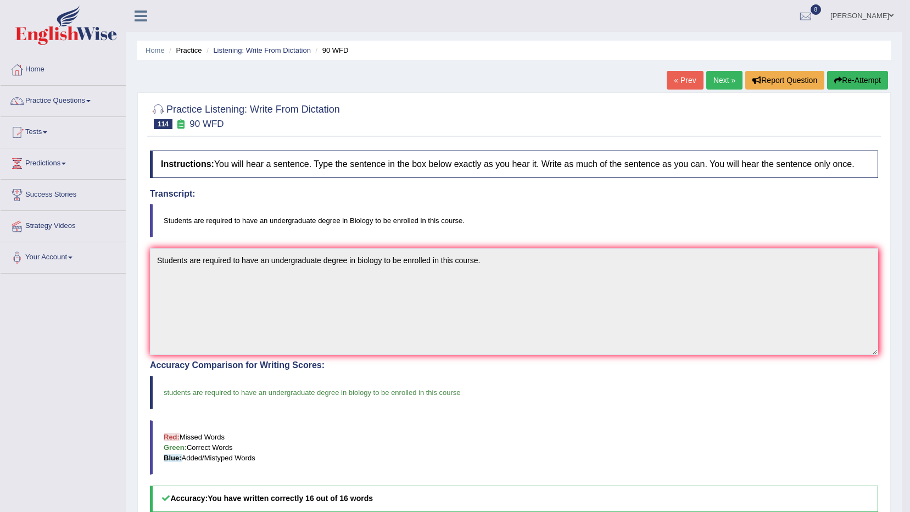
click at [713, 86] on link "Next »" at bounding box center [724, 80] width 36 height 19
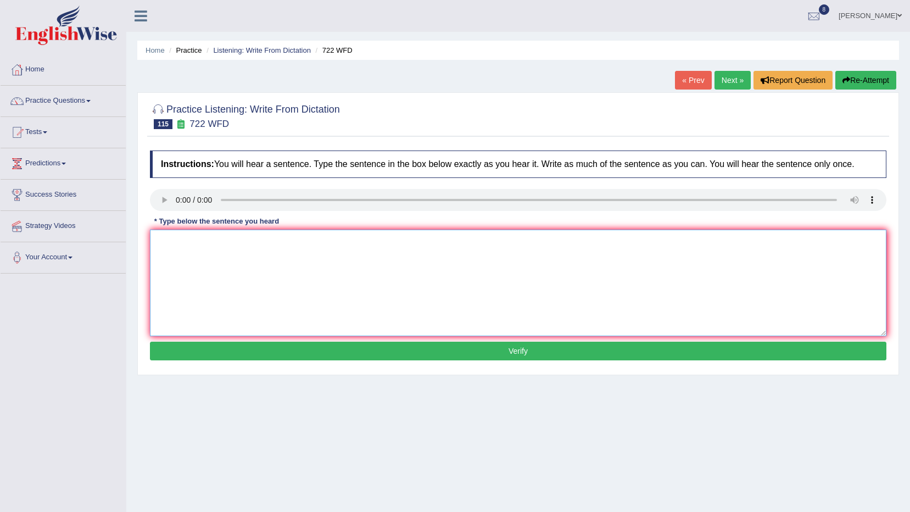
click at [236, 272] on textarea at bounding box center [518, 283] width 737 height 107
type textarea "Courses are assessed by group work and individual assignments."
click at [354, 350] on button "Verify" at bounding box center [518, 351] width 737 height 19
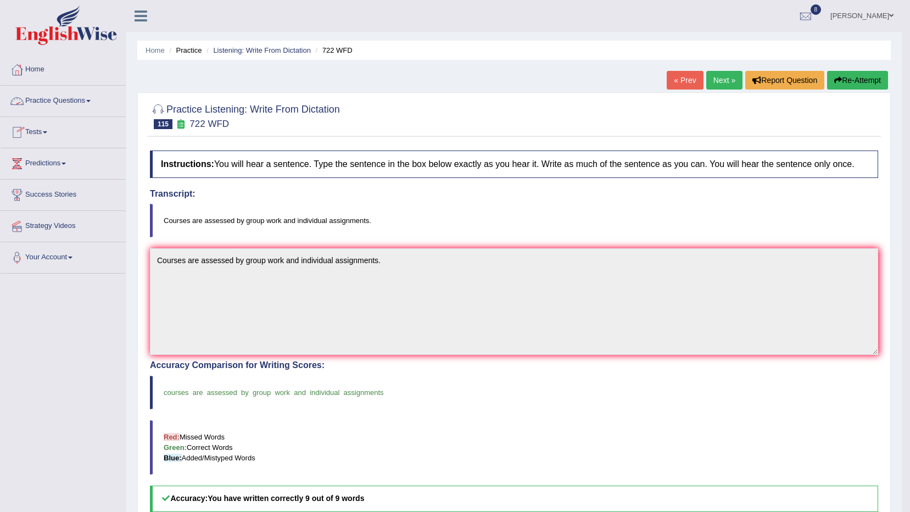
click at [79, 97] on link "Practice Questions" at bounding box center [63, 99] width 125 height 27
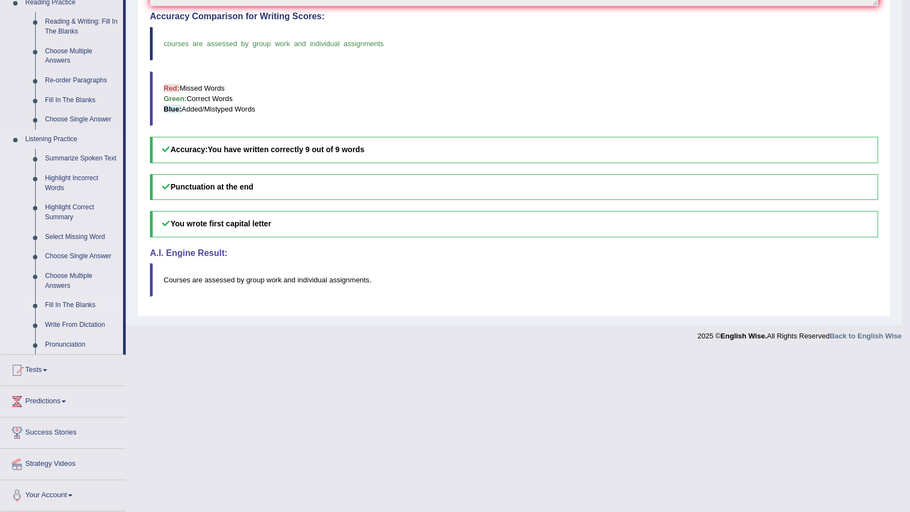
click at [68, 299] on link "Fill In The Blanks" at bounding box center [81, 305] width 83 height 20
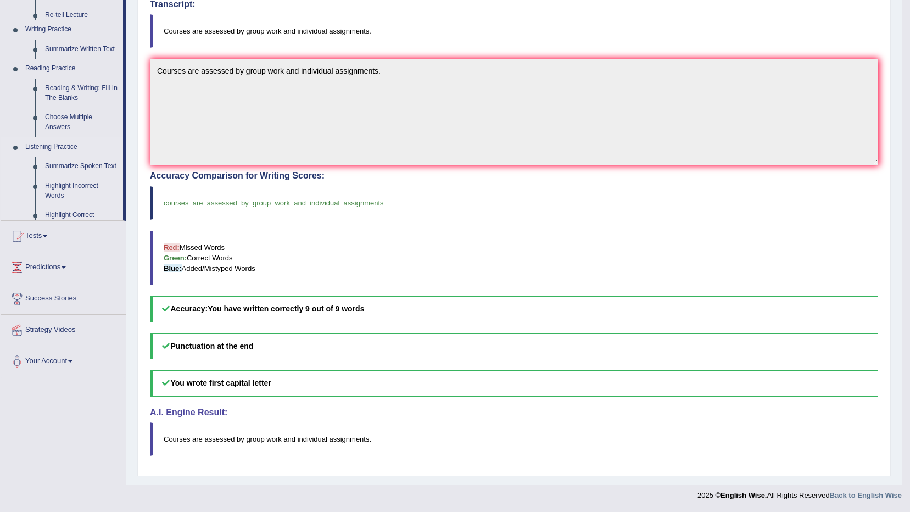
scroll to position [189, 0]
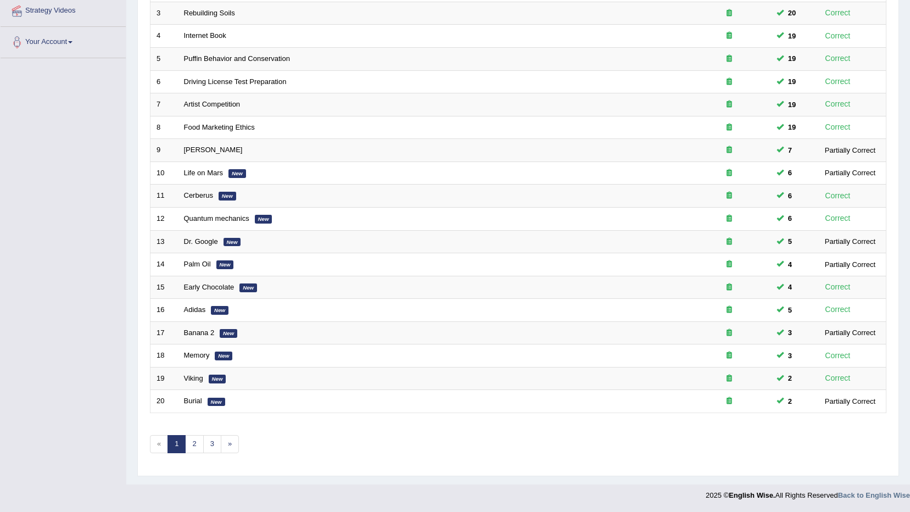
scroll to position [215, 0]
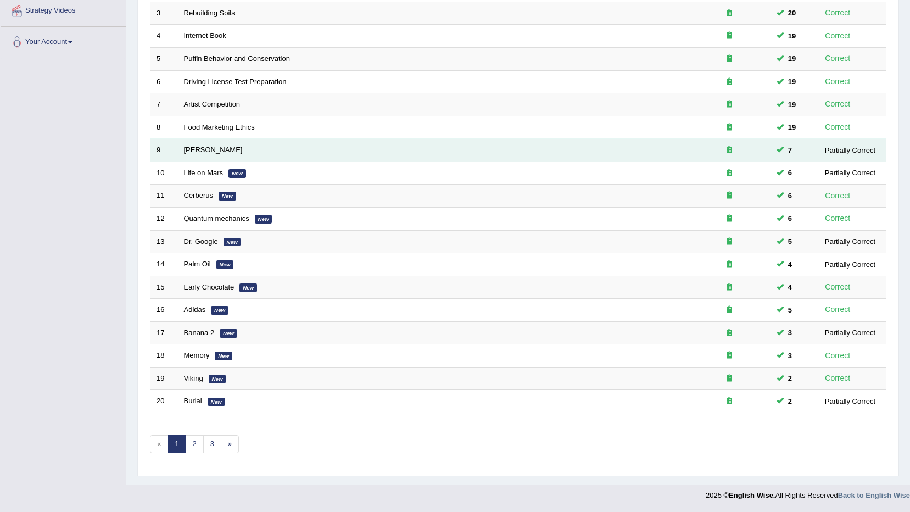
click at [198, 145] on td "[PERSON_NAME]" at bounding box center [433, 150] width 510 height 23
click at [196, 152] on link "Curie" at bounding box center [213, 150] width 59 height 8
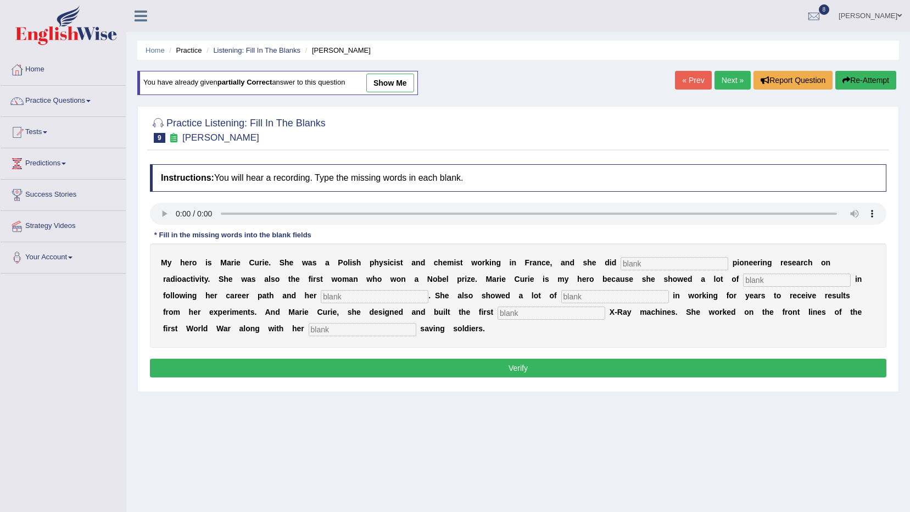
click at [633, 261] on input "text" at bounding box center [675, 263] width 108 height 13
click at [621, 258] on input "text" at bounding box center [675, 263] width 108 height 13
type input "conducted"
type input "p"
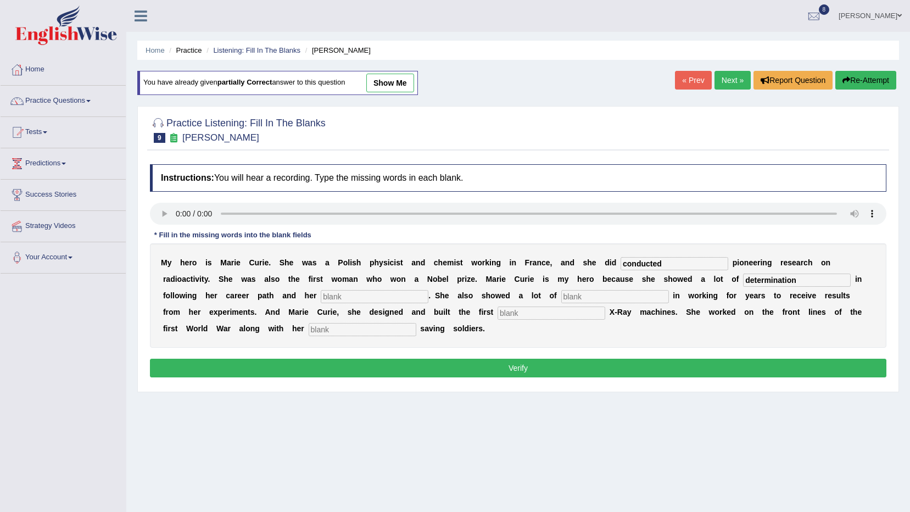
type input "determination"
type input "pat"
type input "passions"
type input "mobile"
type input "daughter"
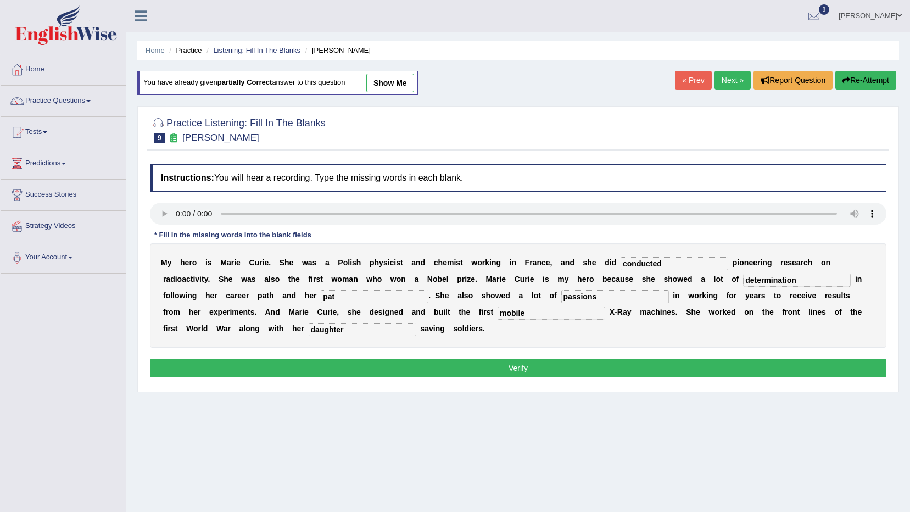
click at [321, 292] on input "pat" at bounding box center [375, 296] width 108 height 13
type input "patience"
click at [321, 370] on button "Verify" at bounding box center [518, 368] width 737 height 19
click at [639, 265] on input "text" at bounding box center [675, 263] width 108 height 13
type input "conduct"
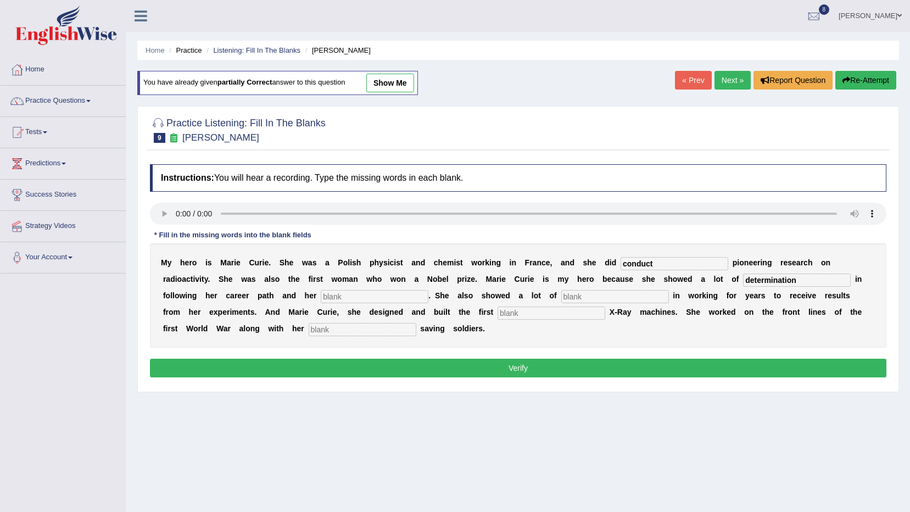
type input "determination"
type input "passions"
type input "patience"
type input "o"
type input "mobile"
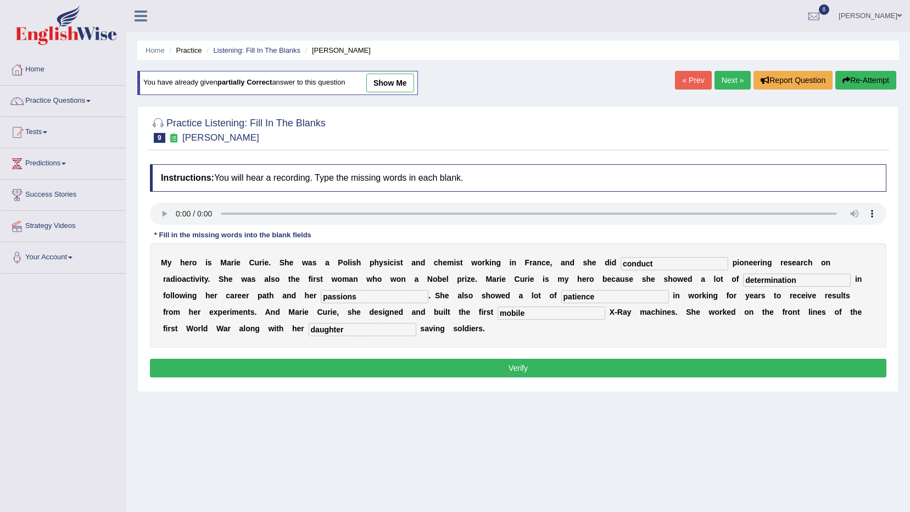
type input "daughter"
click at [577, 370] on button "Verify" at bounding box center [518, 368] width 737 height 19
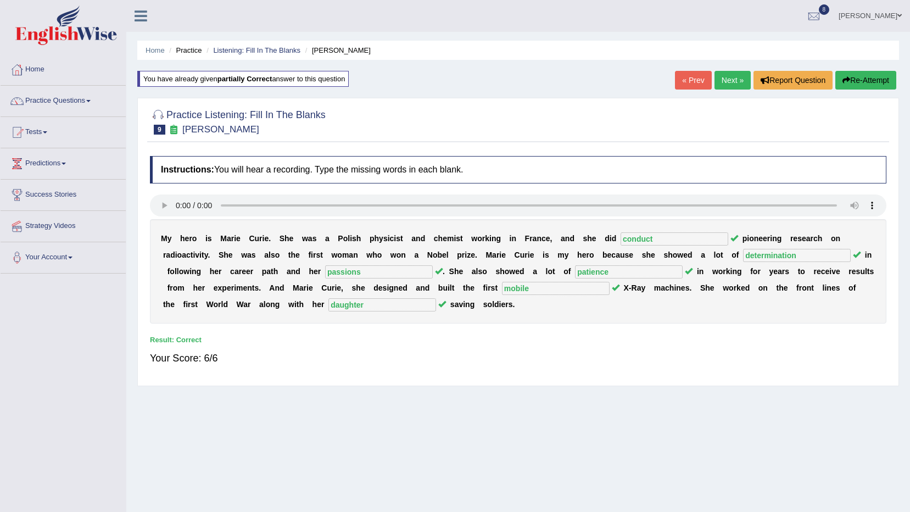
click at [729, 85] on link "Next »" at bounding box center [733, 80] width 36 height 19
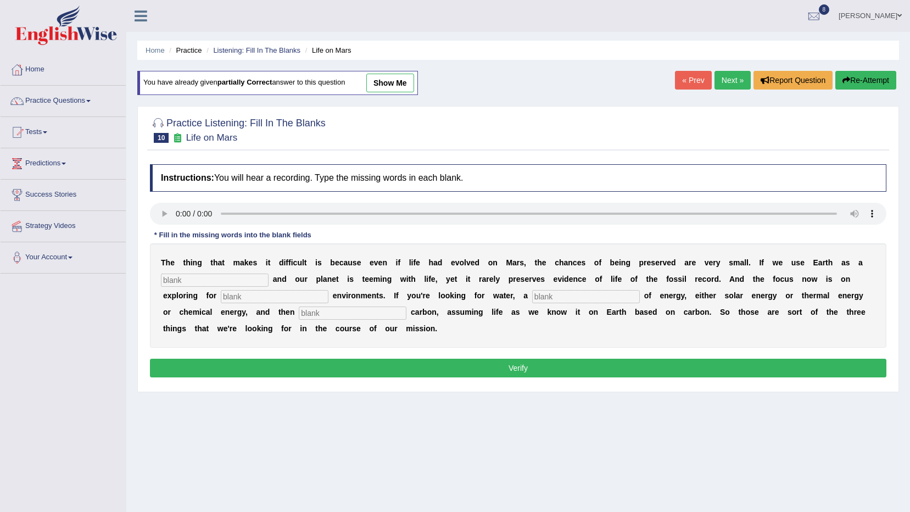
click at [220, 280] on input "text" at bounding box center [215, 280] width 108 height 13
type input "reference"
type input "habitable"
type input "source"
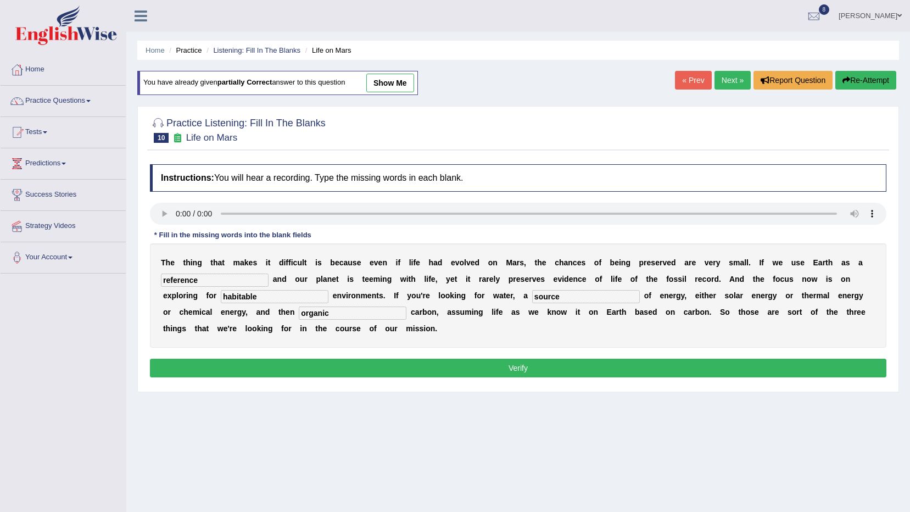
type input "organic"
click at [283, 365] on button "Verify" at bounding box center [518, 368] width 737 height 19
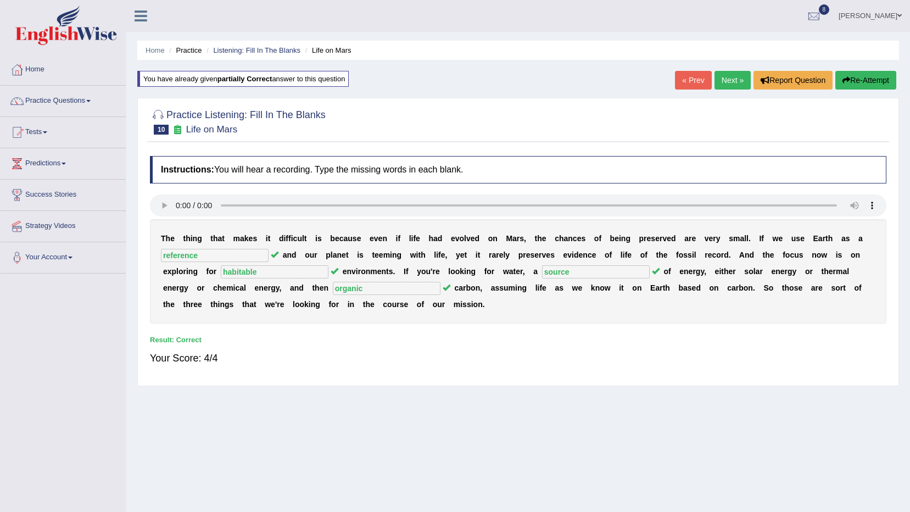
click at [734, 86] on link "Next »" at bounding box center [733, 80] width 36 height 19
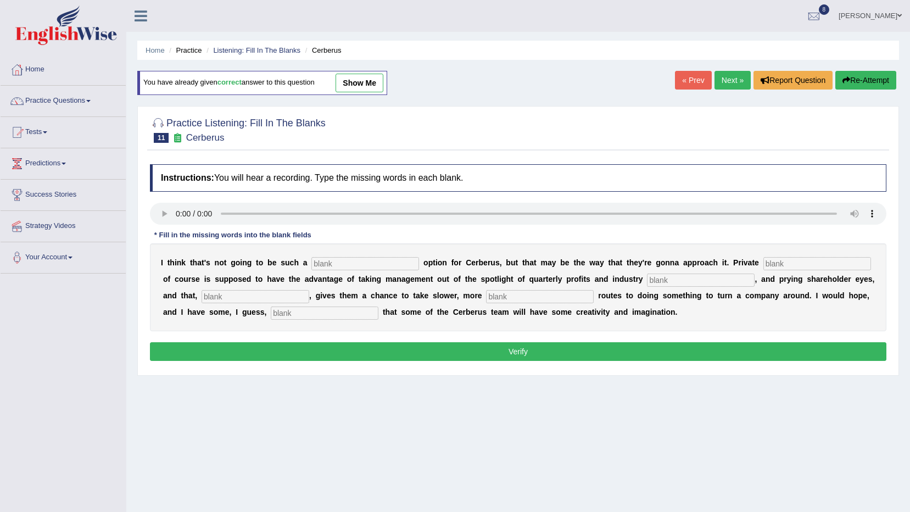
click at [322, 269] on input "text" at bounding box center [365, 263] width 108 height 13
type input "viable"
type input "equity"
type input "analysts"
type input "hypothetically"
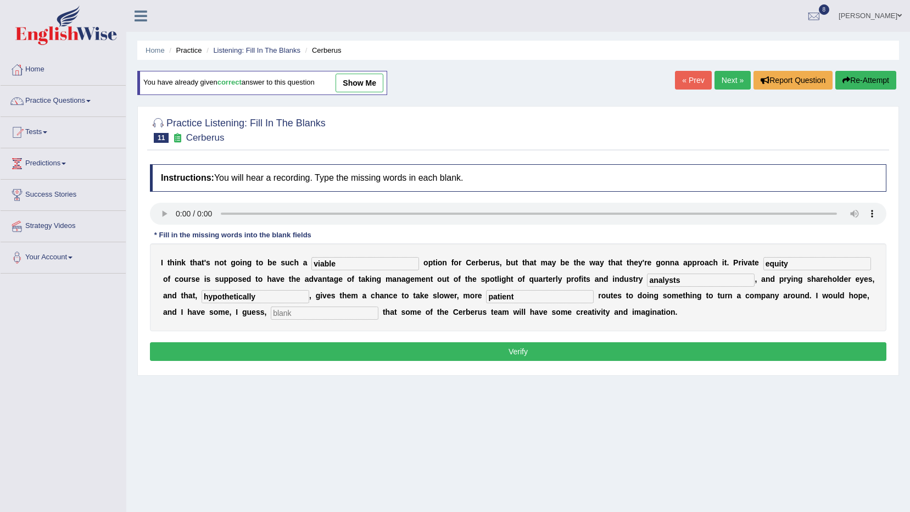
type input "patient"
type input "p"
type input "optimism"
click at [365, 343] on button "Verify" at bounding box center [518, 351] width 737 height 19
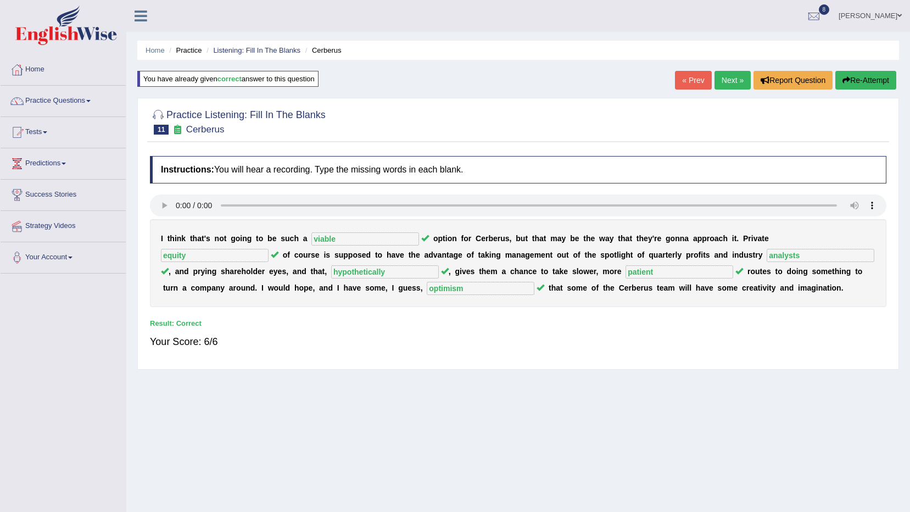
click at [740, 77] on link "Next »" at bounding box center [733, 80] width 36 height 19
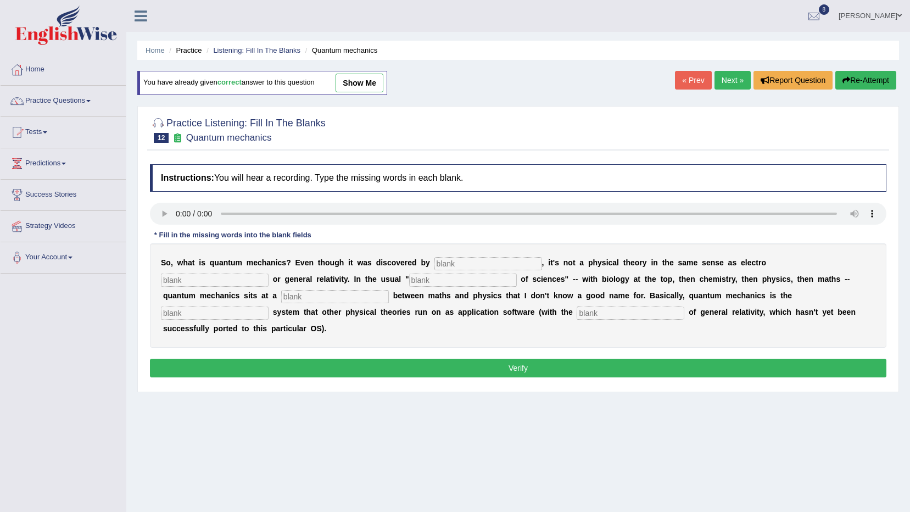
click at [450, 264] on input "text" at bounding box center [488, 263] width 108 height 13
type input "o"
type input "magnetism"
type input "hierarchy"
type input "level"
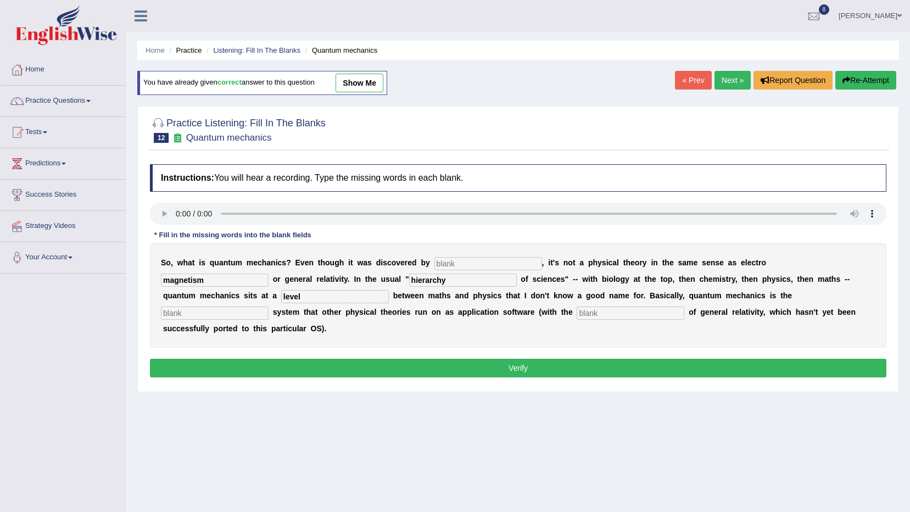
click at [269, 306] on input "text" at bounding box center [215, 312] width 108 height 13
type input "operating"
type input "exception"
click at [483, 257] on input "text" at bounding box center [488, 263] width 108 height 13
type input "physicists"
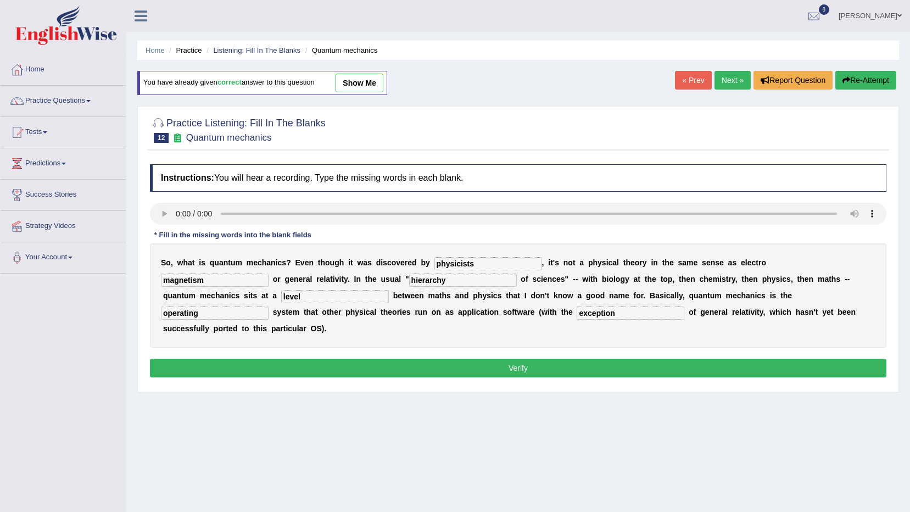
click at [437, 359] on button "Verify" at bounding box center [518, 368] width 737 height 19
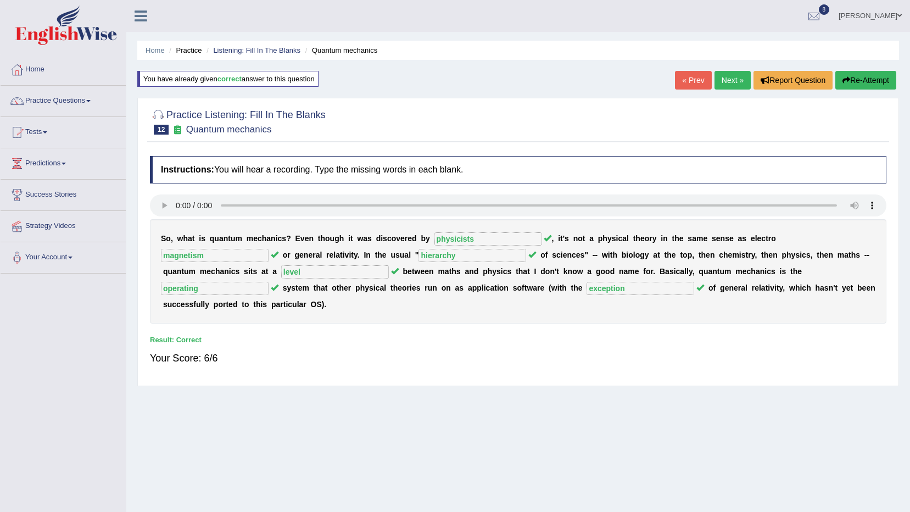
click at [735, 78] on link "Next »" at bounding box center [733, 80] width 36 height 19
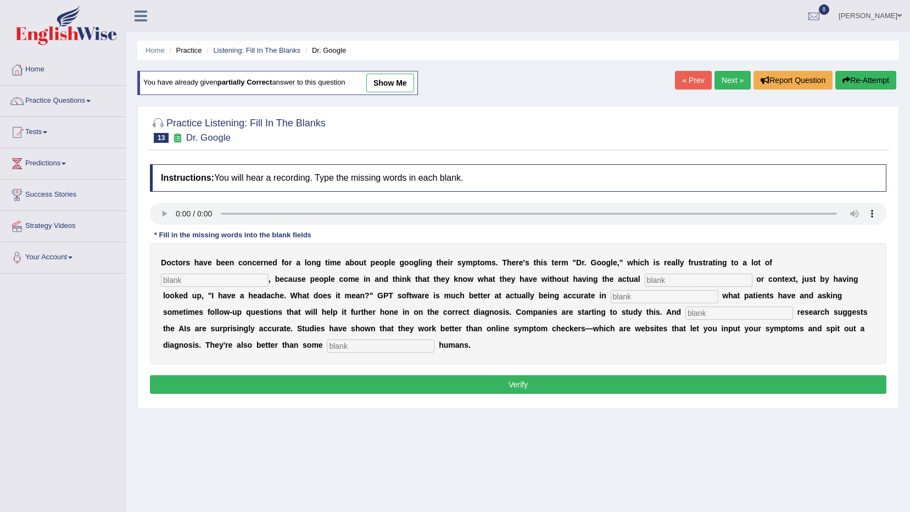
click at [269, 274] on input "text" at bounding box center [215, 280] width 108 height 13
type input "physician"
type input "expertise"
type input "determining"
click at [461, 303] on div "D o c t o r s h a v e b e e n c o n c e r n e d f o r a l o n g t i m e a b o u…" at bounding box center [518, 303] width 737 height 121
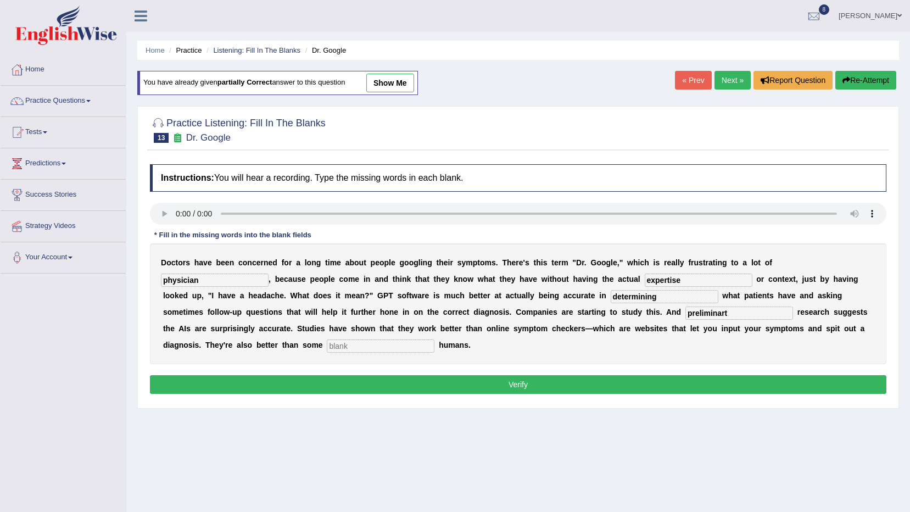
click at [685, 308] on input "preliminart" at bounding box center [739, 312] width 108 height 13
type input "preliminary"
type input "untrained"
click at [437, 375] on button "Verify" at bounding box center [518, 384] width 737 height 19
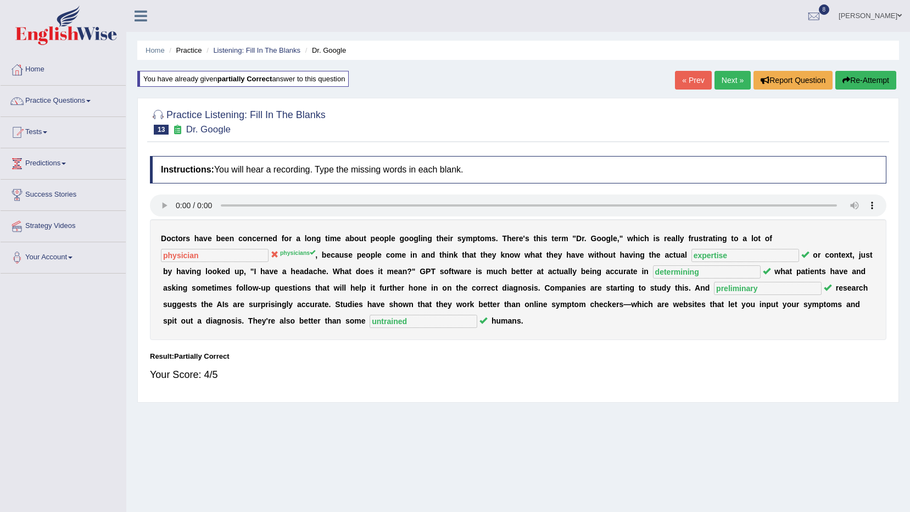
click at [884, 15] on link "[PERSON_NAME]" at bounding box center [870, 14] width 80 height 29
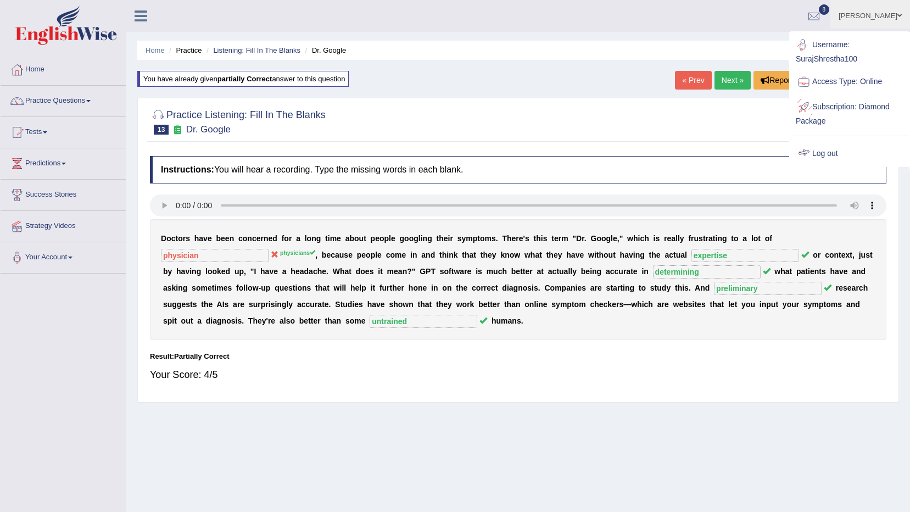
click at [818, 155] on link "Log out" at bounding box center [849, 153] width 119 height 25
